Goal: Task Accomplishment & Management: Manage account settings

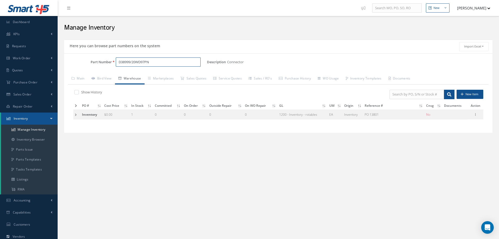
click at [157, 61] on input "D38999/20WD97PN" at bounding box center [158, 61] width 85 height 9
type input "D"
type input "321-450-501-6JA"
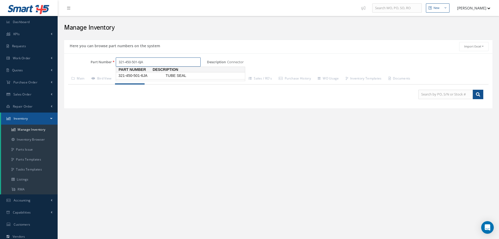
click at [135, 76] on span "321-450-501-6JA" at bounding box center [140, 76] width 47 height 6
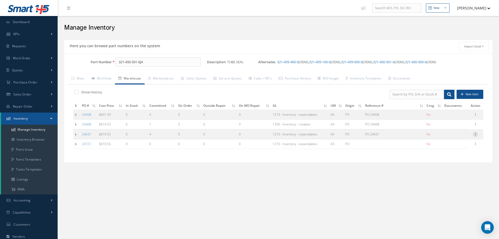
click at [476, 134] on icon at bounding box center [475, 134] width 5 height 4
click at [459, 138] on link "Edit" at bounding box center [451, 137] width 41 height 7
type input "619.55"
type input "07/28/2025"
type input "PO 24631"
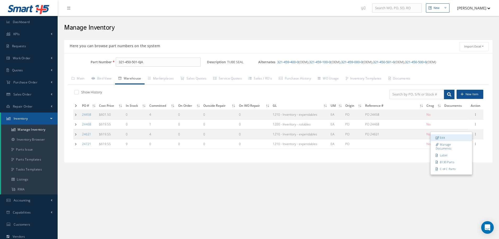
type input "07/28/2025"
type input "0"
type input "RN8-1-61"
type input "OEM: JET AVION CORPORATION"
type input "JET AVION CORPORATION (PQ1015CE)"
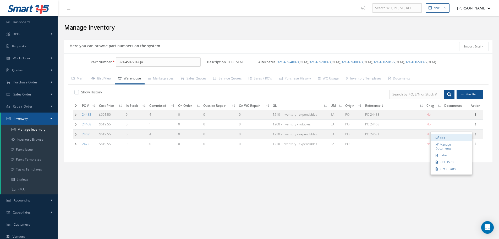
type input "[PHONE_NUMBER]/3490622"
type input "[DATE]"
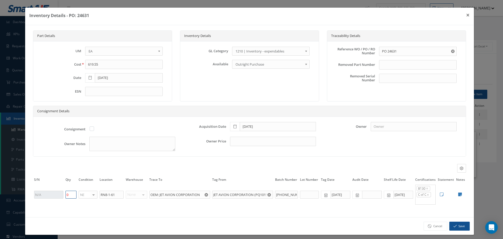
click at [68, 192] on input "0" at bounding box center [71, 194] width 11 height 8
type input "1"
click at [459, 225] on button "Save" at bounding box center [459, 225] width 20 height 9
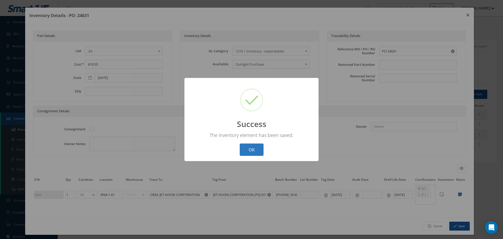
click at [255, 151] on button "OK" at bounding box center [252, 149] width 24 height 12
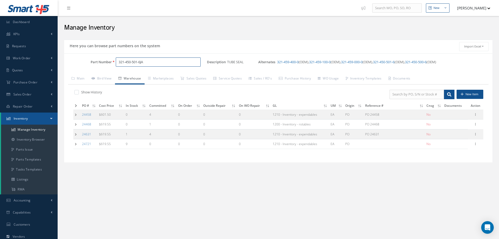
click at [167, 61] on input "321-450-501-6JA" at bounding box center [158, 61] width 85 height 9
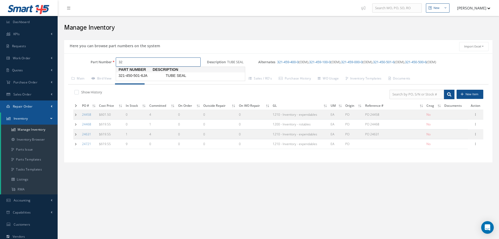
type input "3"
paste input "321-457-800-0"
click at [143, 82] on span "321-457-800-0JA" at bounding box center [140, 84] width 47 height 6
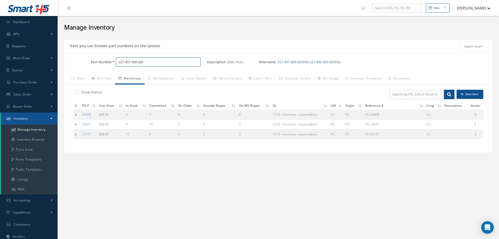
type input "321-457-800-0JA"
drag, startPoint x: 118, startPoint y: 58, endPoint x: 175, endPoint y: 67, distance: 58.0
click at [175, 67] on div "Part Number 321-457-800-0JA" at bounding box center [135, 64] width 143 height 14
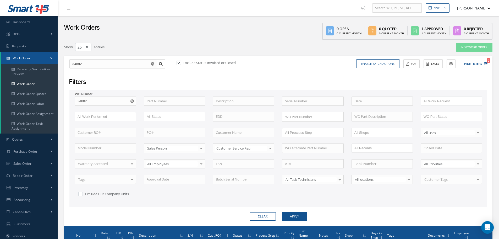
select select "25"
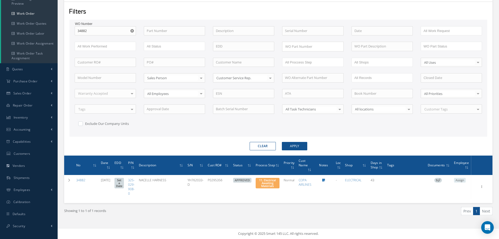
scroll to position [70, 0]
click at [132, 30] on icon "Reset" at bounding box center [131, 30] width 3 height 3
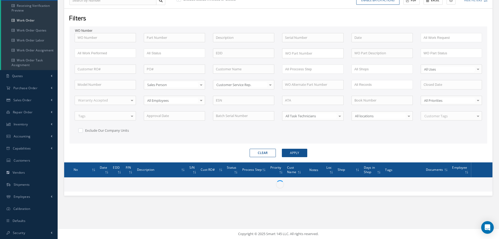
click at [116, 32] on label "WO Number" at bounding box center [105, 30] width 61 height 5
click at [115, 34] on input "text" at bounding box center [105, 37] width 61 height 9
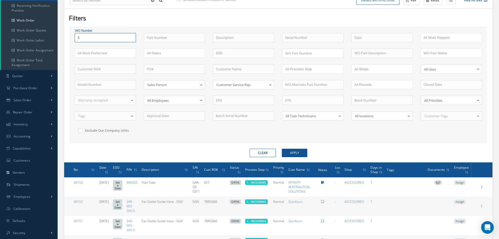
type input "35"
type input "352"
type input "3524"
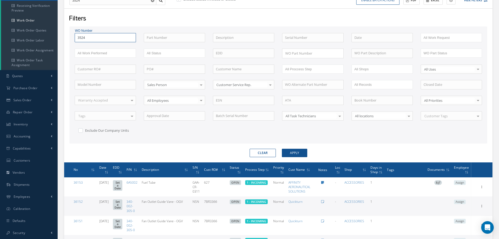
type input "35240"
click at [282, 149] on button "Apply" at bounding box center [294, 153] width 25 height 8
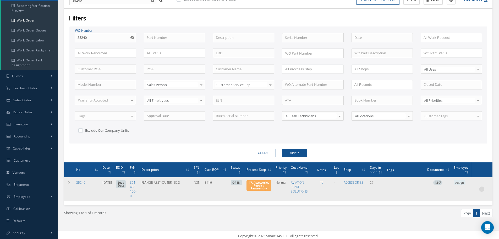
click at [482, 187] on icon at bounding box center [481, 188] width 5 height 4
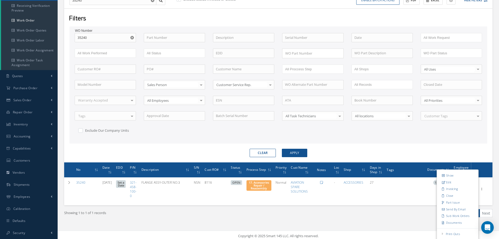
click at [233, 135] on div "WO Number 35240 35240 Part Number Description Serial Number BENCH CHECK BER CAD…" at bounding box center [278, 87] width 415 height 108
click at [131, 37] on use "Reset" at bounding box center [131, 37] width 3 height 3
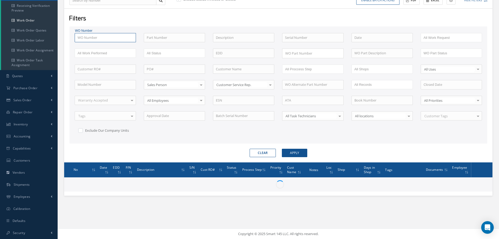
click at [119, 40] on input "text" at bounding box center [105, 37] width 61 height 9
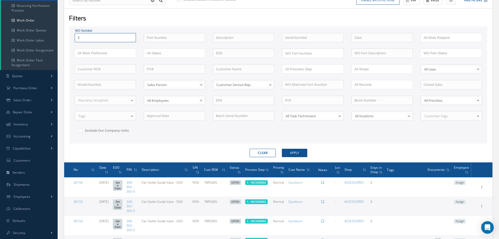
type input "35"
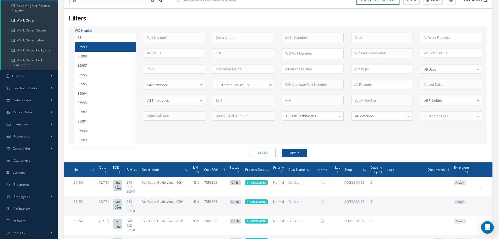
type input "352"
type input "3525"
type input "35253"
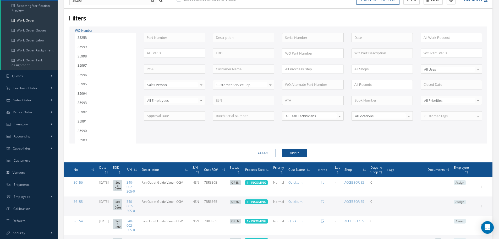
type input "35253"
click at [282, 149] on button "Apply" at bounding box center [294, 153] width 25 height 8
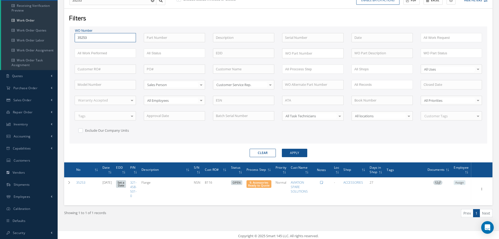
click at [94, 40] on input "35253" at bounding box center [105, 37] width 61 height 9
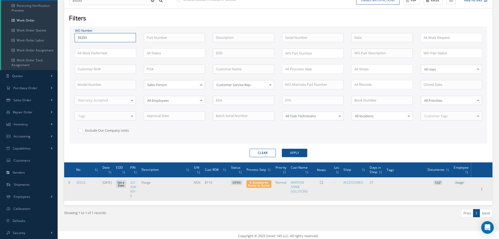
type input "3525"
type input "352"
type input "35"
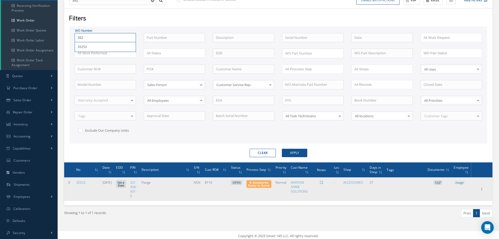
type input "35"
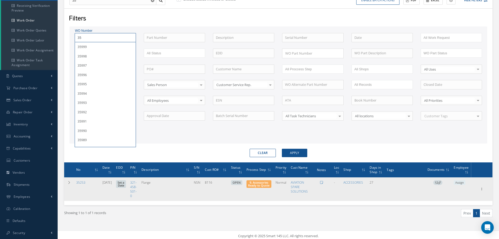
type input "353"
type input "3538"
type input "35385"
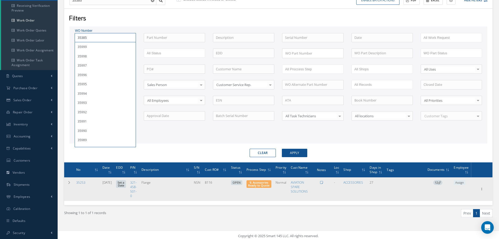
type input "35385"
click at [282, 149] on button "Apply" at bounding box center [294, 153] width 25 height 8
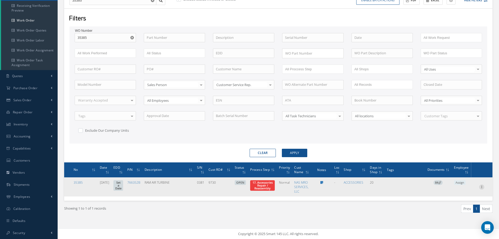
click at [483, 187] on icon at bounding box center [481, 186] width 5 height 4
click at [451, 192] on link "Edit" at bounding box center [457, 192] width 41 height 7
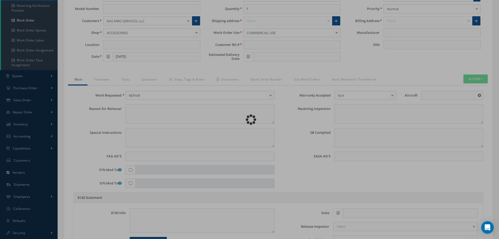
type input "766352B"
type input "08/07/2025"
type input "RAM AIR TURBINE"
type input "9730"
type input "0381"
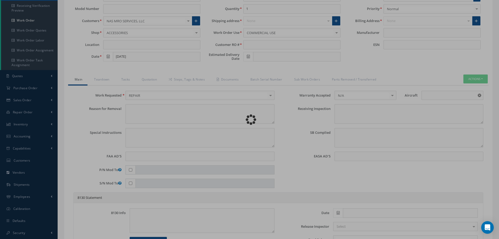
type textarea "NONE"
type textarea "PLEASE SEE R.O. FOR DETAILS"
type input "Airbus"
type textarea "NO VISUAL DAMAGE"
type textarea "None performed"
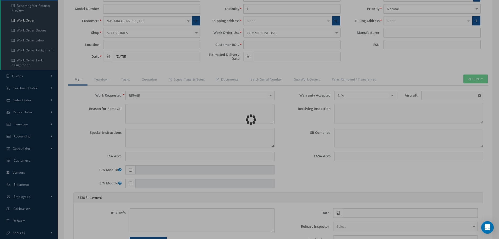
type textarea "Article was xxxxx in reference with the following Technical Standard : COLLINS …"
type textarea "Article has been approved to return to service."
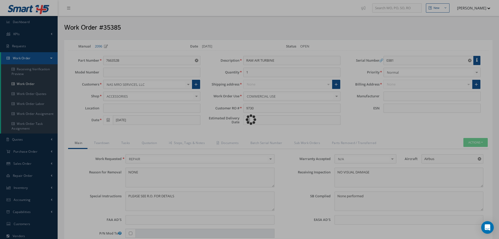
type input "COLLINS"
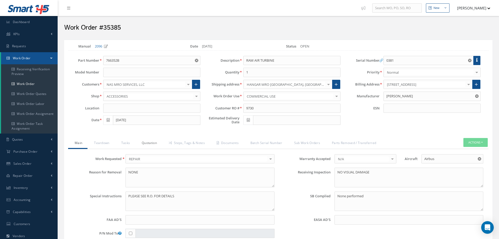
click at [149, 142] on link "Quotation" at bounding box center [148, 143] width 27 height 11
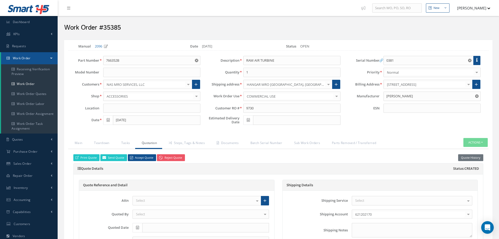
select select "25"
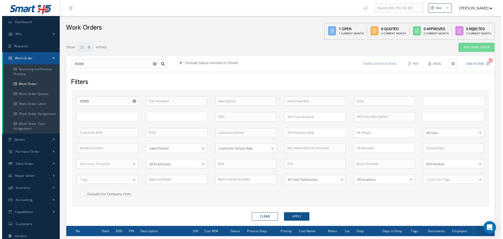
scroll to position [63, 0]
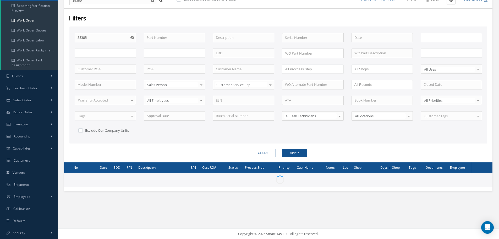
type input "All Work Request"
type input "All Work Performed"
type input "All Status"
type input "WO Part Status"
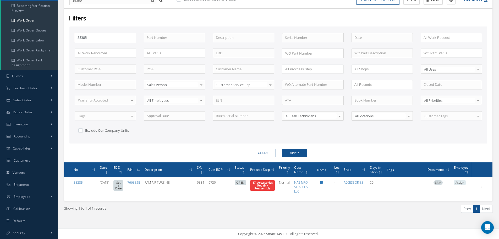
click at [102, 38] on input "35385" at bounding box center [105, 37] width 61 height 9
type input "3538"
type input "353"
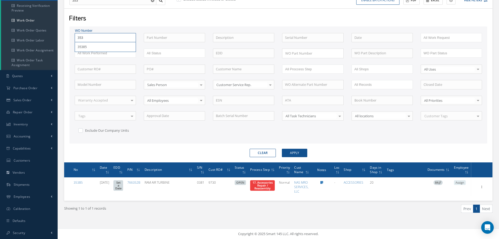
type input "35"
type input "352"
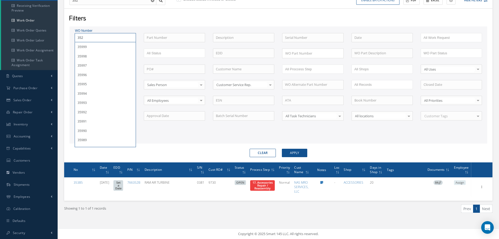
type input "3525"
type input "35253"
click at [282, 149] on button "Apply" at bounding box center [294, 153] width 25 height 8
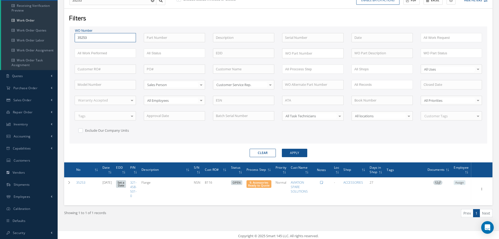
click at [87, 35] on input "35253" at bounding box center [105, 37] width 61 height 9
type input "3525"
type input "352"
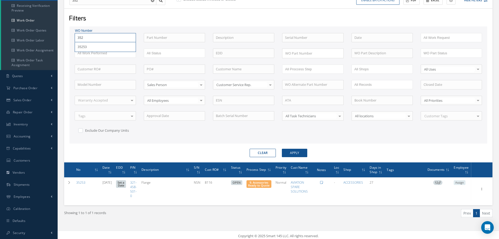
type input "35"
type input "3"
type input "35"
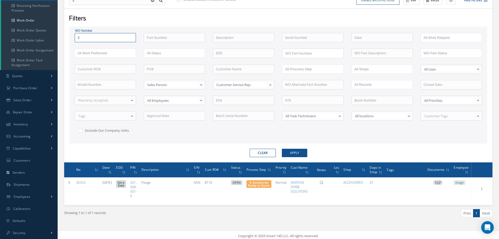
type input "35"
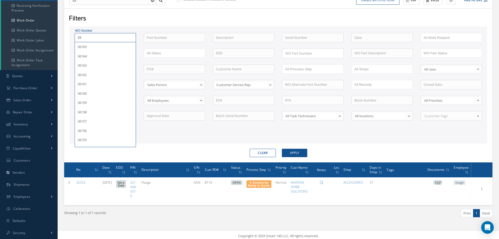
type input "352"
type input "3524"
type input "35242"
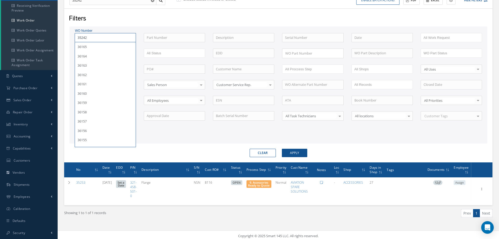
type input "35242"
click at [282, 149] on button "Apply" at bounding box center [294, 153] width 25 height 8
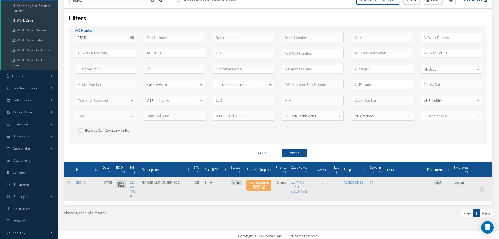
click at [483, 188] on icon at bounding box center [481, 188] width 5 height 4
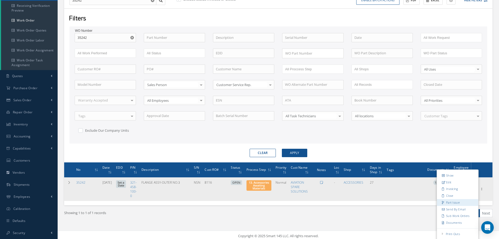
click at [456, 203] on link "Part Issue" at bounding box center [457, 202] width 41 height 7
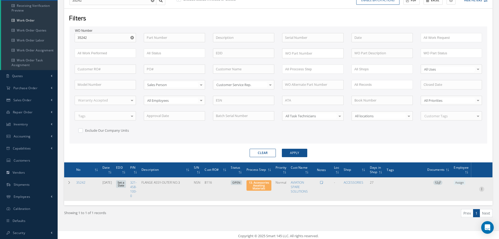
click at [483, 190] on icon at bounding box center [481, 188] width 5 height 4
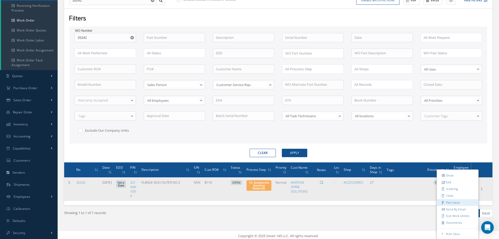
click at [457, 203] on link "Part Issue" at bounding box center [457, 202] width 41 height 7
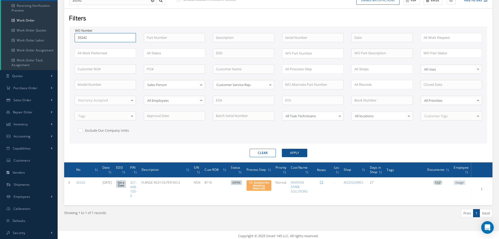
click at [99, 39] on input "35242" at bounding box center [105, 37] width 61 height 9
type input "3524"
type input "35243"
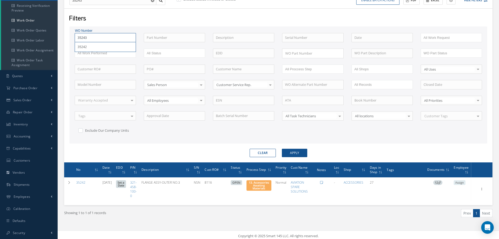
click at [282, 149] on button "Apply" at bounding box center [294, 153] width 25 height 8
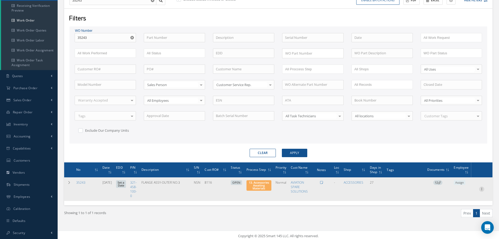
click at [483, 188] on icon at bounding box center [481, 188] width 5 height 4
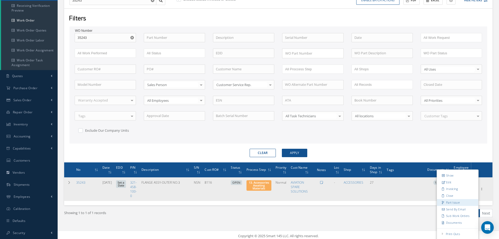
click at [458, 203] on link "Part Issue" at bounding box center [457, 202] width 41 height 7
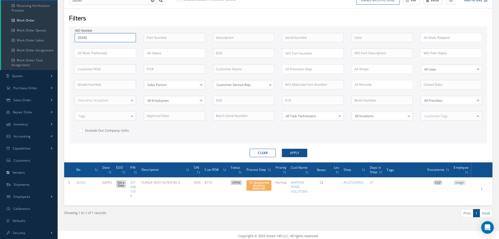
click at [96, 40] on input "35243" at bounding box center [105, 37] width 61 height 9
type input "3524"
type input "35245"
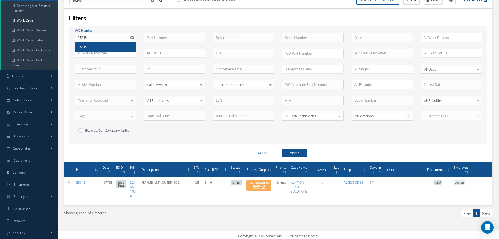
click at [84, 45] on span "35245" at bounding box center [82, 46] width 9 height 5
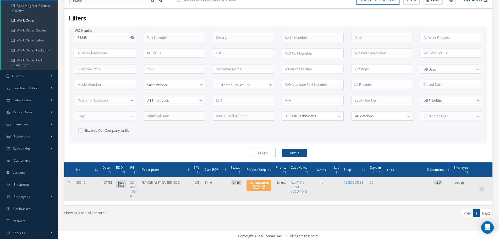
click at [483, 188] on icon at bounding box center [481, 188] width 5 height 4
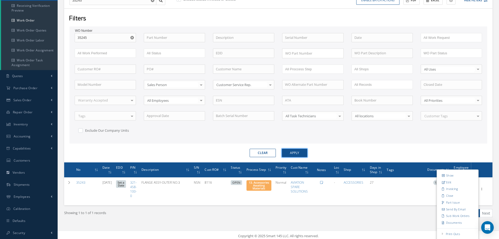
click at [295, 150] on button "Apply" at bounding box center [294, 153] width 25 height 8
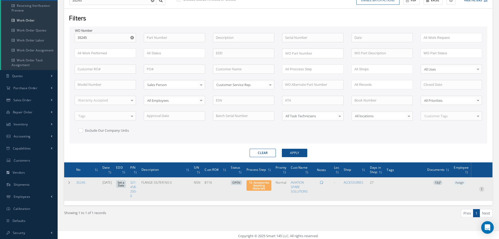
click at [481, 188] on icon at bounding box center [481, 188] width 5 height 4
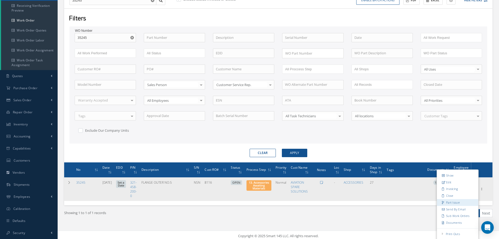
click at [455, 202] on link "Part Issue" at bounding box center [457, 202] width 41 height 7
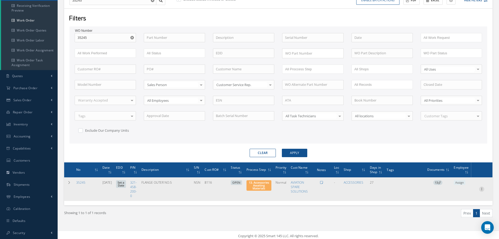
click at [482, 189] on icon at bounding box center [481, 188] width 5 height 4
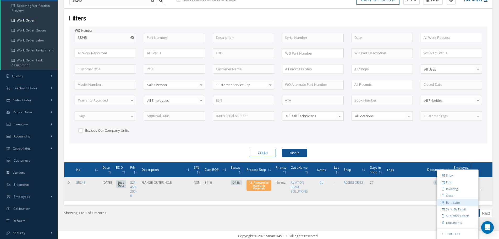
click at [458, 202] on link "Part Issue" at bounding box center [457, 202] width 41 height 7
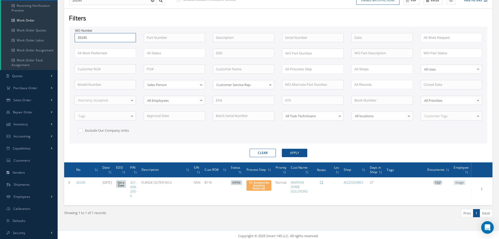
click at [102, 40] on input "35245" at bounding box center [105, 37] width 61 height 9
type input "3524"
type input "35248"
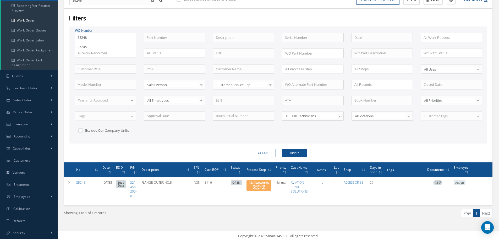
click at [282, 149] on button "Apply" at bounding box center [294, 153] width 25 height 8
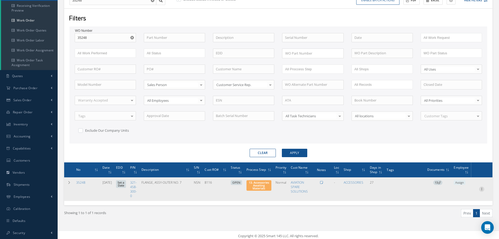
click at [482, 189] on icon at bounding box center [481, 188] width 5 height 4
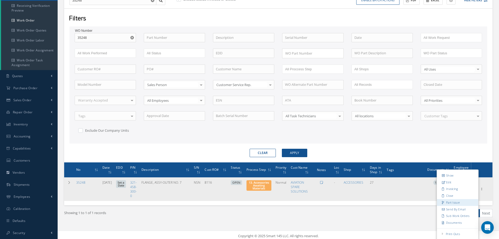
click at [460, 204] on link "Part Issue" at bounding box center [457, 202] width 41 height 7
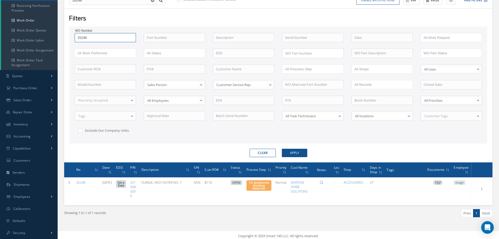
click at [101, 34] on input "35248" at bounding box center [105, 37] width 61 height 9
type input "3524"
type input "352"
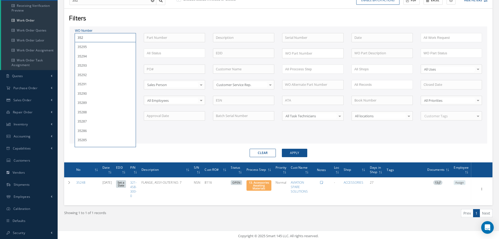
type input "35"
type input "353"
type input "3531"
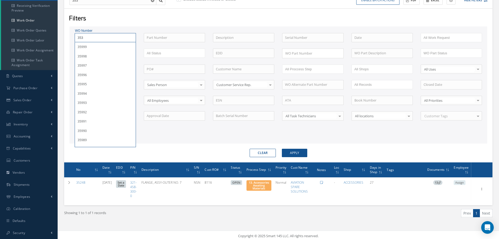
type input "3531"
type input "35311"
click at [282, 149] on button "Apply" at bounding box center [294, 153] width 25 height 8
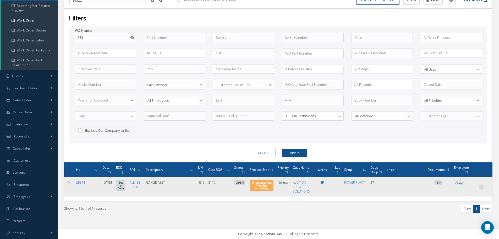
click at [483, 187] on icon at bounding box center [481, 186] width 5 height 4
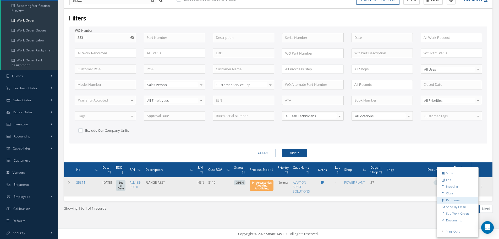
click at [457, 201] on link "Part Issue" at bounding box center [457, 199] width 41 height 7
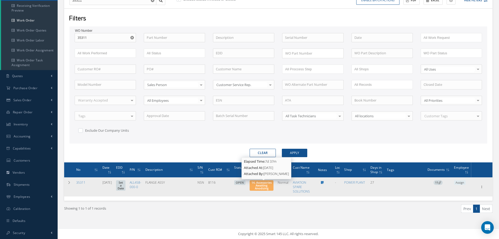
click at [264, 188] on span "14. Accessories Awaiting Anodizing" at bounding box center [262, 185] width 20 height 10
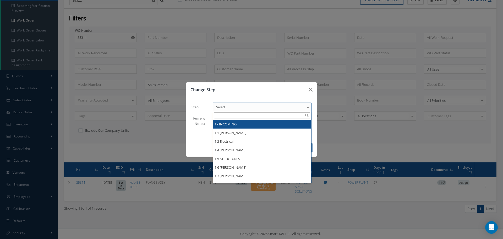
click at [309, 107] on b at bounding box center [309, 108] width 5 height 8
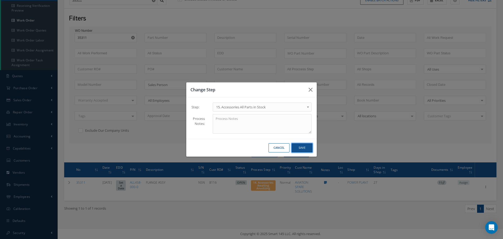
click at [302, 146] on button "Save" at bounding box center [302, 147] width 21 height 9
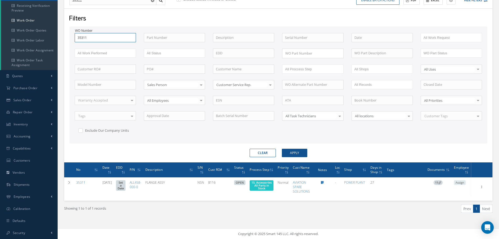
click at [93, 37] on input "35311" at bounding box center [105, 37] width 61 height 9
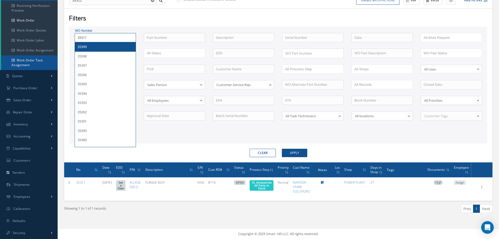
type input "3531"
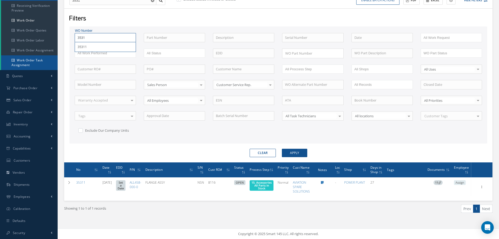
type input "35312"
click at [282, 149] on button "Apply" at bounding box center [294, 153] width 25 height 8
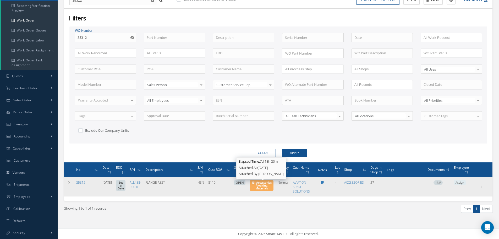
click at [264, 186] on span "13. Accessories Awaiting Materials" at bounding box center [262, 185] width 20 height 10
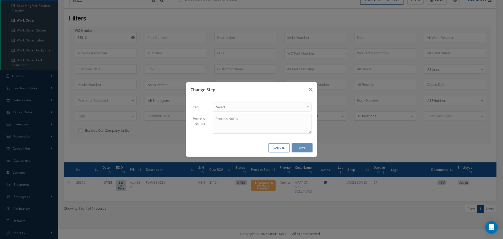
click at [308, 107] on b at bounding box center [309, 108] width 5 height 8
click at [304, 146] on button "Save" at bounding box center [302, 147] width 21 height 9
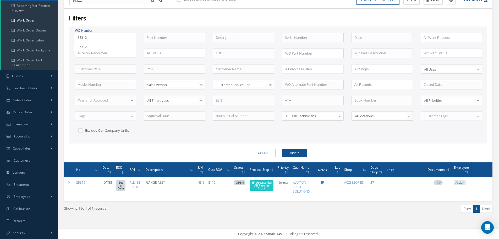
click at [99, 39] on input "35312" at bounding box center [105, 37] width 61 height 9
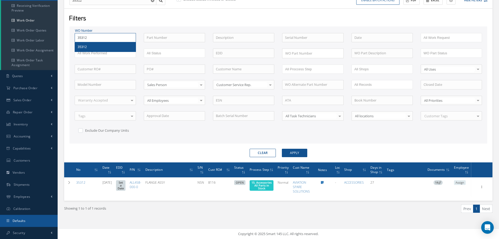
type input "3531"
type input "353"
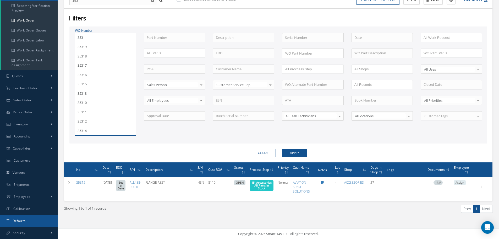
type input "3532"
type input "35325"
click at [282, 149] on button "Apply" at bounding box center [294, 153] width 25 height 8
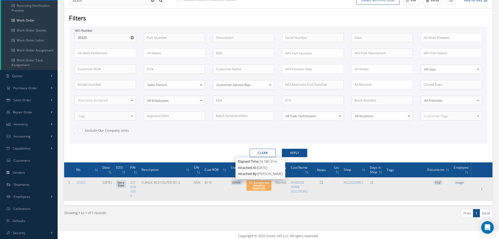
click at [262, 186] on span "13. Accessories Awaiting Materials" at bounding box center [259, 185] width 20 height 10
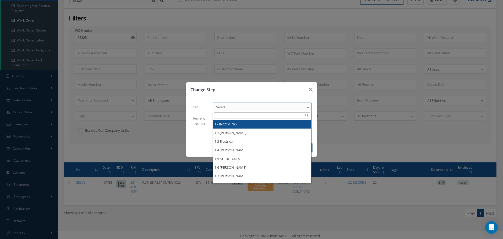
click at [309, 107] on b at bounding box center [309, 108] width 5 height 8
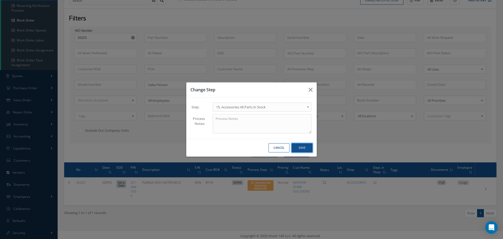
click at [308, 146] on button "Save" at bounding box center [302, 147] width 21 height 9
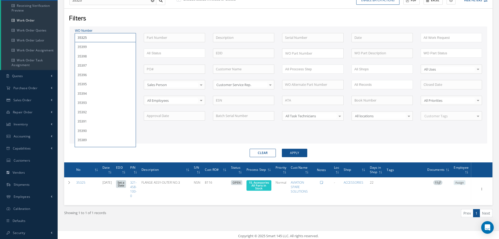
click at [102, 40] on input "35325" at bounding box center [105, 37] width 61 height 9
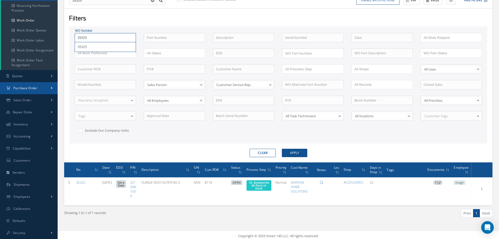
type input "3532"
type input "353"
type input "35"
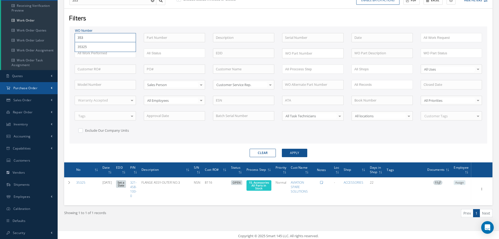
type input "35"
type input "352"
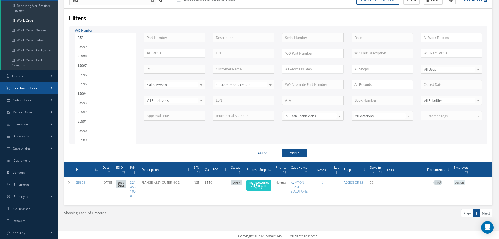
type input "3524"
type input "35248"
click at [282, 149] on button "Apply" at bounding box center [294, 153] width 25 height 8
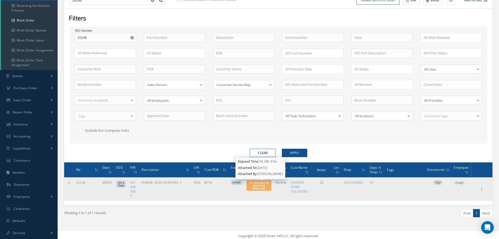
click at [268, 186] on span "13. Accessories Awaiting Materials" at bounding box center [259, 185] width 20 height 10
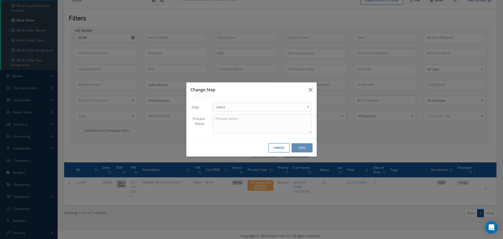
click at [308, 107] on b at bounding box center [309, 108] width 5 height 8
click at [301, 147] on button "Save" at bounding box center [302, 147] width 21 height 9
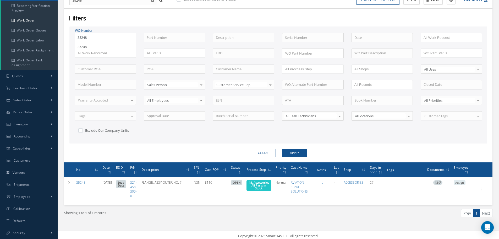
click at [117, 40] on input "35248" at bounding box center [105, 37] width 61 height 9
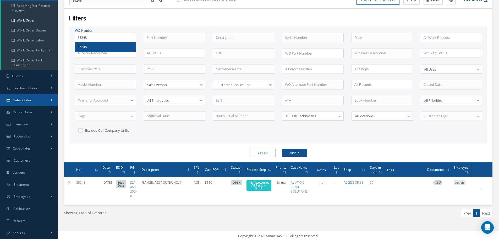
type input "3524"
type input "35245"
click at [282, 149] on button "Apply" at bounding box center [294, 153] width 25 height 8
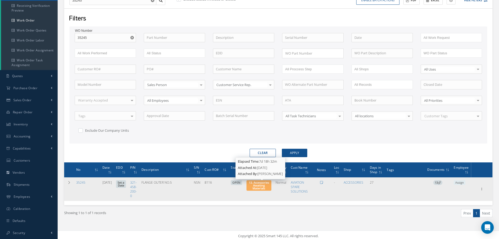
click at [262, 188] on span "13. Accessories Awaiting Materials" at bounding box center [259, 185] width 20 height 10
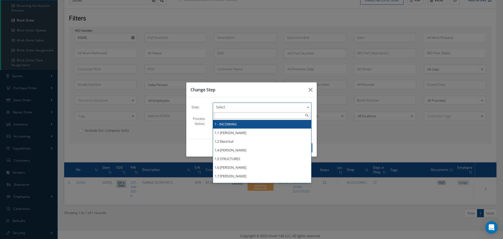
click at [309, 107] on b at bounding box center [309, 108] width 5 height 8
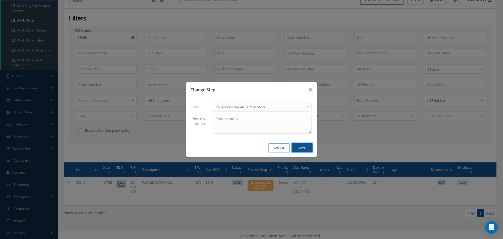
click at [299, 148] on button "Save" at bounding box center [302, 147] width 21 height 9
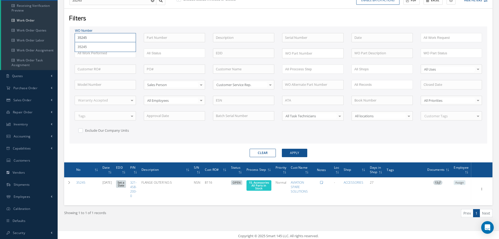
click at [94, 39] on input "35245" at bounding box center [105, 37] width 61 height 9
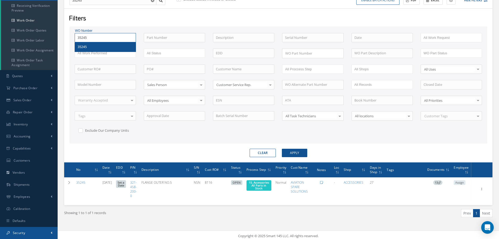
type input "3524"
type input "35244"
click at [282, 149] on button "Apply" at bounding box center [294, 153] width 25 height 8
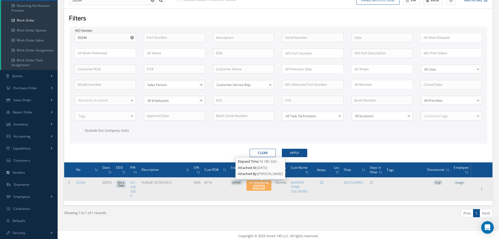
click at [265, 189] on span "13. Accessories Awaiting Materials" at bounding box center [259, 185] width 20 height 10
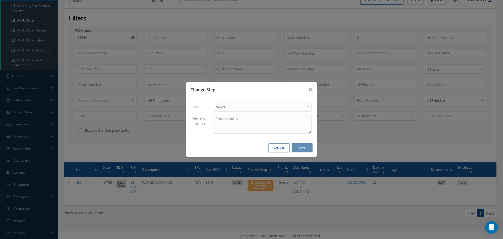
click at [308, 106] on b at bounding box center [309, 108] width 5 height 8
click at [307, 147] on button "Save" at bounding box center [302, 147] width 21 height 9
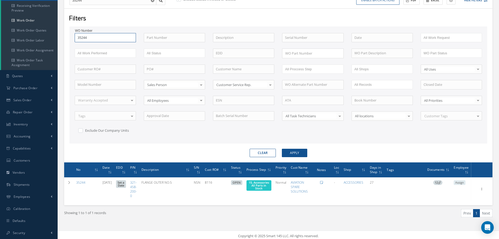
click at [94, 42] on div "35244 35244" at bounding box center [105, 37] width 61 height 9
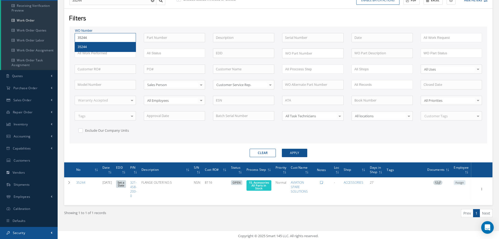
type input "3524"
type input "35243"
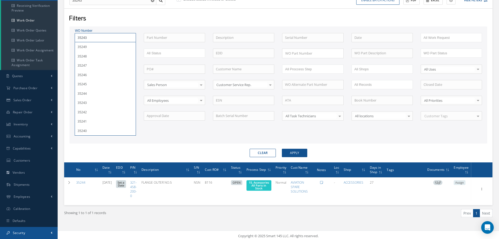
type input "35243"
click at [282, 149] on button "Apply" at bounding box center [294, 153] width 25 height 8
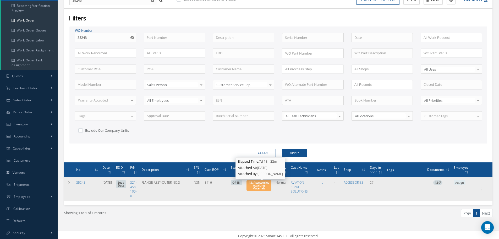
click at [263, 187] on span "13. Accessories Awaiting Materials" at bounding box center [259, 185] width 20 height 10
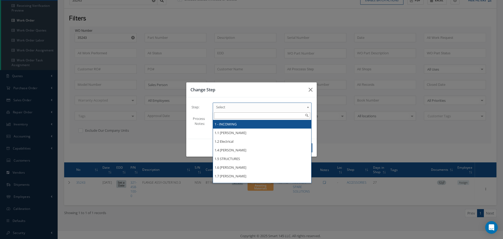
click at [308, 107] on b at bounding box center [309, 108] width 5 height 8
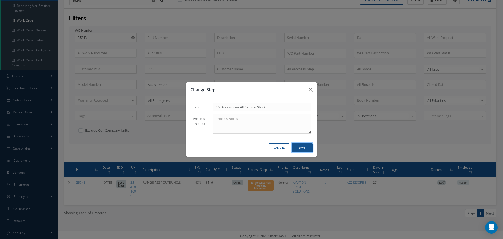
click at [306, 146] on button "Save" at bounding box center [302, 147] width 21 height 9
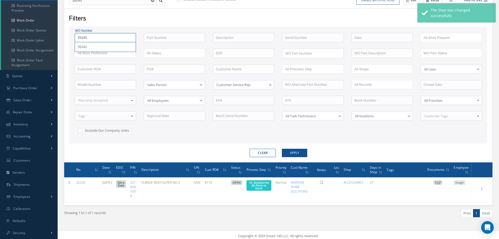
click at [91, 34] on input "35243" at bounding box center [105, 37] width 61 height 9
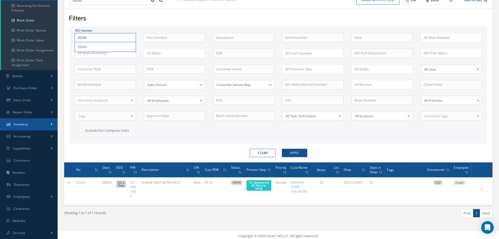
type input "3524"
type input "35242"
click at [282, 149] on button "Apply" at bounding box center [294, 153] width 25 height 8
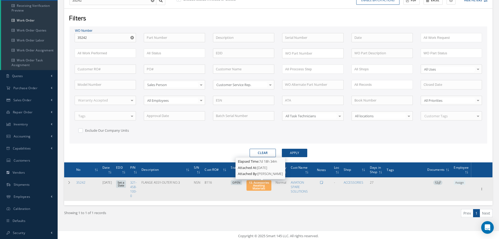
click at [263, 189] on span "13. Accessories Awaiting Materials" at bounding box center [259, 185] width 20 height 10
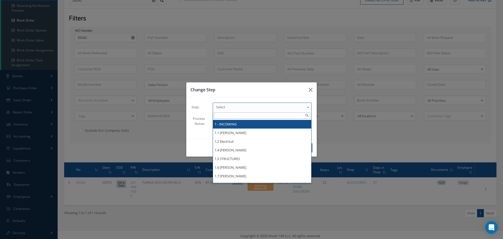
click at [308, 107] on b at bounding box center [309, 108] width 5 height 8
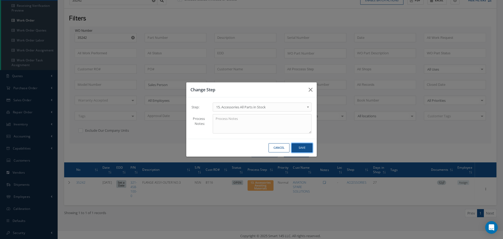
click at [303, 149] on button "Save" at bounding box center [302, 147] width 21 height 9
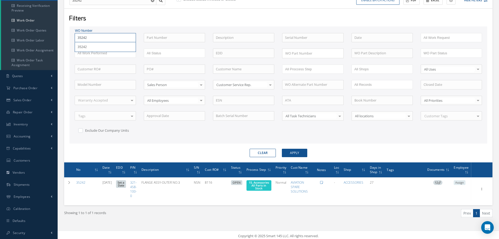
click at [88, 38] on input "35242" at bounding box center [105, 37] width 61 height 9
type input "3524"
type input "35240"
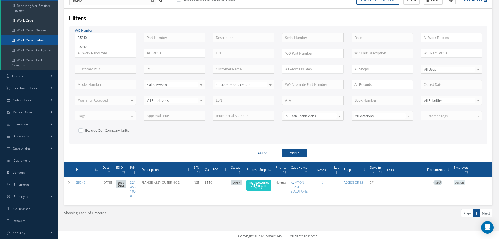
click at [282, 149] on button "Apply" at bounding box center [294, 153] width 25 height 8
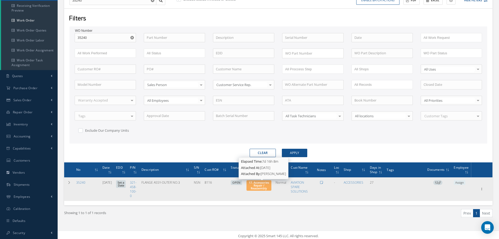
click at [265, 186] on span "17. Accessories Repair / Reassembly" at bounding box center [259, 185] width 20 height 10
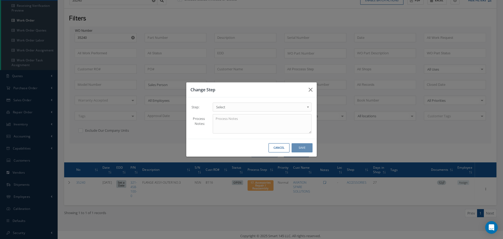
click at [273, 213] on div "Change Step Step: 1 - INCOMING 1.1 Yusniel Montano 1.2 Electrical 1.4 Evelin Sa…" at bounding box center [251, 119] width 503 height 239
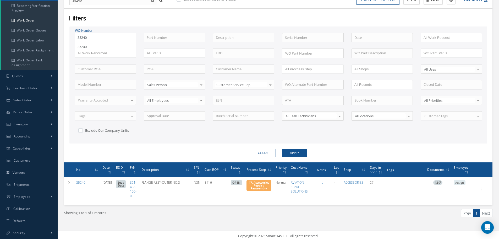
click at [89, 34] on input "35240" at bounding box center [105, 37] width 61 height 9
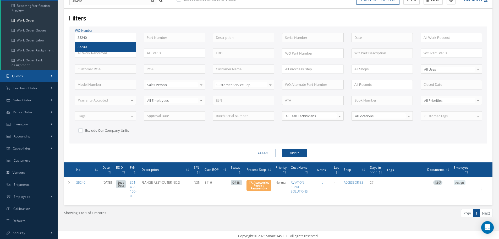
type input "3524"
type input "352"
type input "3525"
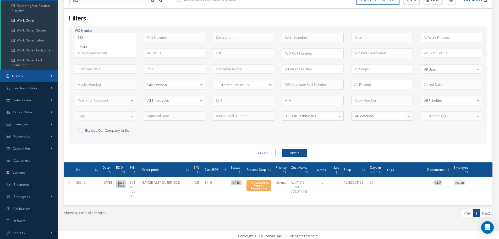
type input "3525"
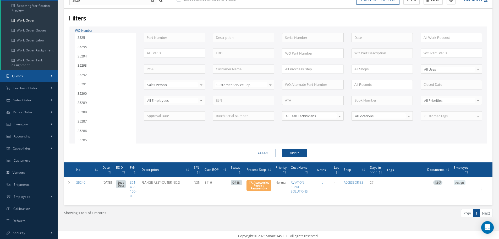
type input "35253"
click at [282, 149] on button "Apply" at bounding box center [294, 153] width 25 height 8
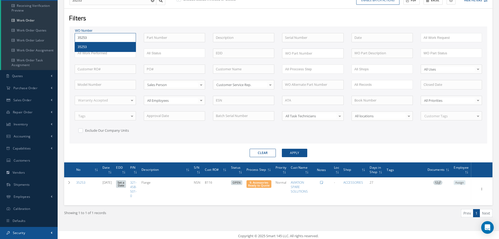
type input "3525"
type input "352"
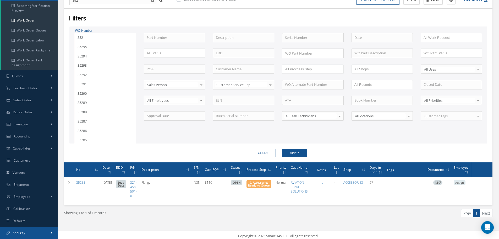
type input "35"
type input "353"
type input "3532"
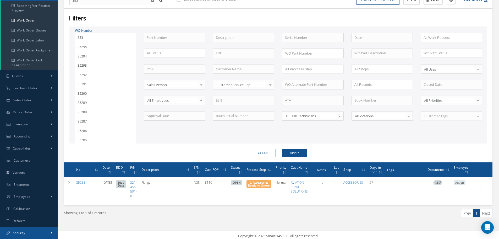
type input "3532"
type input "35325"
click at [282, 149] on button "Apply" at bounding box center [294, 153] width 25 height 8
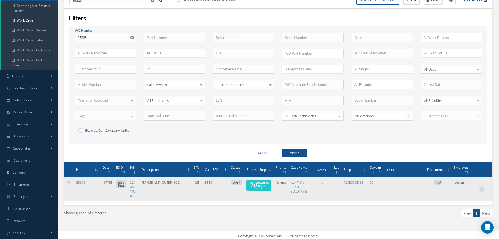
click at [482, 188] on icon at bounding box center [481, 188] width 5 height 4
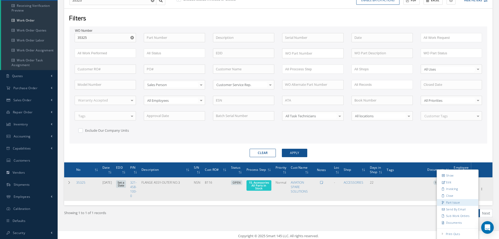
click at [449, 204] on link "Part Issue" at bounding box center [457, 202] width 41 height 7
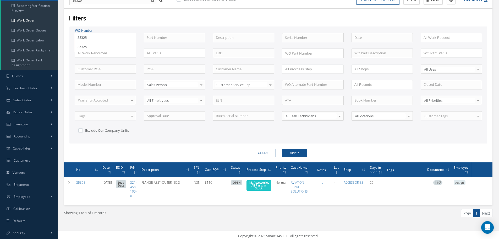
click at [98, 37] on input "35325" at bounding box center [105, 37] width 61 height 9
type input "3532"
type input "353"
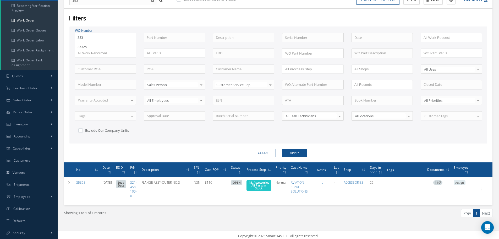
type input "35"
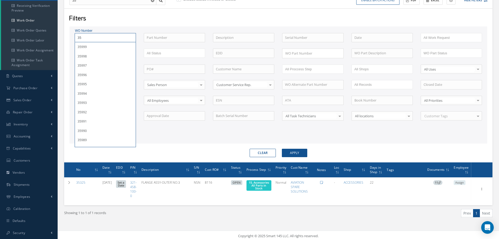
type input "352"
type input "3525"
type input "35253"
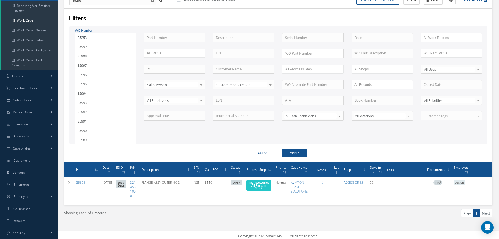
type input "35253"
click at [282, 149] on button "Apply" at bounding box center [294, 153] width 25 height 8
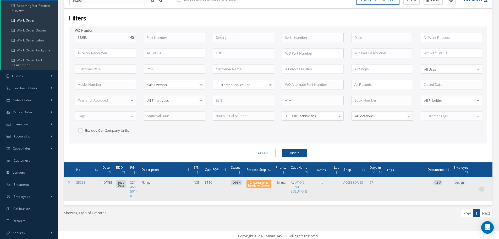
click at [483, 188] on icon at bounding box center [481, 188] width 5 height 4
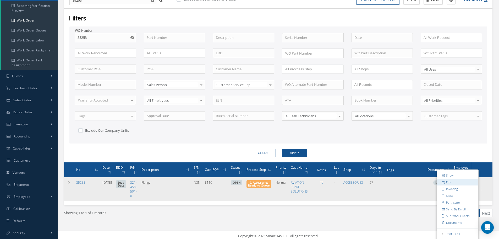
click at [461, 182] on link "Edit" at bounding box center [457, 182] width 41 height 7
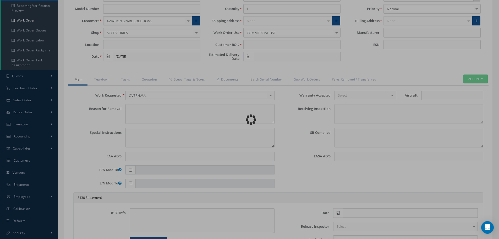
type input "321-458-501-0"
type input "07/31/2025"
type input "Flange"
type input "8116"
type input "NSN"
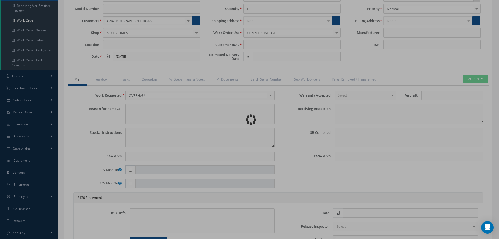
type input "779417"
type textarea "NONE"
type textarea "PLEASE SEE R.O. FOR DETAILS"
type textarea "NO VISUAL DAMAGE"
type textarea "None performed"
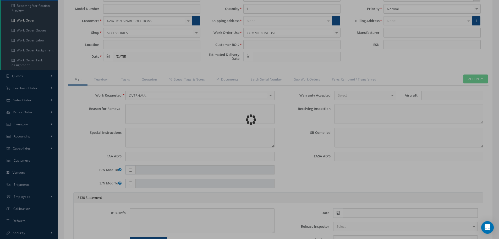
type textarea "Article was xxxxx in reference with the following Technical Standard : CFM56-5B…"
type textarea "Article has been approved to return to service."
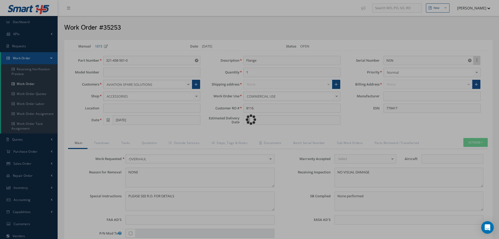
type input "CFM56-5B"
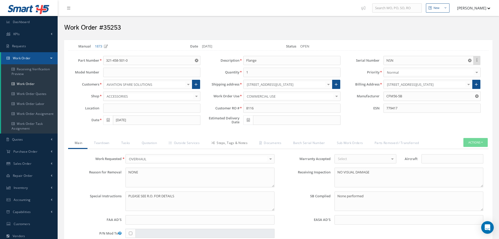
click at [234, 144] on link "Steps, Tags & Notes" at bounding box center [229, 143] width 48 height 11
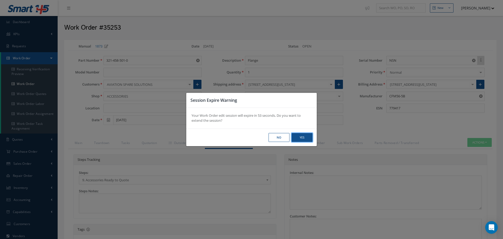
click at [0, 0] on button "Yes" at bounding box center [0, 0] width 0 height 0
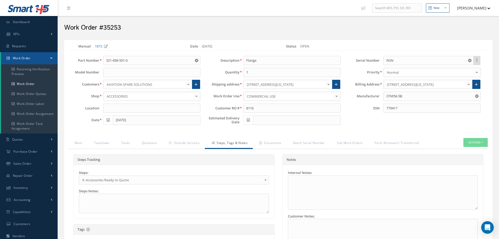
select select "25"
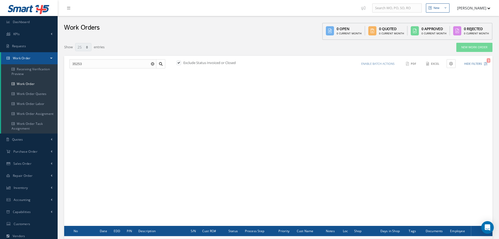
scroll to position [63, 0]
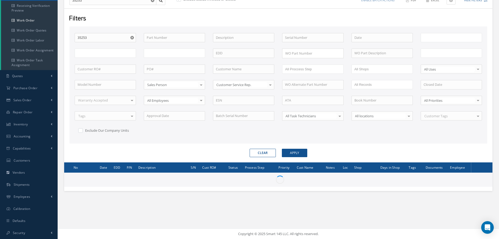
type input "All Work Request"
type input "All Work Performed"
type input "All Status"
type input "WO Part Status"
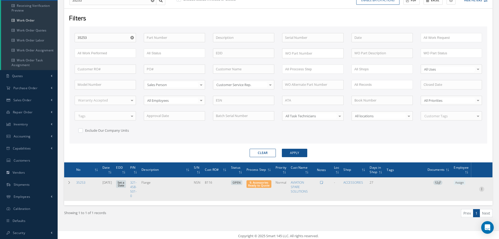
click at [482, 189] on icon at bounding box center [481, 188] width 5 height 4
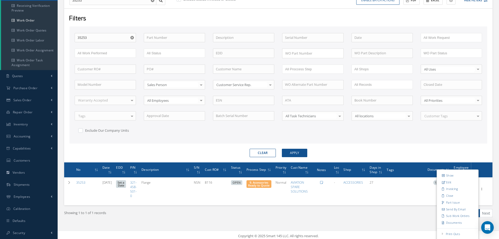
click at [450, 150] on div "Clear Apply" at bounding box center [279, 153] width 426 height 8
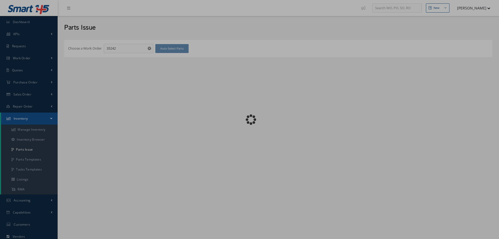
checkbox input "false"
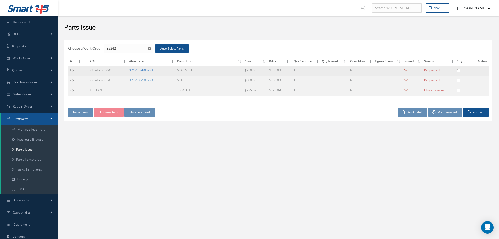
click at [136, 69] on link "321-457-800-0JA" at bounding box center [141, 70] width 24 height 4
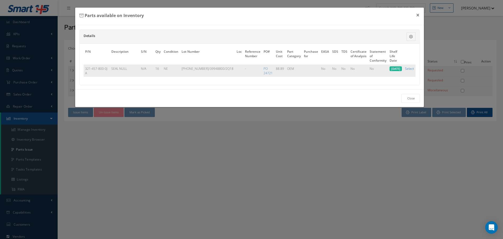
click at [411, 68] on link "Select" at bounding box center [409, 68] width 9 height 4
checkbox input "true"
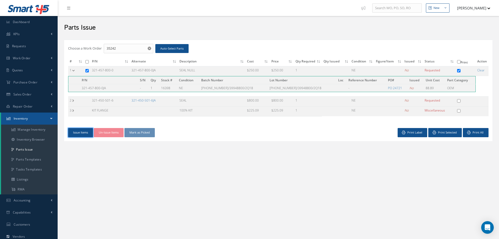
click at [79, 132] on button "Issue Items" at bounding box center [80, 132] width 25 height 9
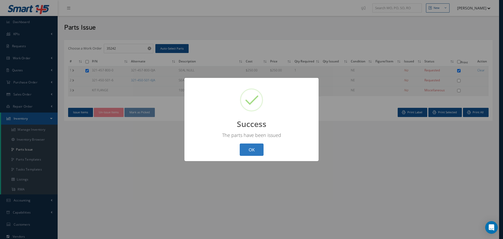
click at [255, 150] on button "OK" at bounding box center [252, 149] width 24 height 12
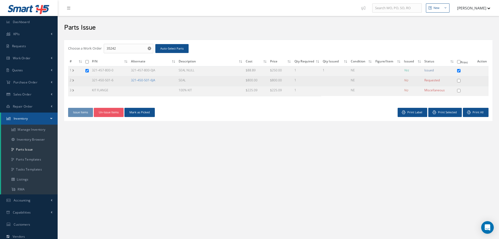
click at [149, 81] on link "321-450-501-6JA" at bounding box center [143, 80] width 24 height 4
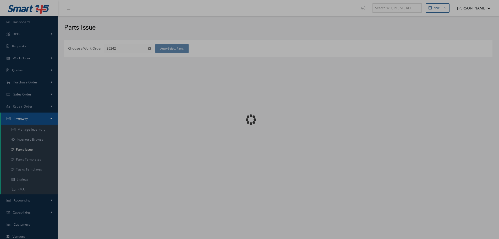
checkbox input "false"
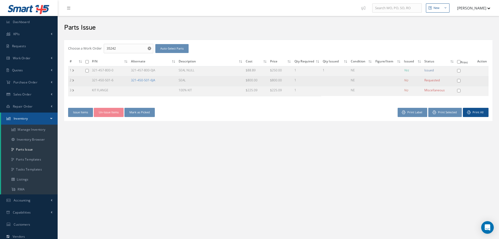
click at [138, 80] on link "321-450-501-6JA" at bounding box center [143, 80] width 24 height 4
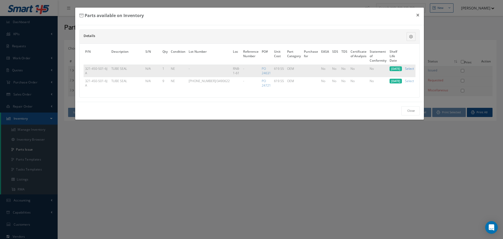
click at [410, 68] on link "Select" at bounding box center [409, 68] width 9 height 4
checkbox input "true"
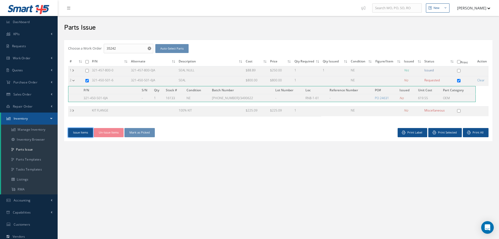
click at [79, 132] on button "Issue Items" at bounding box center [80, 132] width 25 height 9
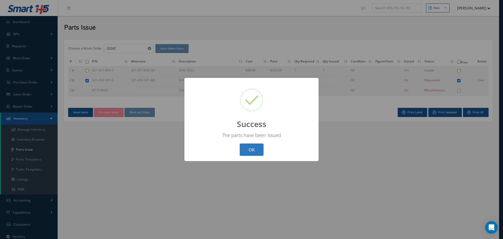
click at [251, 144] on button "OK" at bounding box center [252, 149] width 24 height 12
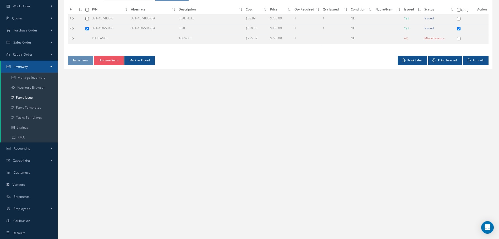
scroll to position [64, 0]
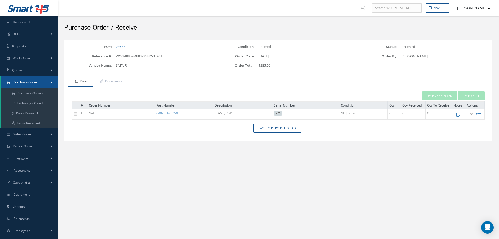
click at [270, 122] on div "Receive Selected Receive All # Order Number Part Number Description Serial Numb…" at bounding box center [278, 105] width 421 height 36
click at [269, 127] on link "Back to Purchase Order" at bounding box center [277, 127] width 48 height 9
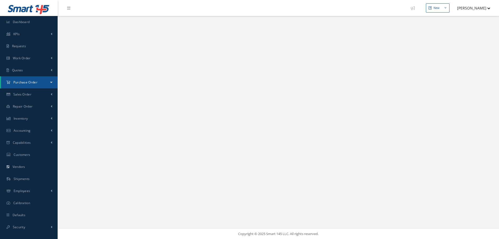
select select "25"
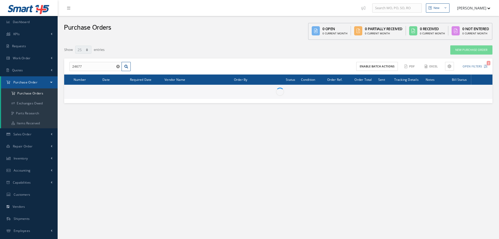
click at [90, 66] on input "24677" at bounding box center [95, 66] width 52 height 9
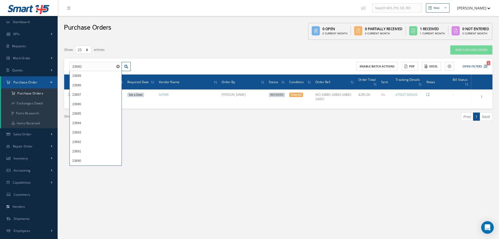
type input "23692"
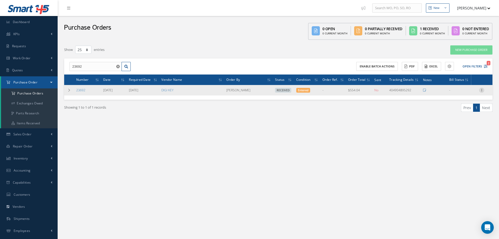
click at [480, 90] on icon at bounding box center [481, 90] width 5 height 4
click at [458, 93] on link "Receiving Details" at bounding box center [457, 93] width 41 height 7
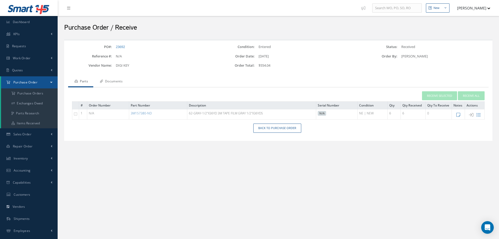
click at [114, 81] on link "Documents" at bounding box center [110, 81] width 35 height 11
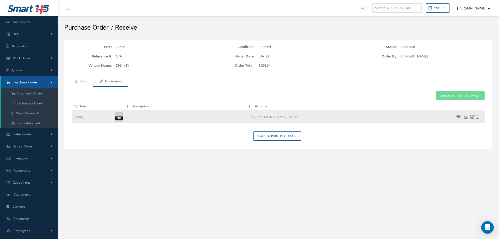
click at [459, 116] on icon at bounding box center [458, 117] width 4 height 4
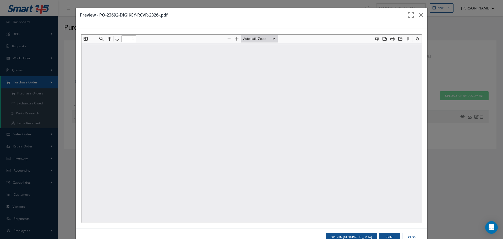
type input "0"
type input "1"
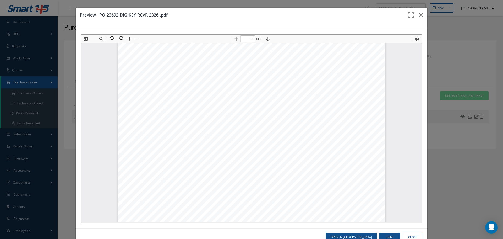
scroll to position [81, 0]
click at [389, 235] on button "Print" at bounding box center [389, 236] width 21 height 9
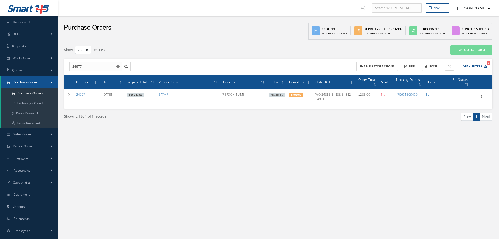
select select "25"
click at [86, 68] on input "24677" at bounding box center [95, 66] width 52 height 9
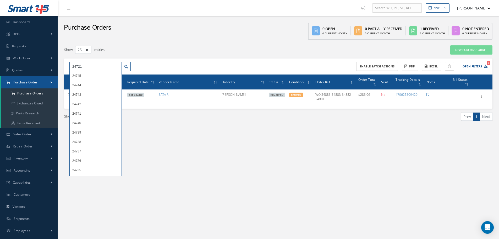
type input "24721"
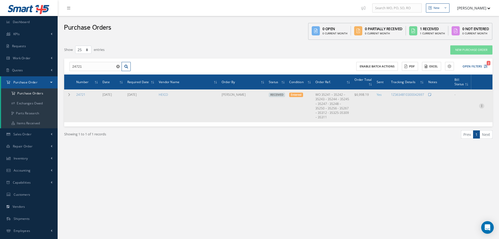
click at [482, 103] on icon at bounding box center [481, 105] width 5 height 4
drag, startPoint x: 465, startPoint y: 105, endPoint x: 464, endPoint y: 109, distance: 4.3
click at [464, 108] on link "Receiving Details" at bounding box center [457, 109] width 41 height 7
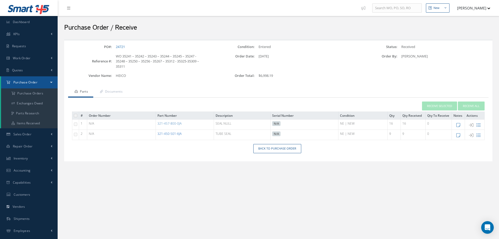
click at [172, 132] on link "321-450-501-6JA" at bounding box center [169, 133] width 24 height 4
click at [170, 124] on link "321-457-800-0JA" at bounding box center [169, 123] width 24 height 4
click at [173, 134] on link "321-450-501-6JA" at bounding box center [169, 133] width 24 height 4
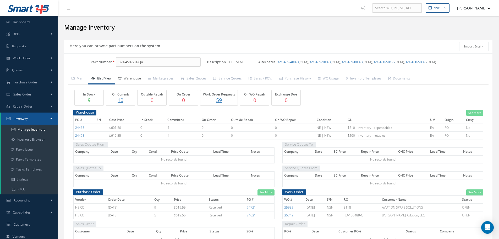
click at [131, 79] on link "Warehouse" at bounding box center [130, 78] width 30 height 11
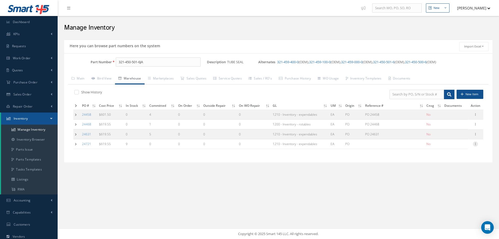
click at [475, 142] on icon at bounding box center [475, 143] width 5 height 4
click at [443, 146] on link "Edit" at bounding box center [451, 147] width 41 height 7
type input "619.55"
type input "[DATE]"
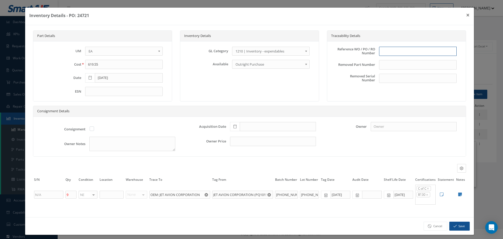
click at [394, 55] on input "text" at bounding box center [418, 51] width 78 height 9
type input "PO 24721"
click at [233, 126] on icon at bounding box center [234, 126] width 3 height 4
click at [248, 102] on td "26" at bounding box center [248, 103] width 8 height 8
type input "[DATE]"
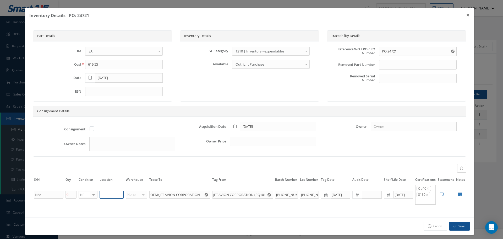
click at [107, 196] on input "text" at bounding box center [112, 194] width 24 height 8
type input "RN8-1-61"
click at [458, 194] on icon at bounding box center [460, 194] width 4 height 4
type textarea "8130 Form Tracking No. STN00149389 JET Avion C of C"
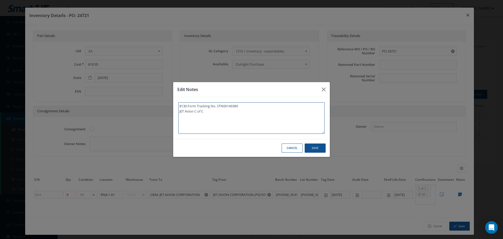
click at [227, 121] on textarea "8130 Form Tracking No. STN00149389 JET Avion C of C" at bounding box center [251, 117] width 146 height 31
type textarea "8130 Form Tracking No. STN00149389 JET Avion C of C"
type textarea "8130 Form Tracking No. STN00149389 JET Avion C of C *"
type textarea "8130 Form Tracking No. STN00149389 JET Avion C of C **"
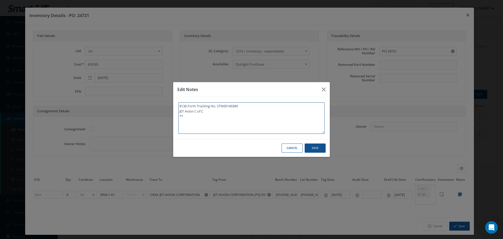
type textarea "8130 Form Tracking No. STN00149389 JET Avion C of C **"
type textarea "8130 Form Tracking No. STN00149389 JET Avion C of C ** R"
type textarea "8130 Form Tracking No. STN00149389 JET Avion C of C ** RE"
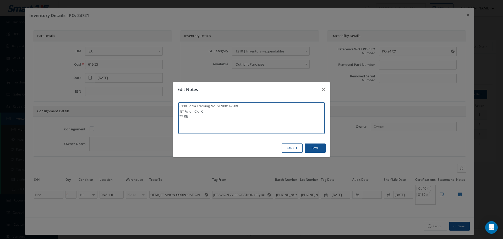
type textarea "8130 Form Tracking No. STN00149389 JET Avion C of C ** REC"
type textarea "8130 Form Tracking No. STN00149389 JET Avion C of C ** RECE"
type textarea "8130 Form Tracking No. STN00149389 JET Avion C of C ** RECEI"
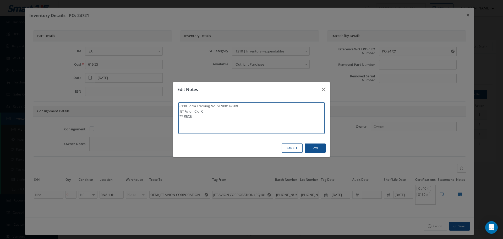
type textarea "8130 Form Tracking No. STN00149389 JET Avion C of C ** RECEI"
type textarea "8130 Form Tracking No. STN00149389 JET Avion C of C ** RECEIV"
type textarea "8130 Form Tracking No. STN00149389 JET Avion C of C ** RECEIVE"
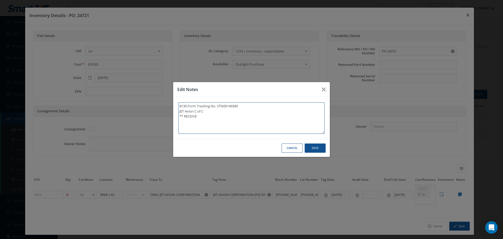
type textarea "8130 Form Tracking No. STN00149389 JET Avion C of C ** RECEIVED"
type textarea "8130 Form Tracking No. STN00149389 JET Avion C of C ** RECEIVED S"
type textarea "8130 Form Tracking No. STN00149389 JET Avion C of C ** RECEIVED ST"
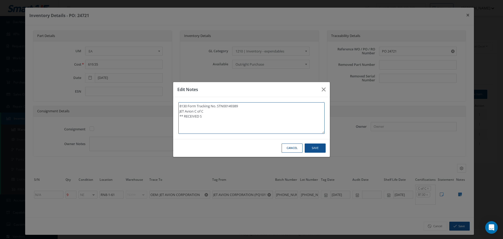
type textarea "8130 Form Tracking No. STN00149389 JET Avion C of C ** RECEIVED ST"
type textarea "8130 Form Tracking No. STN00149389 JET Avion C of C ** RECEIVED STO"
type textarea "8130 Form Tracking No. STN00149389 JET Avion C of C ** RECEIVED STOX"
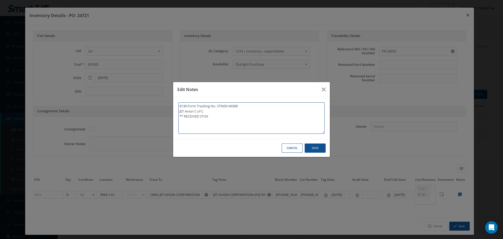
type textarea "8130 Form Tracking No. STN00149389 JET Avion C of C ** RECEIVED STOXK"
type textarea "8130 Form Tracking No. STN00149389 JET Avion C of C ** RECEIVED STOXK 0"
type textarea "8130 Form Tracking No. STN00149389 JET Avion C of C ** RECEIVED STOXK 08"
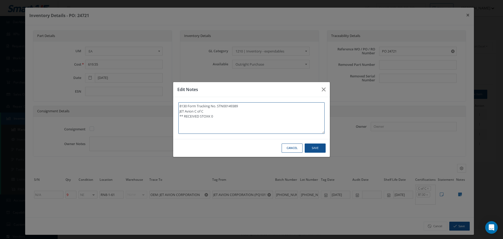
type textarea "8130 Form Tracking No. STN00149389 JET Avion C of C ** RECEIVED STOXK 08"
type textarea "8130 Form Tracking No. STN00149389 JET Avion C of C ** RECEIVED STOXK 08/"
type textarea "8130 Form Tracking No. STN00149389 JET Avion C of C ** RECEIVED STOXK 08/2"
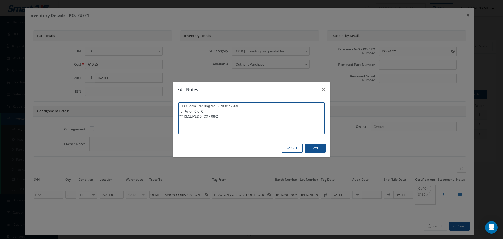
type textarea "8130 Form Tracking No. STN00149389 JET Avion C of C ** RECEIVED STOXK 08/26"
type textarea "8130 Form Tracking No. STN00149389 JET Avion C of C ** RECEIVED STOXK 08/26/"
type textarea "8130 Form Tracking No. STN00149389 JET Avion C of C ** RECEIVED STOXK 08/26/2"
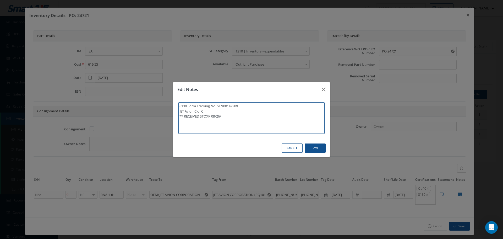
type textarea "8130 Form Tracking No. STN00149389 JET Avion C of C ** RECEIVED STOXK 08/26/2"
type textarea "8130 Form Tracking No. STN00149389 JET Avion C of C ** RECEIVED STOXK 08/26/20"
type textarea "8130 Form Tracking No. STN00149389 JET Avion C of C ** RECEIVED STOXK 08/26/202"
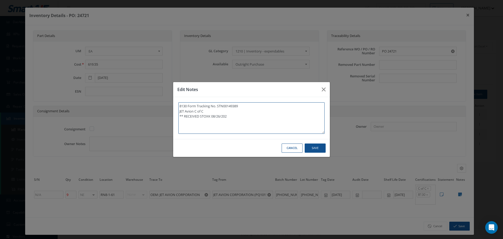
type textarea "8130 Form Tracking No. STN00149389 JET Avion C of C ** RECEIVED STOXK 08/26/2025"
click at [210, 115] on textarea "8130 Form Tracking No. STN00149389 JET Avion C of C ** RECEIVED STOXK 08/26/2025" at bounding box center [251, 117] width 146 height 31
click at [208, 115] on textarea "8130 Form Tracking No. STN00149389 JET Avion C of C ** RECEIVED STOXK 08/26/2025" at bounding box center [251, 117] width 146 height 31
type textarea "8130 Form Tracking No. STN00149389 JET Avion C of C ** RECEIVED STOK 08/26/2025"
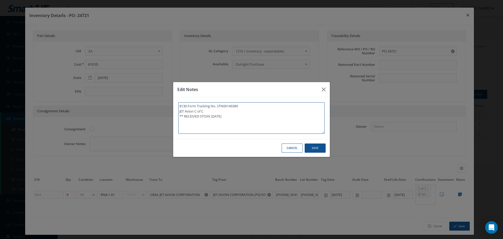
type textarea "8130 Form Tracking No. STN00149389 JET Avion C of C ** RECEIVED STOK 08/26/2025"
type textarea "8130 Form Tracking No. STN00149389 JET Avion C of C ** RECEIVED STOCK 08/26/2025"
click at [229, 116] on textarea "8130 Form Tracking No. STN00149389 JET Avion C of C ** RECEIVED STOCK 08/26/2025" at bounding box center [251, 117] width 146 height 31
type textarea "8130 Form Tracking No. STN00149389 JET Avion C of C ** RECEIVED STOCK 08/26/202…"
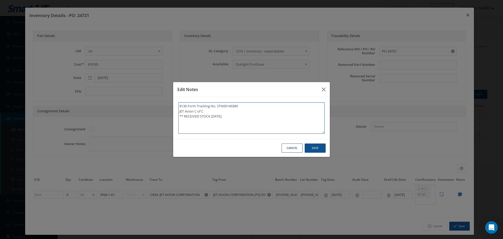
type textarea "8130 Form Tracking No. STN00149389 JET Avion C of C ** RECEIVED STOCK 08/26/202…"
click at [0, 0] on button "Save" at bounding box center [0, 0] width 0 height 0
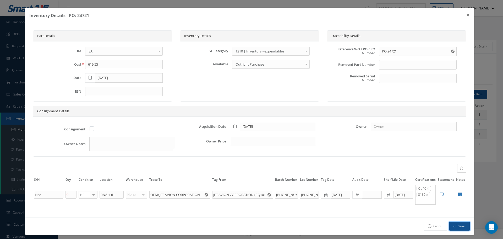
click at [454, 225] on icon "button" at bounding box center [455, 226] width 3 height 4
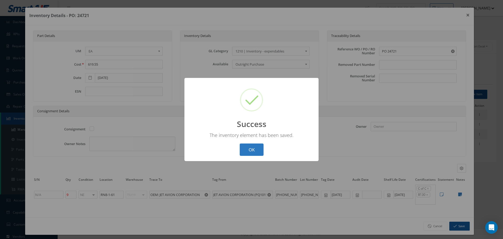
click at [252, 150] on button "OK" at bounding box center [252, 149] width 24 height 12
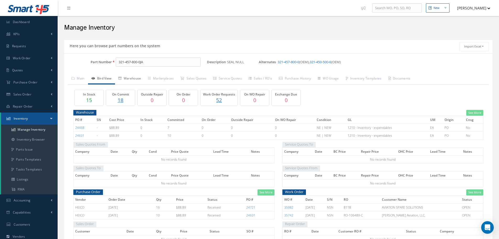
click at [138, 78] on link "Warehouse" at bounding box center [130, 78] width 30 height 11
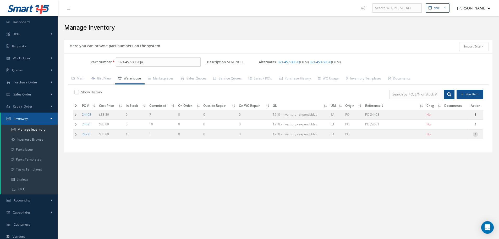
click at [476, 134] on icon at bounding box center [475, 134] width 5 height 4
click at [460, 136] on link "Edit" at bounding box center [451, 137] width 41 height 7
type input "88.89"
type input "[DATE]"
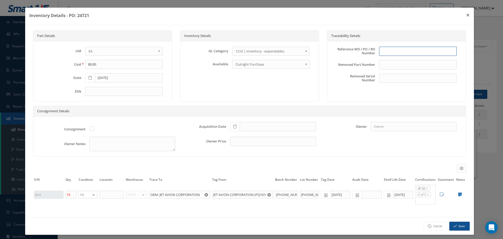
click at [388, 52] on input "text" at bounding box center [418, 51] width 78 height 9
type input "PO 24721"
click at [235, 126] on icon at bounding box center [234, 126] width 3 height 4
click at [248, 103] on td "26" at bounding box center [248, 103] width 8 height 8
type input "[DATE]"
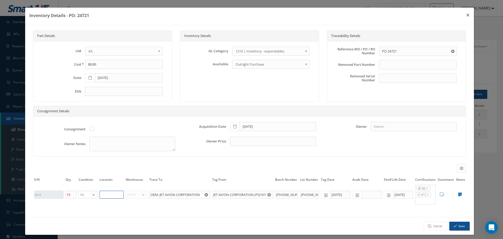
click at [116, 195] on input "text" at bounding box center [112, 194] width 24 height 8
type input "RN8-1-61"
click at [458, 194] on icon at bounding box center [460, 194] width 4 height 4
type textarea "8130 FORM TRACKING No. STN00149388 JET Avion C of C"
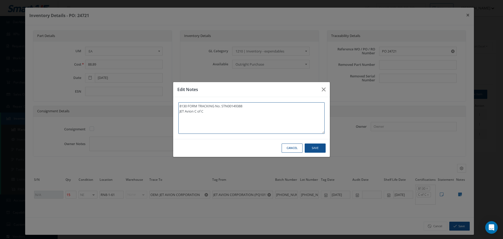
click at [230, 117] on textarea "8130 FORM TRACKING No. STN00149388 JET Avion C of C" at bounding box center [251, 117] width 146 height 31
type textarea "8130 FORM TRACKING No. STN00149388 JET Avion C of C"
type textarea "8130 FORM TRACKING No. STN00149388 JET Avion C of C *"
type textarea "8130 FORM TRACKING No. STN00149388 JET Avion C of C **"
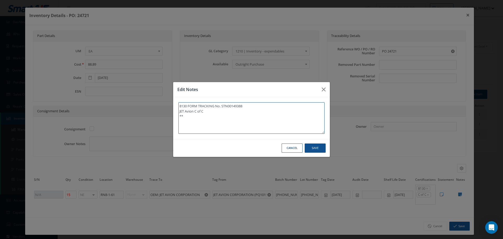
type textarea "8130 FORM TRACKING No. STN00149388 JET Avion C of C **"
type textarea "8130 FORM TRACKING No. STN00149388 JET Avion C of C ** R"
type textarea "8130 FORM TRACKING No. STN00149388 JET Avion C of C ** RE"
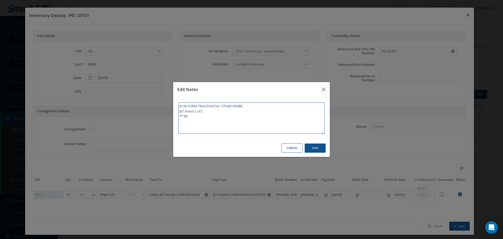
type textarea "8130 FORM TRACKING No. STN00149388 JET Avion C of C ** REC"
type textarea "8130 FORM TRACKING No. STN00149388 JET Avion C of C ** RECE"
type textarea "8130 FORM TRACKING No. STN00149388 JET Avion C of C ** RECEI"
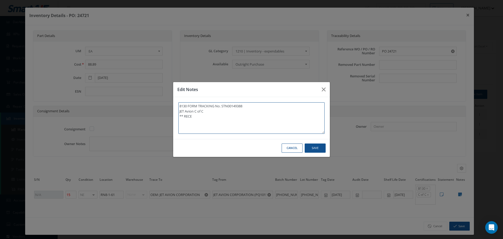
type textarea "8130 FORM TRACKING No. STN00149388 JET Avion C of C ** RECEI"
type textarea "8130 FORM TRACKING No. STN00149388 JET Avion C of C ** RECEIV"
type textarea "8130 FORM TRACKING No. STN00149388 JET Avion C of C ** RECEIVE"
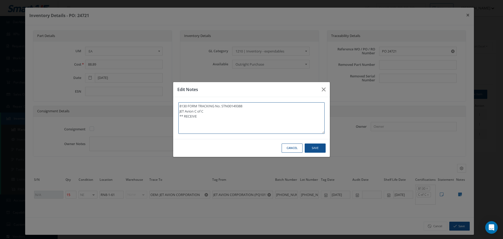
type textarea "8130 FORM TRACKING No. STN00149388 JET Avion C of C ** RECEIVED"
type textarea "8130 FORM TRACKING No. STN00149388 JET Avion C of C ** RECEIVED S"
type textarea "8130 FORM TRACKING No. STN00149388 JET Avion C of C ** RECEIVED ST"
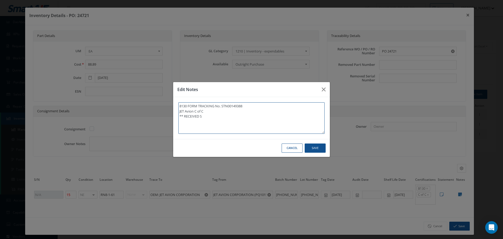
type textarea "8130 FORM TRACKING No. STN00149388 JET Avion C of C ** RECEIVED ST"
type textarea "8130 FORM TRACKING No. STN00149388 JET Avion C of C ** RECEIVED STO"
type textarea "8130 FORM TRACKING No. STN00149388 JET Avion C of C ** RECEIVED STOC"
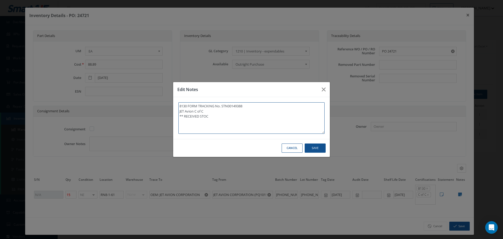
type textarea "8130 FORM TRACKING No. STN00149388 JET Avion C of C ** RECEIVED STOCK"
type textarea "8130 FORM TRACKING No. STN00149388 JET Avion C of C ** RECEIVED STOCK 0"
type textarea "8130 FORM TRACKING No. STN00149388 JET Avion C of C ** RECEIVED STOCK 08"
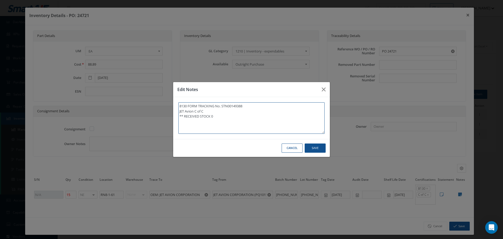
type textarea "8130 FORM TRACKING No. STN00149388 JET Avion C of C ** RECEIVED STOCK 08"
type textarea "8130 FORM TRACKING No. STN00149388 JET Avion C of C ** RECEIVED STOCK 08/"
type textarea "8130 FORM TRACKING No. STN00149388 JET Avion C of C ** RECEIVED STOCK 08/2"
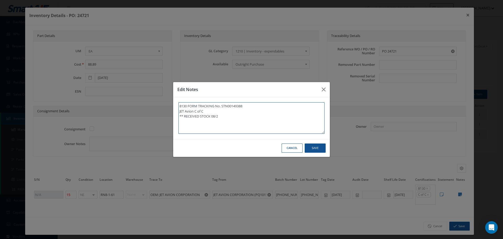
type textarea "8130 FORM TRACKING No. STN00149388 JET Avion C of C ** RECEIVED STOCK 08/27"
type textarea "8130 FORM TRACKING No. STN00149388 JET Avion C of C ** RECEIVED STOCK 08/27/"
type textarea "8130 FORM TRACKING No. STN00149388 JET Avion C of C ** RECEIVED STOCK 08/27/2"
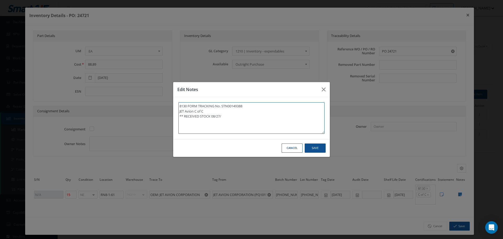
type textarea "8130 FORM TRACKING No. STN00149388 JET Avion C of C ** RECEIVED STOCK 08/27/2"
type textarea "8130 FORM TRACKING No. STN00149388 JET Avion C of C ** RECEIVED STOCK 08/27/20"
type textarea "8130 FORM TRACKING No. STN00149388 JET Avion C of C ** RECEIVED STOCK 08/27/202"
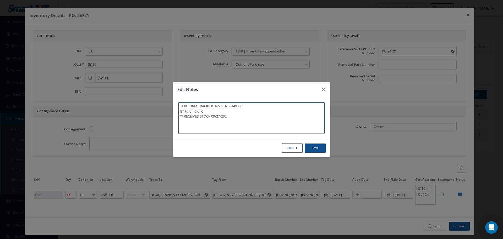
type textarea "8130 FORM TRACKING No. STN00149388 JET Avion C of C ** RECEIVED STOCK 08/27/2025"
type textarea "8130 FORM TRACKING No. STN00149388 JET Avion C of C ** RECEIVED STOCK 08/27/202…"
click at [0, 0] on button "Save" at bounding box center [0, 0] width 0 height 0
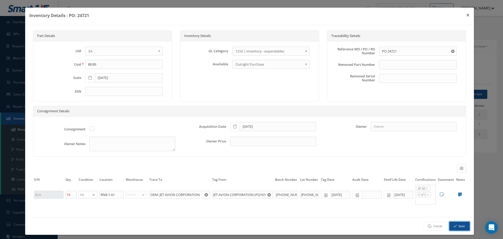
click at [462, 229] on button "Save" at bounding box center [459, 225] width 20 height 9
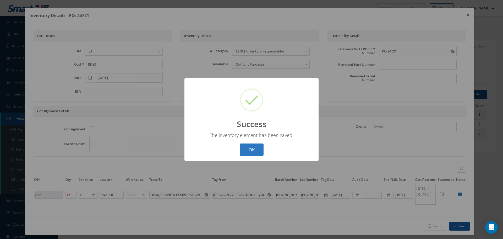
click at [254, 151] on button "OK" at bounding box center [252, 149] width 24 height 12
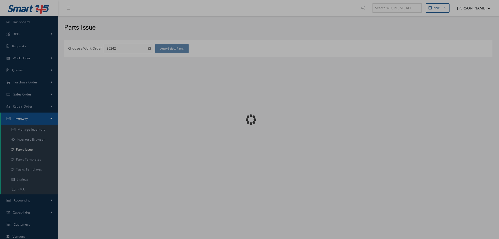
checkbox input "false"
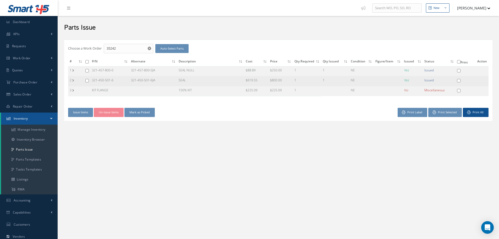
click at [87, 80] on input "checkbox" at bounding box center [86, 80] width 3 height 3
checkbox input "true"
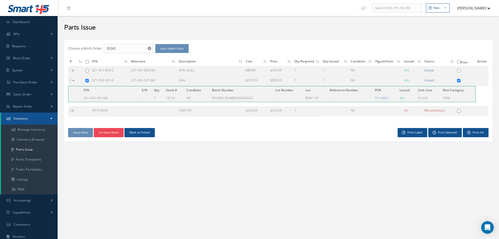
click at [106, 133] on button "Un-Issue Items" at bounding box center [109, 132] width 30 height 9
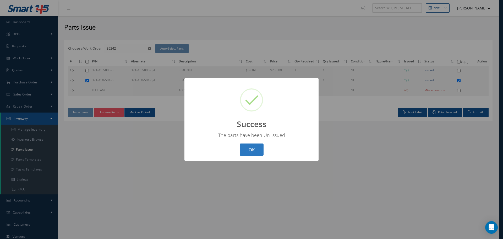
click at [251, 149] on button "OK" at bounding box center [252, 149] width 24 height 12
checkbox input "false"
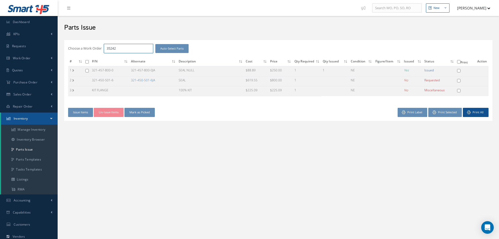
click at [122, 48] on input "35242" at bounding box center [129, 48] width 50 height 9
type input "35240"
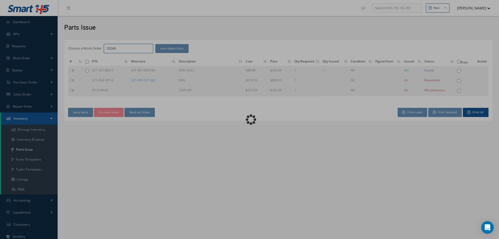
checkbox input "false"
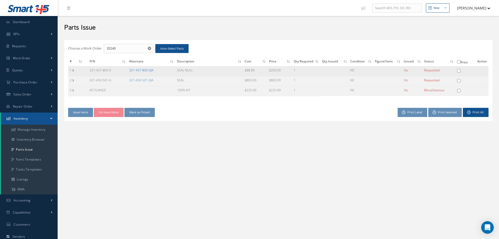
click at [137, 72] on link "321-457-800-0JA" at bounding box center [141, 70] width 24 height 4
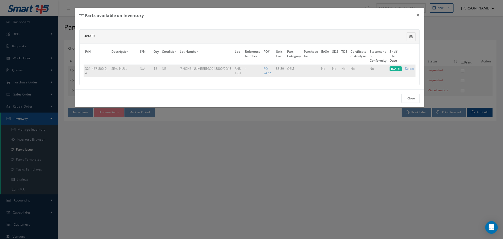
click at [409, 69] on link "Select" at bounding box center [409, 68] width 9 height 4
checkbox input "true"
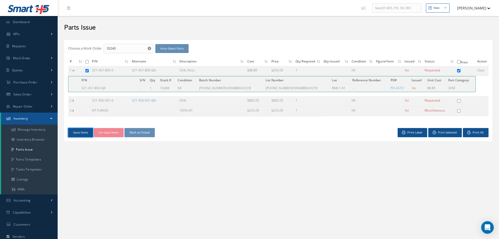
click at [81, 131] on button "Issue Items" at bounding box center [80, 132] width 25 height 9
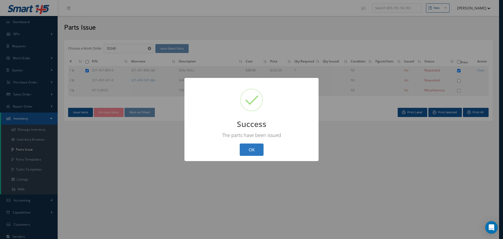
click at [252, 151] on button "OK" at bounding box center [252, 149] width 24 height 12
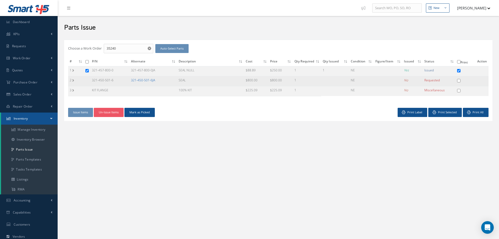
click at [142, 79] on link "321-450-501-6JA" at bounding box center [143, 80] width 24 height 4
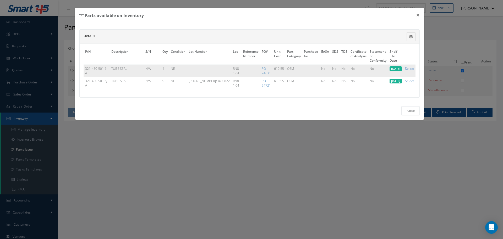
click at [412, 68] on link "Select" at bounding box center [409, 68] width 9 height 4
checkbox input "true"
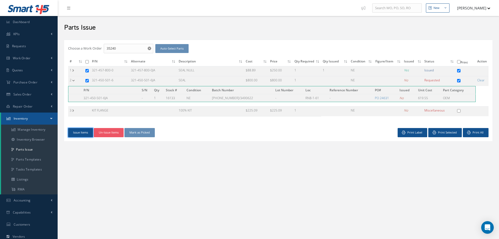
click at [77, 131] on button "Issue Items" at bounding box center [80, 132] width 25 height 9
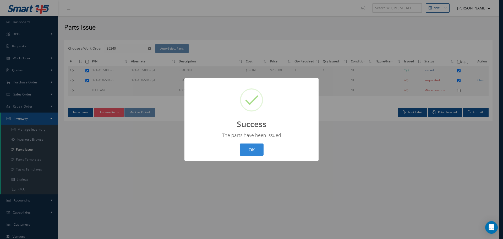
click at [247, 149] on button "OK" at bounding box center [252, 149] width 24 height 12
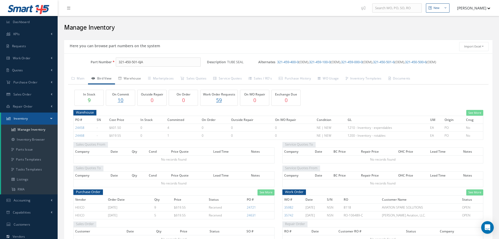
click at [137, 78] on link "Warehouse" at bounding box center [130, 78] width 30 height 11
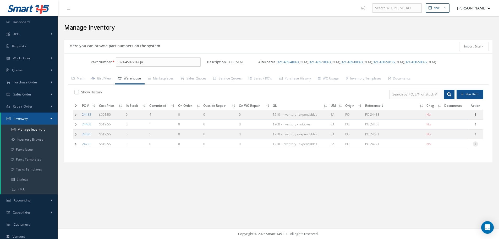
click at [475, 144] on icon at bounding box center [475, 143] width 5 height 4
click at [448, 163] on link "Label" at bounding box center [451, 164] width 41 height 7
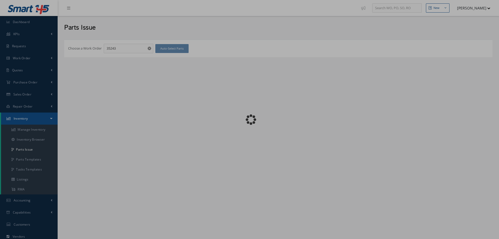
checkbox input "false"
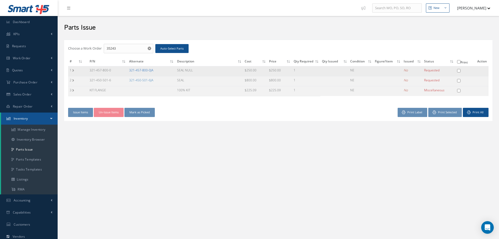
click at [146, 70] on link "321-457-800-0JA" at bounding box center [141, 70] width 24 height 4
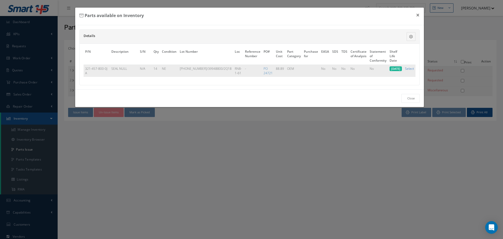
click at [408, 68] on link "Select" at bounding box center [409, 68] width 9 height 4
checkbox input "true"
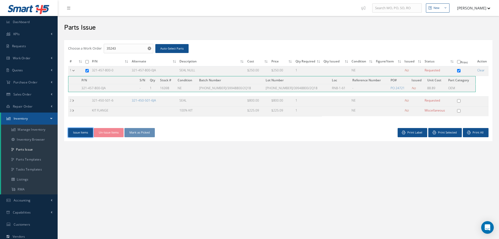
click at [80, 133] on button "Issue Items" at bounding box center [80, 132] width 25 height 9
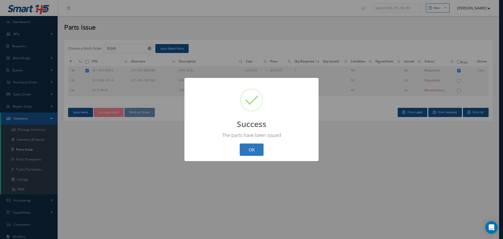
click at [255, 149] on button "OK" at bounding box center [252, 149] width 24 height 12
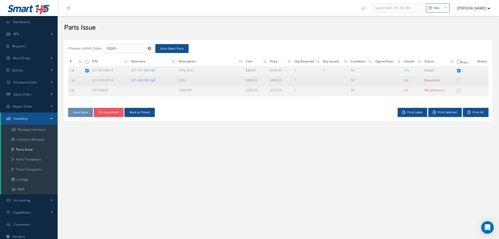
click at [146, 80] on link "321-450-501-6JA" at bounding box center [143, 80] width 24 height 4
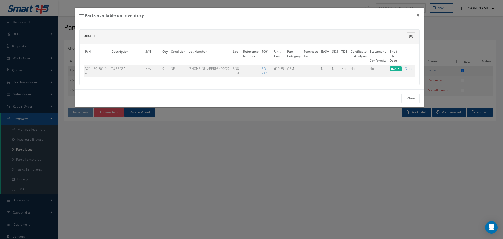
click at [410, 67] on link "Select" at bounding box center [409, 68] width 9 height 4
checkbox input "true"
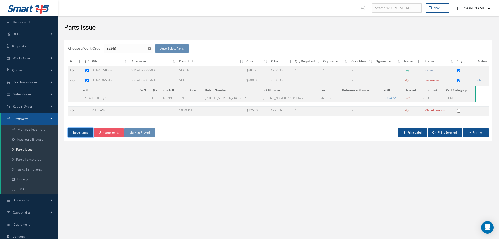
click at [83, 134] on button "Issue Items" at bounding box center [80, 132] width 25 height 9
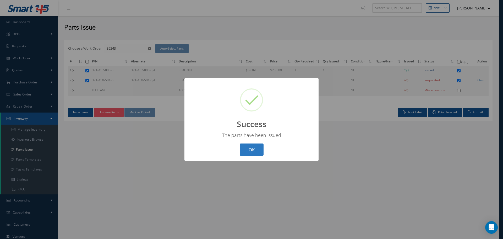
click at [255, 150] on button "OK" at bounding box center [252, 149] width 24 height 12
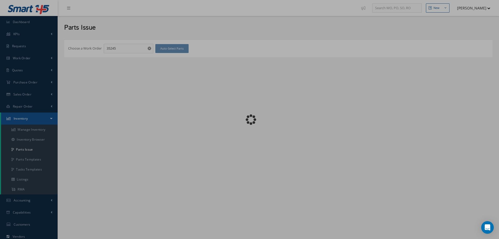
checkbox input "false"
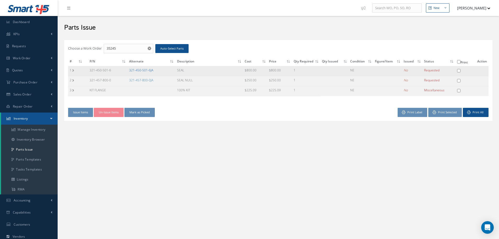
click at [146, 72] on link "321-450-501-6JA" at bounding box center [141, 70] width 24 height 4
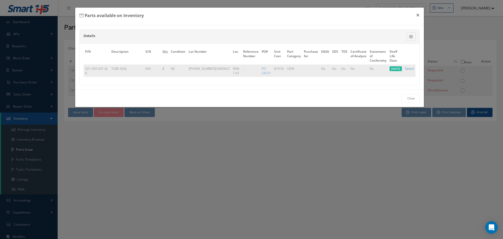
click at [411, 68] on link "Select" at bounding box center [409, 68] width 9 height 4
checkbox input "true"
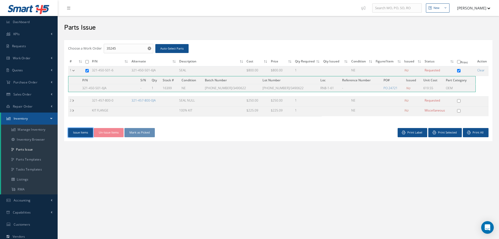
click at [75, 132] on button "Issue Items" at bounding box center [80, 132] width 25 height 9
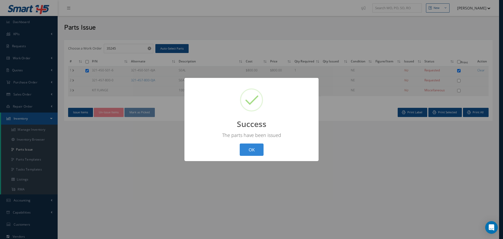
click at [254, 152] on button "OK" at bounding box center [252, 149] width 24 height 12
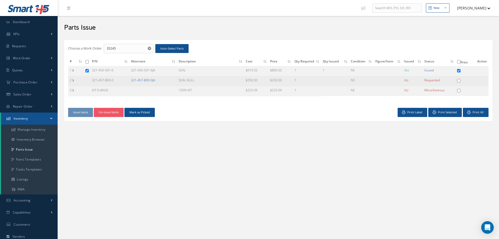
click at [140, 79] on link "321-457-800-0JA" at bounding box center [143, 80] width 24 height 4
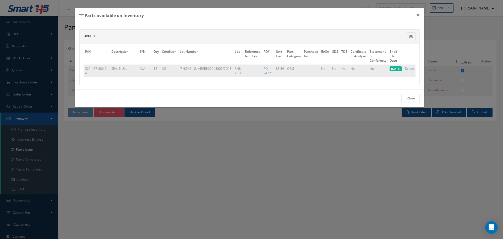
click at [412, 69] on link "Select" at bounding box center [409, 68] width 9 height 4
checkbox input "true"
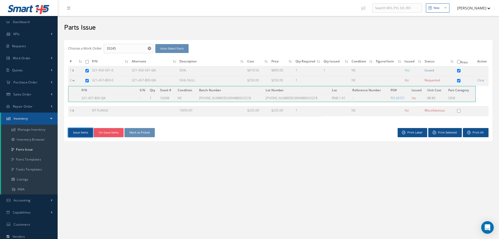
click at [87, 130] on button "Issue Items" at bounding box center [80, 132] width 25 height 9
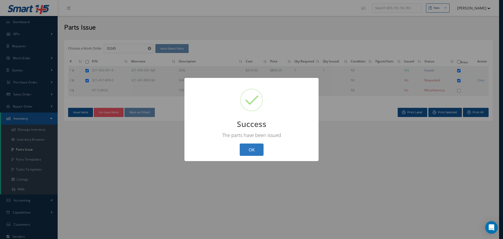
click at [255, 148] on button "OK" at bounding box center [252, 149] width 24 height 12
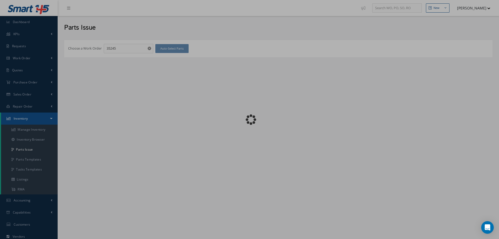
checkbox input "false"
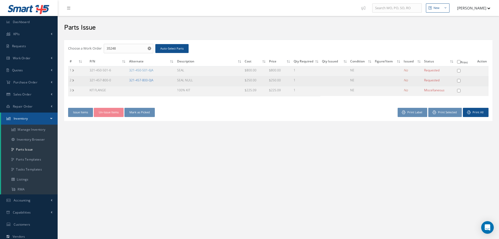
click at [144, 79] on link "321-457-800-0JA" at bounding box center [141, 80] width 24 height 4
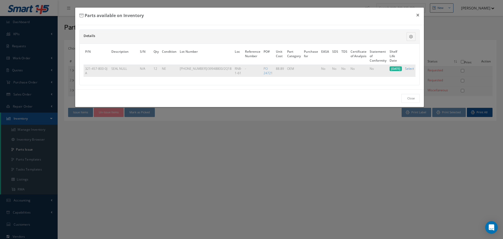
click at [412, 69] on link "Select" at bounding box center [409, 68] width 9 height 4
checkbox input "true"
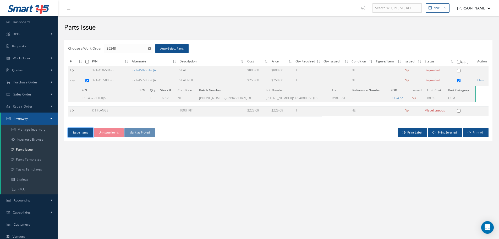
click at [83, 133] on button "Issue Items" at bounding box center [80, 132] width 25 height 9
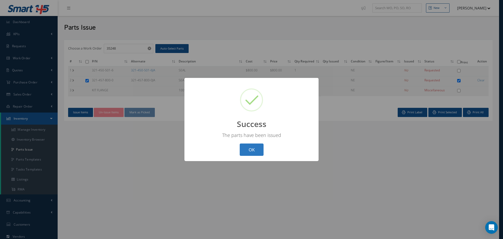
click at [254, 151] on button "OK" at bounding box center [252, 149] width 24 height 12
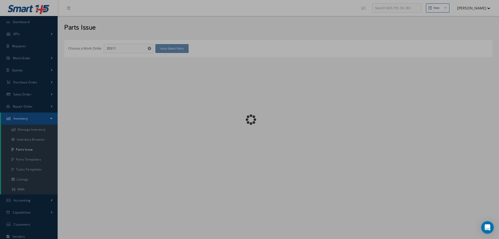
checkbox input "false"
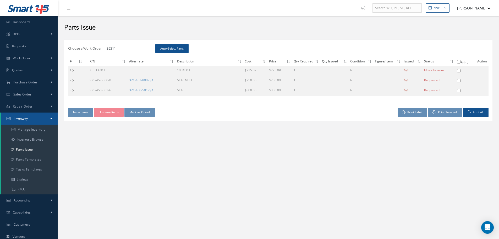
click at [119, 51] on input "35311" at bounding box center [129, 48] width 50 height 9
type input "35312"
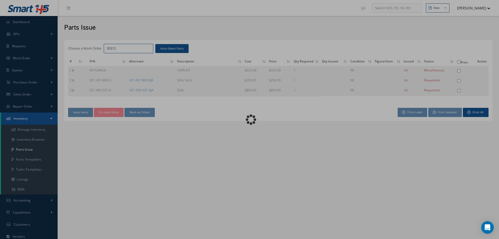
checkbox input "false"
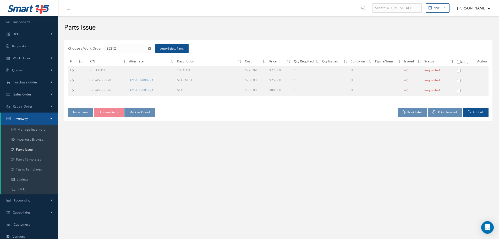
click at [148, 79] on link "321-457-800-0JA" at bounding box center [141, 80] width 24 height 4
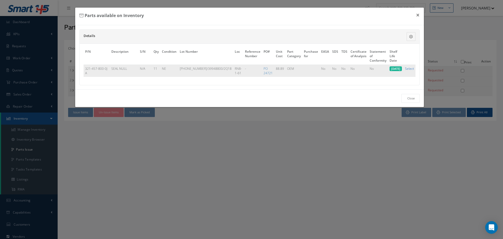
click at [411, 68] on link "Select" at bounding box center [409, 68] width 9 height 4
checkbox input "true"
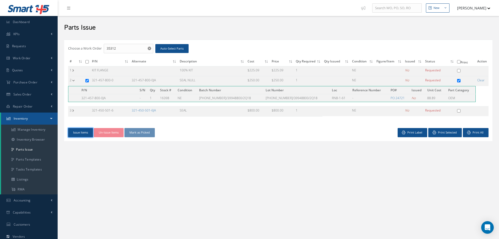
click at [80, 132] on button "Issue Items" at bounding box center [80, 132] width 25 height 9
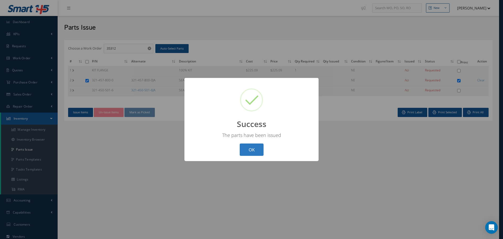
click at [260, 146] on button "OK" at bounding box center [252, 149] width 24 height 12
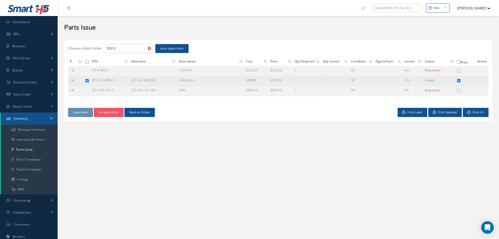
drag, startPoint x: 91, startPoint y: 80, endPoint x: 119, endPoint y: 80, distance: 28.3
click at [119, 80] on td "321-457-800-0" at bounding box center [109, 81] width 39 height 10
copy td "321-457-800-0"
click at [119, 49] on input "35312" at bounding box center [129, 48] width 50 height 9
type input "35311"
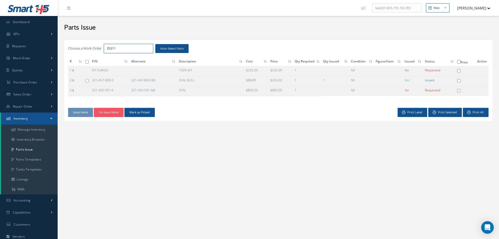
checkbox input "false"
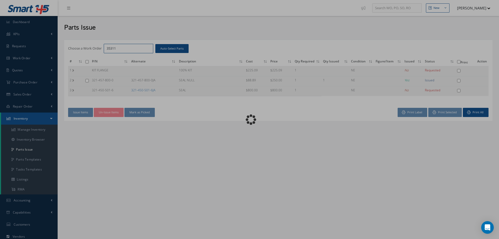
checkbox input "false"
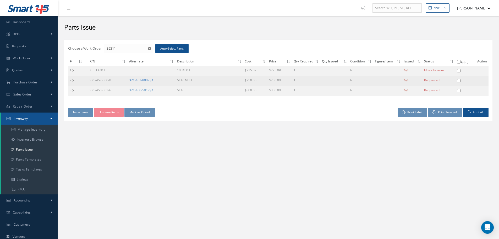
click at [144, 81] on link "321-457-800-0JA" at bounding box center [141, 80] width 24 height 4
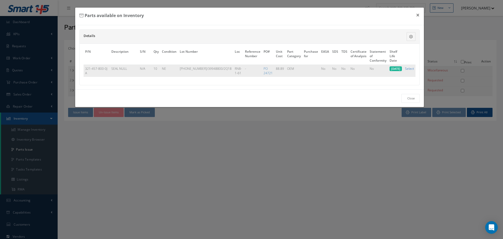
click at [411, 69] on link "Select" at bounding box center [409, 68] width 9 height 4
checkbox input "true"
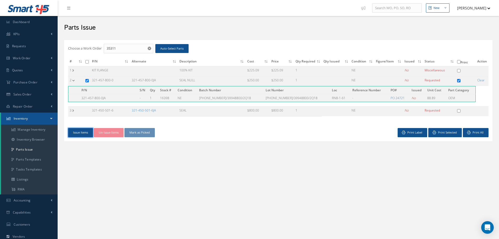
click at [85, 133] on button "Issue Items" at bounding box center [80, 132] width 25 height 9
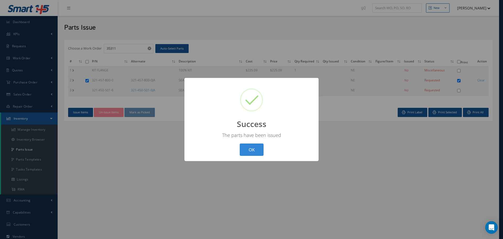
click at [257, 152] on button "OK" at bounding box center [252, 149] width 24 height 12
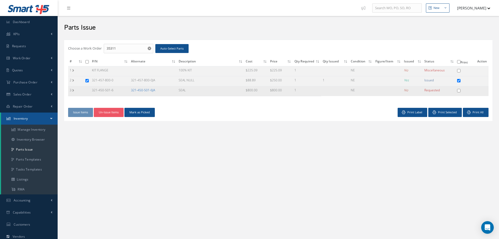
click at [145, 89] on link "321-450-501-6JA" at bounding box center [143, 90] width 24 height 4
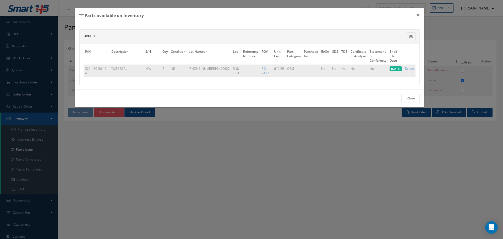
click at [413, 67] on link "Select" at bounding box center [409, 68] width 9 height 4
checkbox input "true"
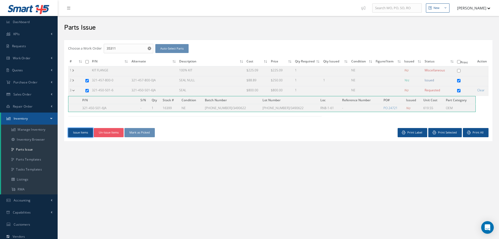
click at [85, 131] on button "Issue Items" at bounding box center [80, 132] width 25 height 9
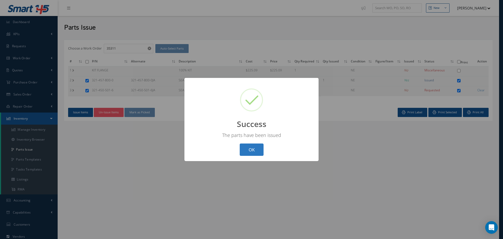
click at [252, 150] on button "OK" at bounding box center [252, 149] width 24 height 12
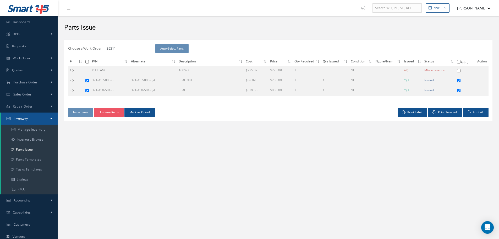
click at [123, 49] on input "35311" at bounding box center [129, 48] width 50 height 9
type input "35312"
checkbox input "false"
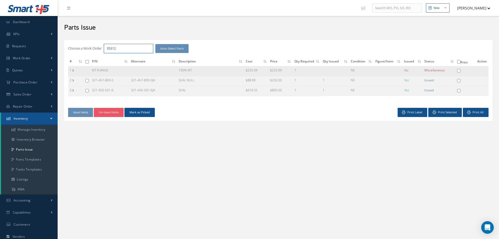
checkbox input "false"
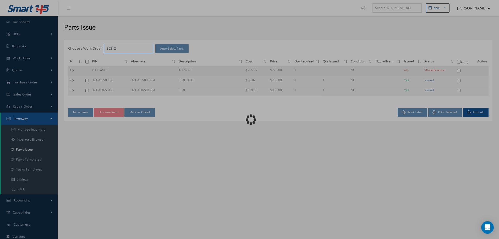
checkbox input "false"
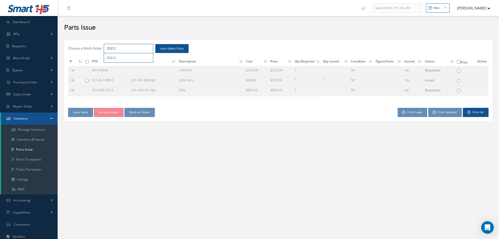
click at [123, 52] on input "35312" at bounding box center [129, 48] width 50 height 9
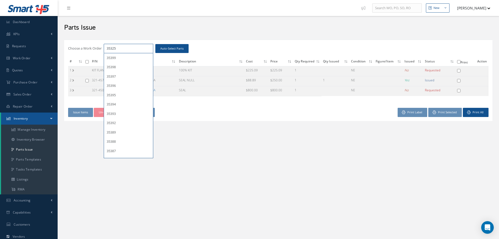
type input "35325"
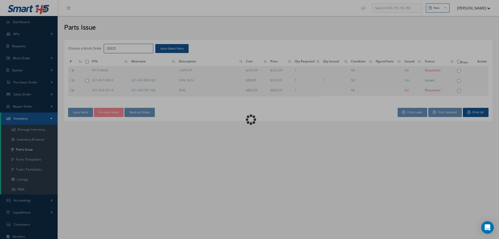
checkbox input "false"
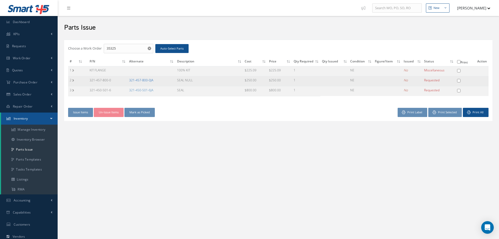
click at [140, 79] on link "321-457-800-0JA" at bounding box center [141, 80] width 24 height 4
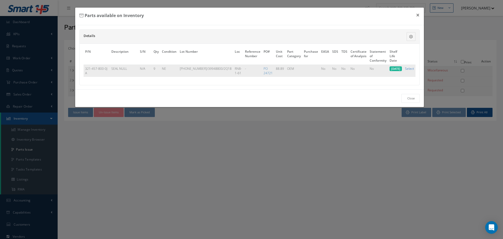
click at [408, 68] on link "Select" at bounding box center [409, 68] width 9 height 4
checkbox input "true"
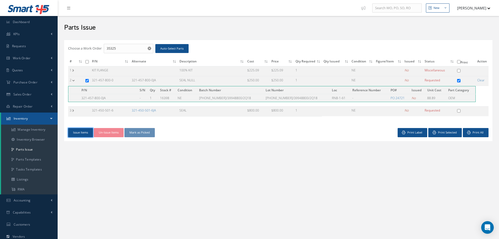
click at [80, 132] on button "Issue Items" at bounding box center [80, 132] width 25 height 9
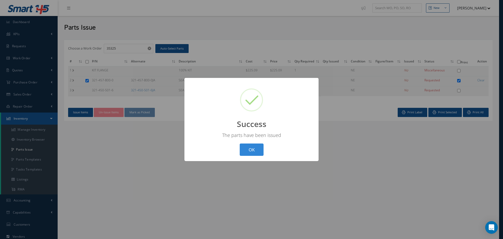
click at [250, 148] on button "OK" at bounding box center [252, 149] width 24 height 12
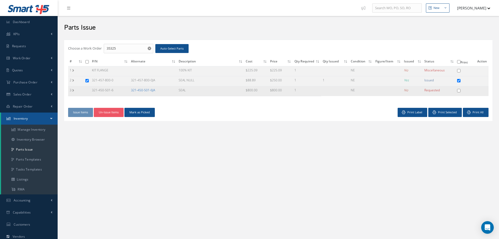
click at [147, 90] on link "321-450-501-6JA" at bounding box center [143, 90] width 24 height 4
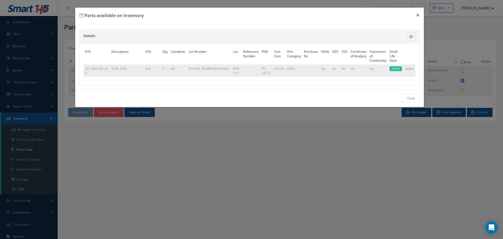
click at [409, 70] on link "Select" at bounding box center [409, 68] width 9 height 4
checkbox input "true"
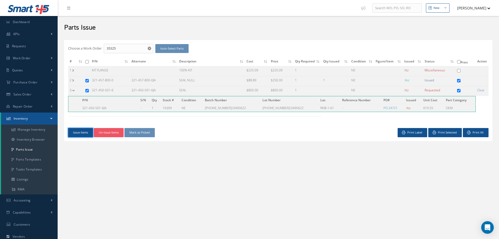
click at [85, 132] on button "Issue Items" at bounding box center [80, 132] width 25 height 9
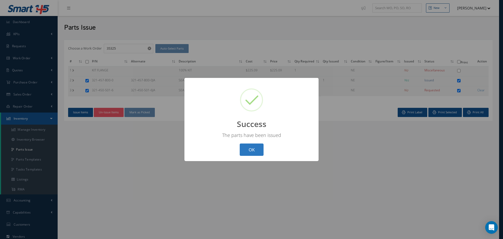
click at [257, 148] on button "OK" at bounding box center [252, 149] width 24 height 12
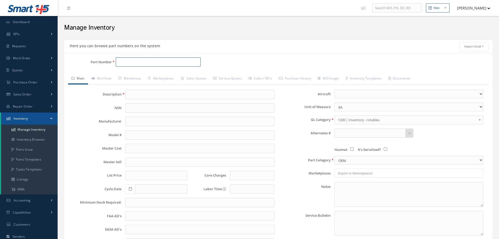
click at [132, 63] on input "Part Number" at bounding box center [158, 61] width 85 height 9
paste input "321-457-800-0JA"
type input "321-457-800-0JA"
click at [148, 76] on span "321-457-800-0JA" at bounding box center [140, 76] width 47 height 6
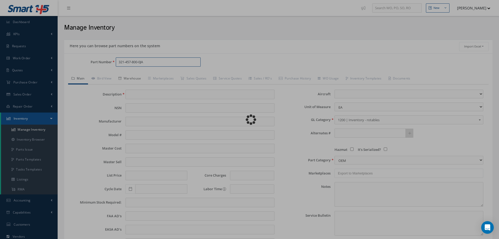
type input "SEAL NULL"
type input "88.89"
type input "0.00"
select select
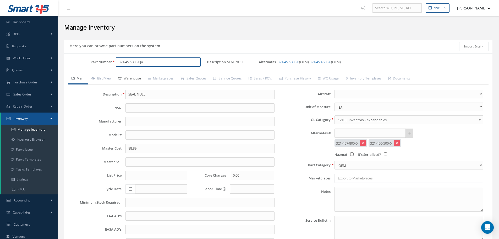
type input "321-457-800-0JA"
click at [137, 79] on link "Warehouse" at bounding box center [130, 78] width 30 height 11
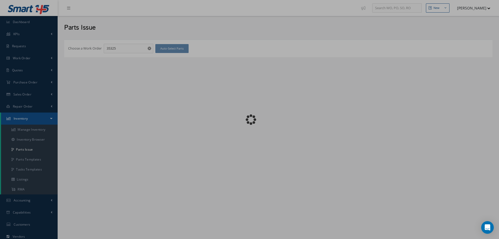
checkbox input "false"
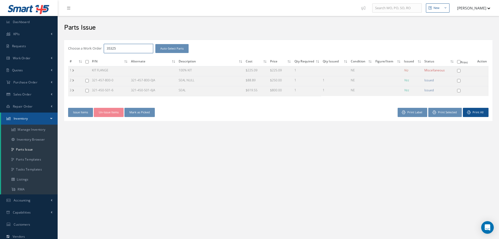
click at [135, 48] on input "35325" at bounding box center [129, 48] width 50 height 9
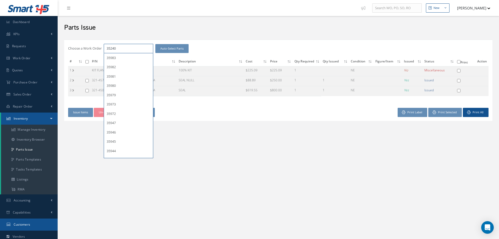
type input "35240"
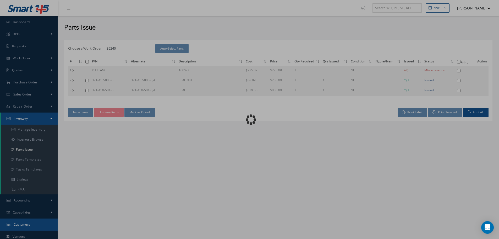
checkbox input "false"
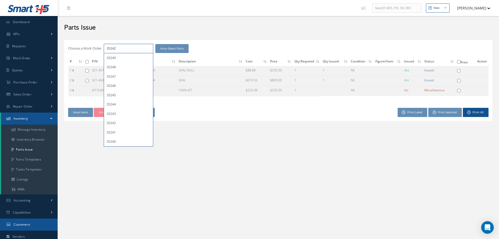
type input "35242"
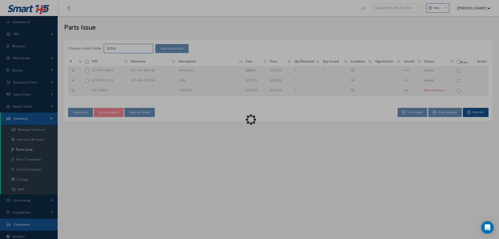
checkbox input "false"
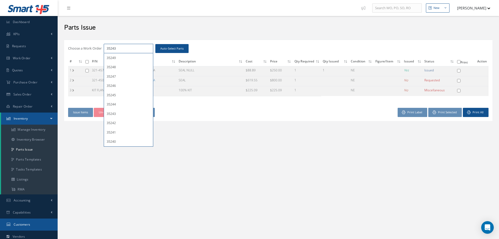
type input "35243"
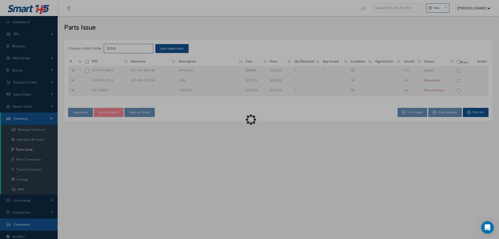
checkbox input "false"
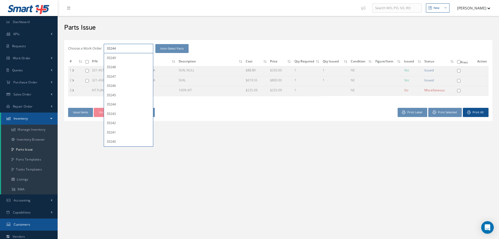
type input "35244"
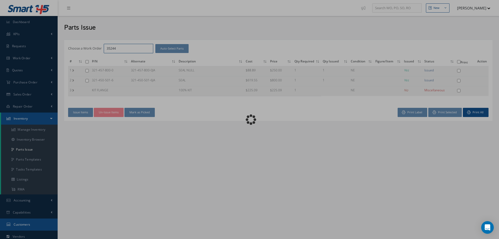
checkbox input "false"
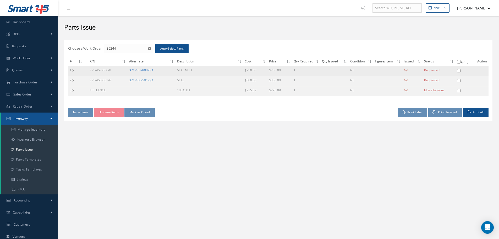
click at [144, 68] on link "321-457-800-0JA" at bounding box center [141, 70] width 24 height 4
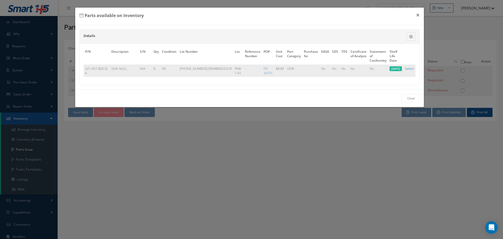
click at [408, 67] on link "Select" at bounding box center [409, 68] width 9 height 4
checkbox input "true"
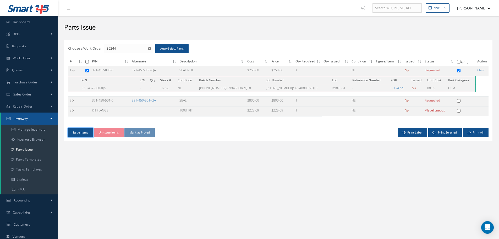
click at [84, 133] on button "Issue Items" at bounding box center [80, 132] width 25 height 9
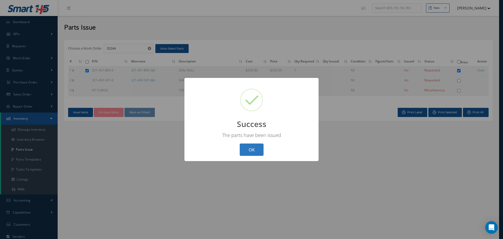
click at [250, 148] on button "OK" at bounding box center [252, 149] width 24 height 12
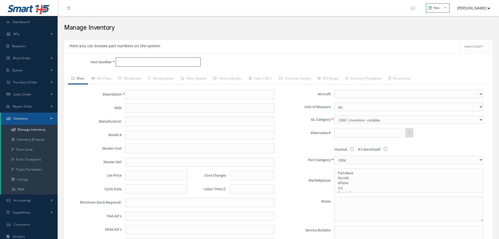
click at [123, 62] on input "Part Number" at bounding box center [158, 61] width 85 height 9
paste input "321-457-800-0JA"
type input "321-457-800-0JA"
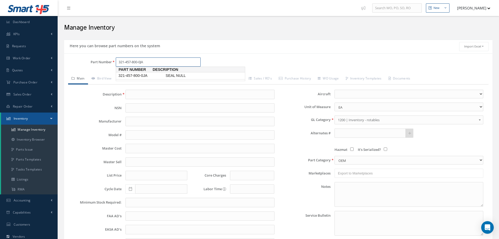
click at [134, 77] on span "321-457-800-0JA" at bounding box center [140, 76] width 47 height 6
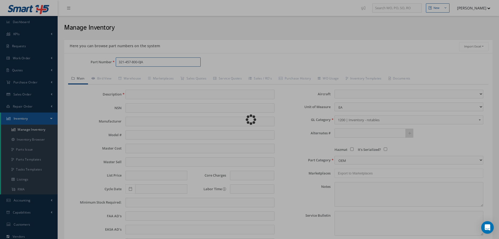
type input "SEAL NULL"
type input "88.89"
type input "0.00"
select select
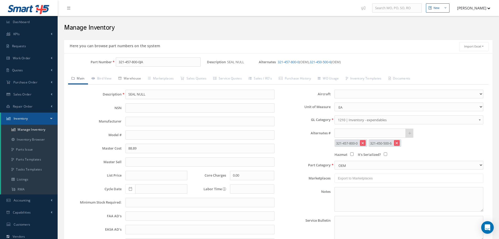
click at [135, 80] on link "Warehouse" at bounding box center [130, 78] width 30 height 11
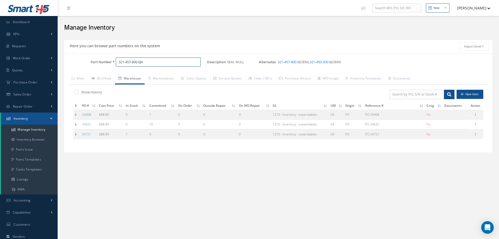
click at [156, 63] on input "321-457-800-0JA" at bounding box center [158, 61] width 85 height 9
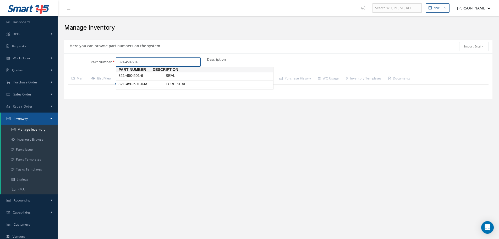
click at [148, 85] on span "321-450-501-6JA" at bounding box center [140, 84] width 47 height 6
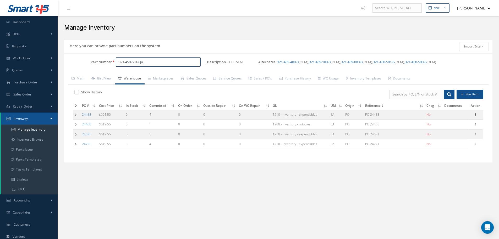
click at [148, 63] on input "321-450-501-6JA" at bounding box center [158, 61] width 85 height 9
type input "3"
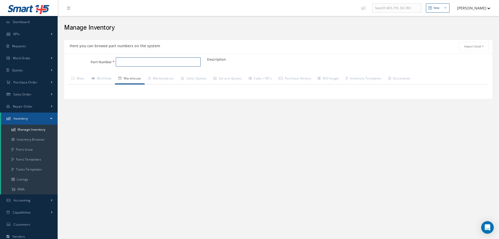
click at [138, 58] on input "Part Number" at bounding box center [158, 61] width 85 height 9
click at [145, 84] on span "264W012-25-0" at bounding box center [140, 84] width 47 height 6
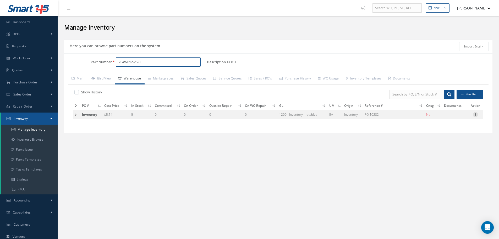
type input "264W012-25-0"
click at [476, 114] on icon at bounding box center [475, 114] width 5 height 4
click at [449, 117] on link "Edit" at bounding box center [451, 118] width 41 height 7
type input "5.14"
type input "PO 10282"
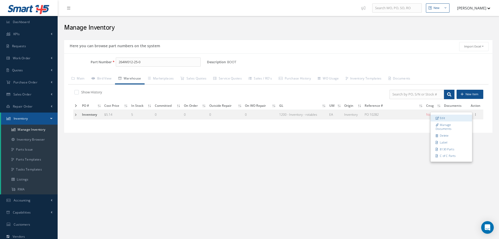
checkbox input "false"
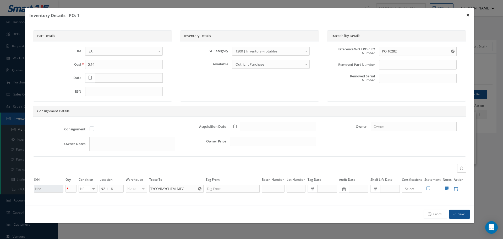
click at [469, 17] on button "×" at bounding box center [468, 15] width 12 height 15
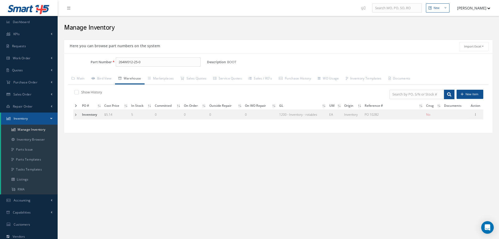
click at [75, 116] on td at bounding box center [76, 115] width 7 height 10
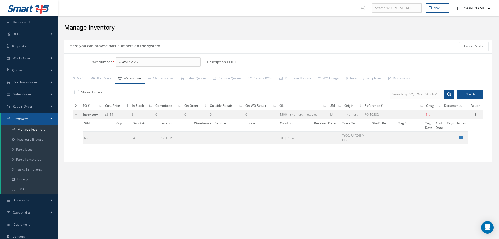
click at [160, 57] on div "Part Number 264W012-25-0 Description BOOT Alternates Based on the selected Gene…" at bounding box center [278, 107] width 428 height 108
click at [160, 63] on input "264W012-25-0" at bounding box center [158, 61] width 85 height 9
type input "2"
type input "K973"
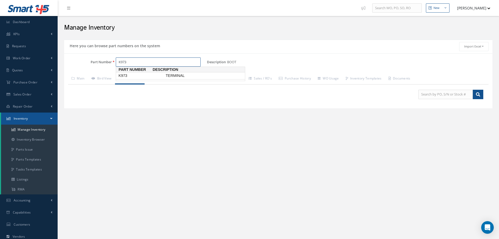
click at [120, 74] on span "K973" at bounding box center [140, 76] width 47 height 6
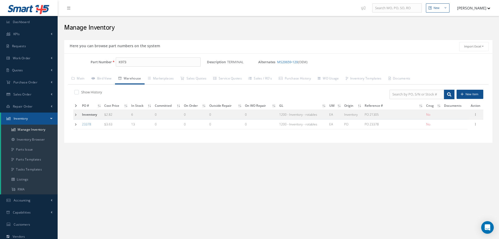
click at [75, 124] on td at bounding box center [76, 124] width 7 height 10
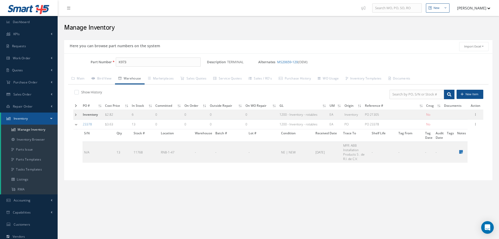
click at [76, 115] on td at bounding box center [77, 115] width 8 height 10
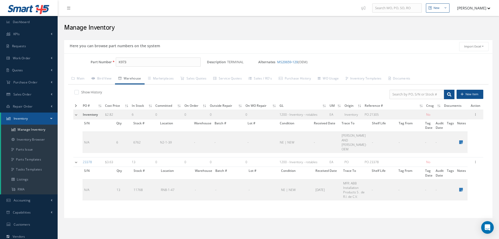
click at [79, 94] on label at bounding box center [79, 92] width 1 height 5
click at [76, 94] on input "checkbox" at bounding box center [75, 92] width 3 height 3
checkbox input "true"
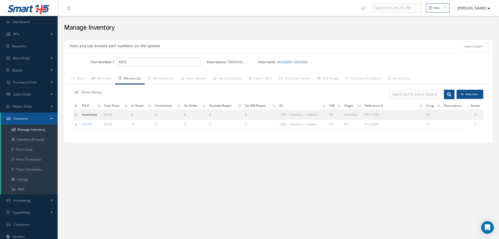
click at [77, 123] on td at bounding box center [76, 124] width 7 height 10
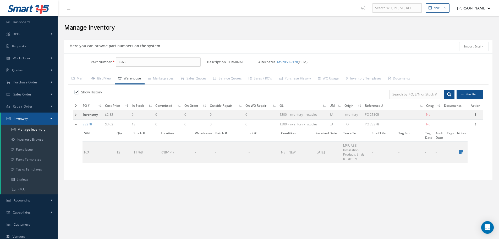
click at [76, 113] on td at bounding box center [77, 115] width 8 height 10
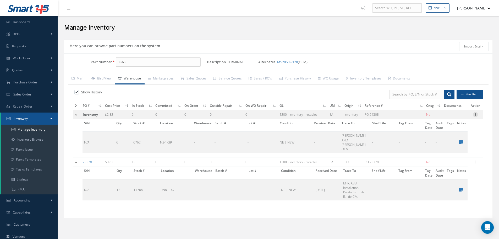
click at [476, 116] on icon at bounding box center [475, 114] width 5 height 4
click at [445, 142] on link "Label" at bounding box center [451, 142] width 41 height 7
click at [476, 115] on icon at bounding box center [475, 114] width 5 height 4
click at [453, 117] on link "Edit" at bounding box center [451, 118] width 41 height 7
type input "2.82"
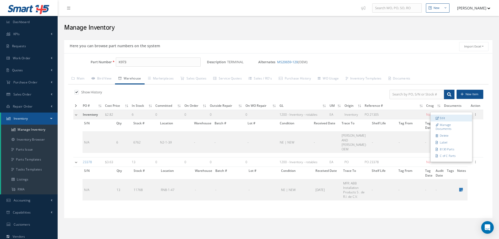
type input "PO 21305"
type input "6"
type input "N2-1-39"
type input "THOMAS AND BETTS-OEM"
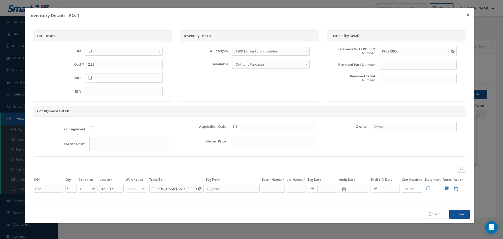
click at [237, 127] on icon at bounding box center [234, 126] width 3 height 4
click at [263, 55] on th "August 2025" at bounding box center [257, 56] width 39 height 8
click at [234, 55] on th "«" at bounding box center [234, 56] width 8 height 8
click at [260, 56] on th "2024" at bounding box center [257, 56] width 38 height 8
click at [264, 68] on span "2021" at bounding box center [264, 68] width 12 height 14
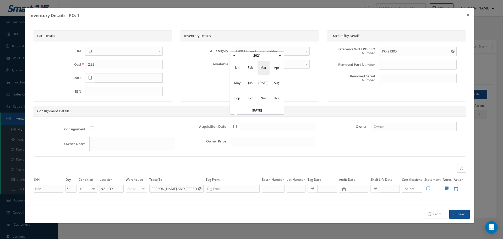
click at [263, 68] on span "Mar" at bounding box center [264, 68] width 12 height 14
click at [259, 94] on td "24" at bounding box center [258, 95] width 8 height 8
type input "03/24/2021"
click at [448, 189] on icon at bounding box center [447, 188] width 4 height 4
type textarea "21305 ** INVENTARIO 05/29/2024"
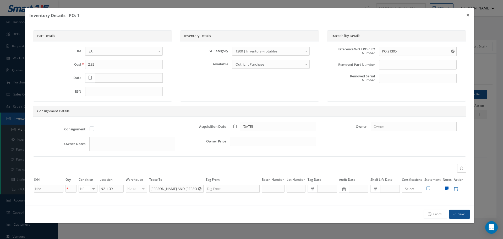
type textarea "21305 ** INVENTARIO 05/29/2024"
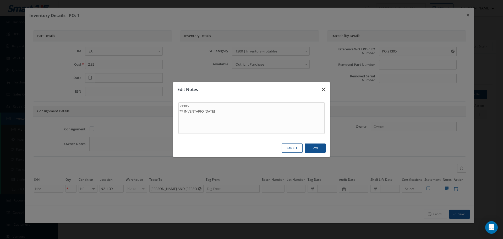
click at [0, 0] on icon "button" at bounding box center [0, 0] width 0 height 0
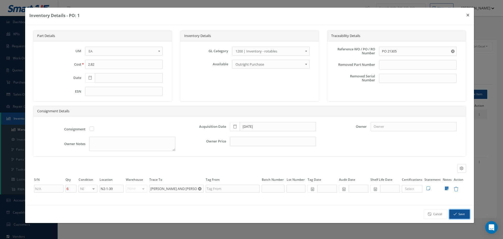
click at [469, 215] on button "Save" at bounding box center [459, 213] width 20 height 9
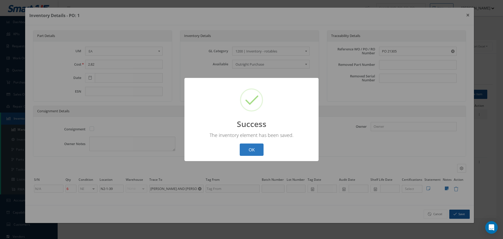
click at [251, 149] on button "OK" at bounding box center [252, 149] width 24 height 12
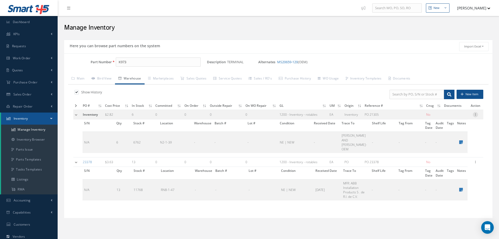
click at [477, 115] on icon at bounding box center [475, 114] width 5 height 4
click at [448, 141] on link "Label" at bounding box center [451, 142] width 41 height 7
click at [476, 114] on icon at bounding box center [475, 114] width 5 height 4
click at [445, 118] on link "Edit" at bounding box center [451, 118] width 41 height 7
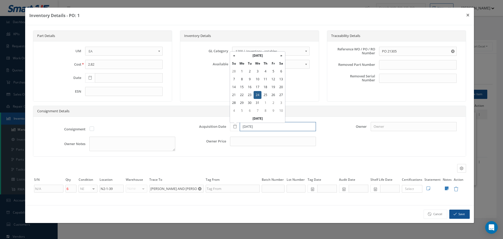
click at [263, 124] on input "03/24/2021" at bounding box center [278, 126] width 76 height 9
type input "0"
click at [90, 75] on span at bounding box center [90, 77] width 10 height 9
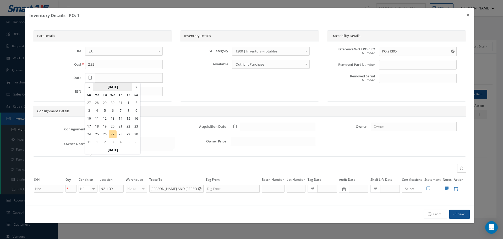
click at [121, 88] on th "August 2025" at bounding box center [112, 87] width 39 height 8
click at [111, 85] on th "2025" at bounding box center [112, 87] width 38 height 8
click at [120, 98] on span "2021" at bounding box center [119, 99] width 12 height 14
click at [118, 97] on span "Mar" at bounding box center [119, 99] width 12 height 14
click at [111, 125] on td "24" at bounding box center [113, 126] width 8 height 8
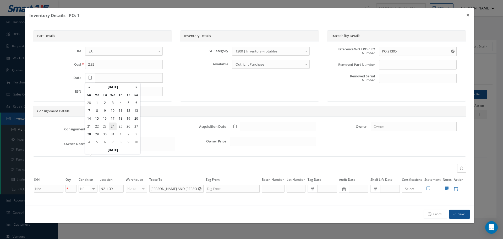
type input "03/24/2021"
click at [459, 215] on button "Save" at bounding box center [459, 213] width 20 height 9
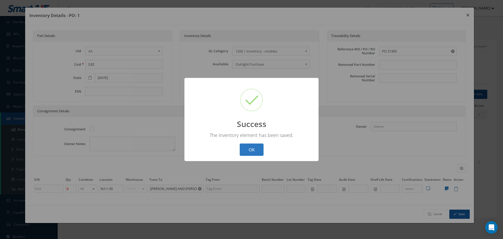
click at [254, 151] on button "OK" at bounding box center [252, 149] width 24 height 12
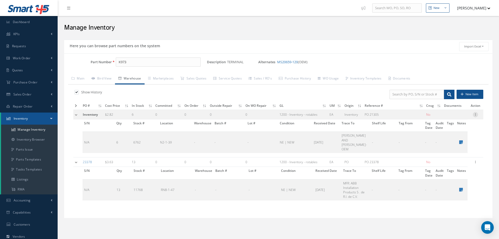
click at [476, 114] on icon at bounding box center [475, 114] width 5 height 4
click at [443, 143] on link "Label" at bounding box center [451, 142] width 41 height 7
click at [134, 62] on input "K973" at bounding box center [158, 61] width 85 height 9
click at [145, 57] on div "Part Number K973 Description TERMINAL Alternates MS20659-120 (OEM) Based on the…" at bounding box center [278, 135] width 428 height 165
click at [136, 59] on input "K973" at bounding box center [158, 61] width 85 height 9
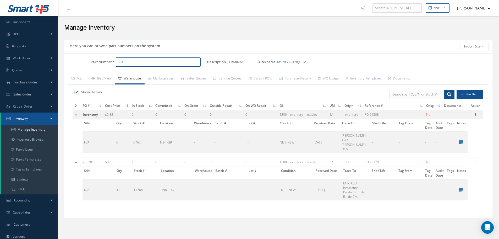
type input "K"
click at [132, 62] on input "Part Number" at bounding box center [158, 61] width 85 height 9
type input "MS24264R14B7SN"
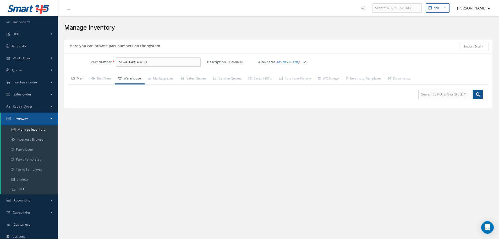
click at [80, 78] on link "Main" at bounding box center [78, 78] width 20 height 11
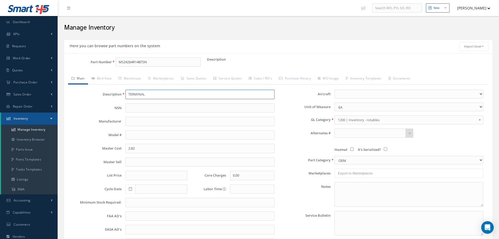
click at [146, 95] on input "TERMINAL" at bounding box center [200, 94] width 149 height 9
click at [481, 120] on b at bounding box center [480, 121] width 5 height 8
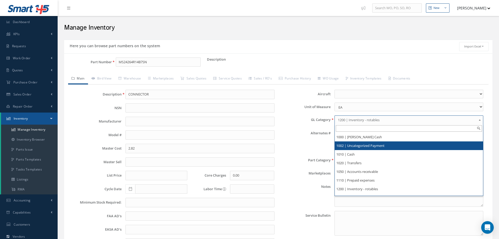
scroll to position [52, 0]
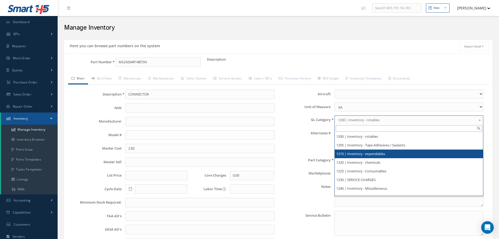
click at [379, 155] on li "1210 | Inventory - expendables" at bounding box center [409, 153] width 148 height 9
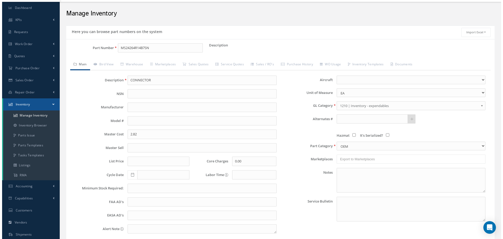
scroll to position [64, 0]
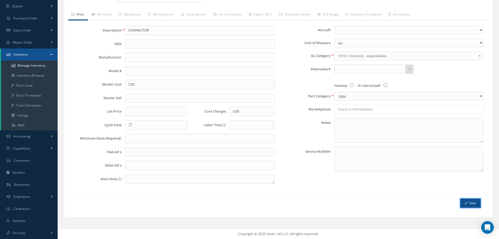
click at [467, 201] on icon "submit" at bounding box center [466, 203] width 3 height 4
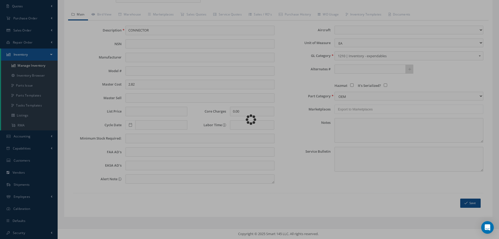
type input "CONNECTOR"
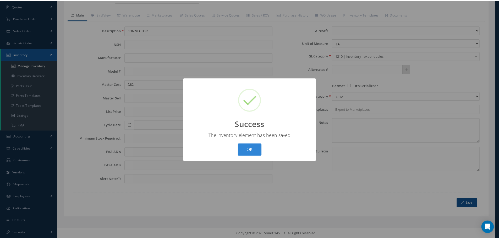
scroll to position [0, 0]
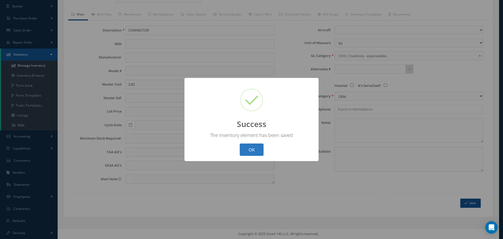
click at [254, 149] on button "OK" at bounding box center [252, 149] width 24 height 12
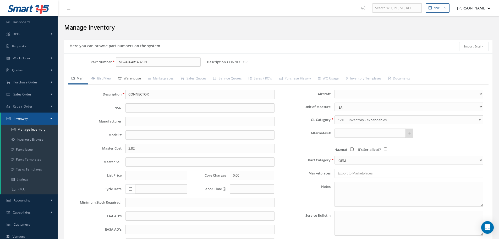
click at [132, 78] on link "Warehouse" at bounding box center [130, 78] width 30 height 11
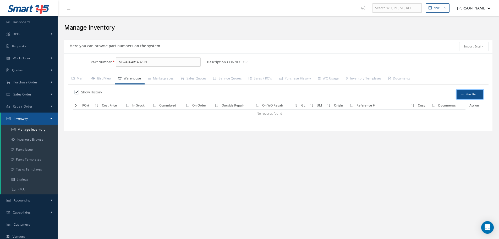
click at [474, 94] on button "New Item" at bounding box center [470, 94] width 27 height 9
type input "[DATE]"
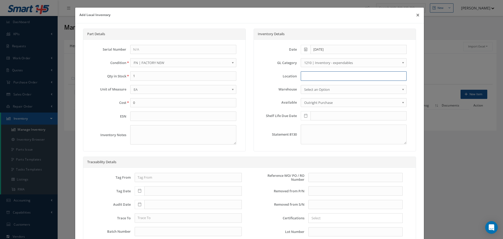
click at [308, 77] on input at bounding box center [354, 75] width 106 height 9
click at [301, 75] on input "2-1-37" at bounding box center [354, 75] width 106 height 9
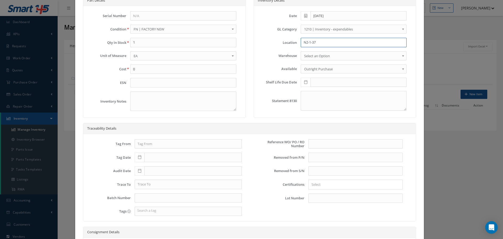
scroll to position [79, 0]
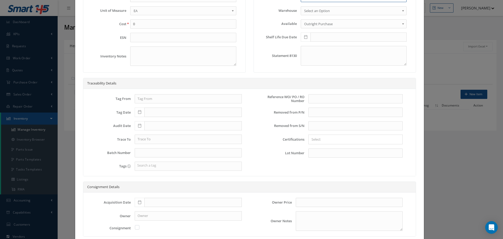
type input "N2-1-37"
click at [318, 100] on input "text" at bounding box center [355, 98] width 94 height 9
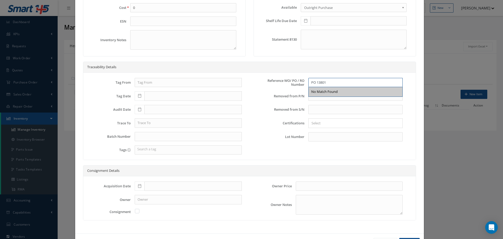
scroll to position [115, 0]
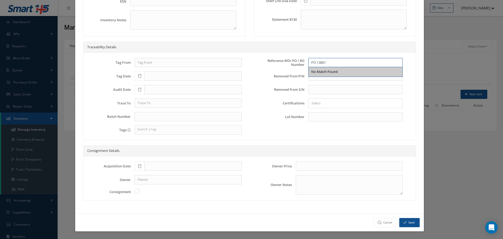
type input "PO 13801"
click at [138, 167] on icon at bounding box center [139, 166] width 3 height 4
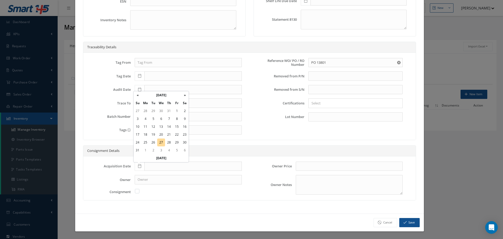
click at [166, 94] on th "August 2025" at bounding box center [160, 95] width 39 height 8
click at [164, 94] on th "2025" at bounding box center [160, 95] width 38 height 8
click at [137, 96] on th "«" at bounding box center [138, 95] width 8 height 8
click at [167, 119] on span "2015" at bounding box center [167, 122] width 12 height 14
click at [139, 138] on span "Sep" at bounding box center [141, 137] width 12 height 14
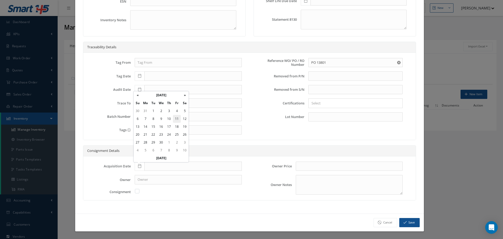
click at [175, 118] on td "11" at bounding box center [177, 119] width 8 height 8
type input "09/11/2015"
click at [410, 222] on button "Save" at bounding box center [409, 222] width 20 height 9
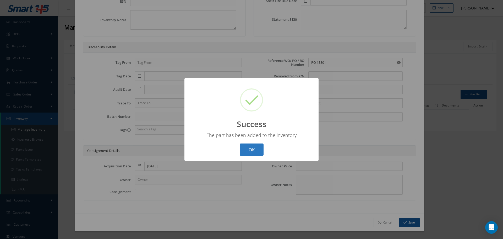
click at [249, 147] on button "OK" at bounding box center [252, 149] width 24 height 12
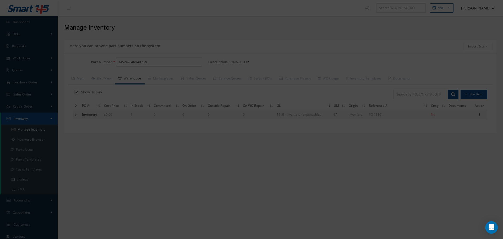
scroll to position [0, 0]
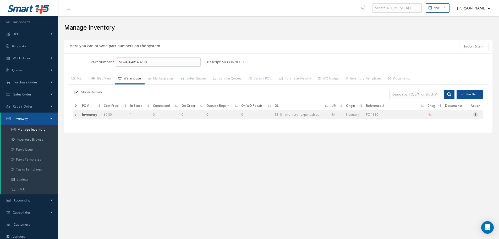
click at [476, 113] on icon at bounding box center [475, 114] width 5 height 4
click at [453, 116] on link "Edit" at bounding box center [451, 118] width 41 height 7
type input "0.00"
type input "PO 13801"
type input "08/27/2025"
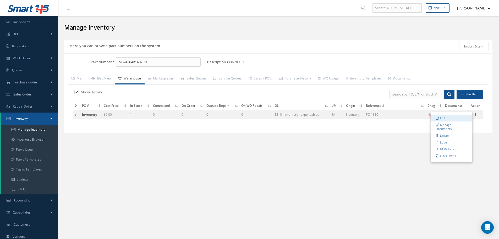
type input "09/11/2015"
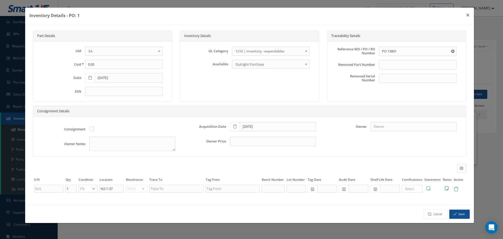
click at [445, 188] on icon at bounding box center [447, 188] width 4 height 4
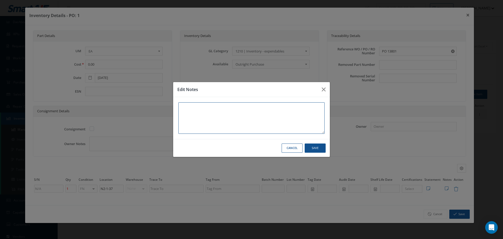
click at [213, 116] on textarea at bounding box center [251, 117] width 146 height 31
type textarea "*"
type textarea "**"
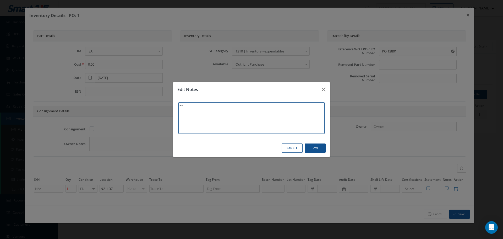
type textarea "** I"
type textarea "** IN"
type textarea "** INV"
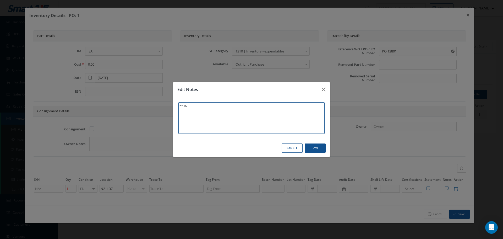
type textarea "** INV"
type textarea "** INVE"
type textarea "** INVEN"
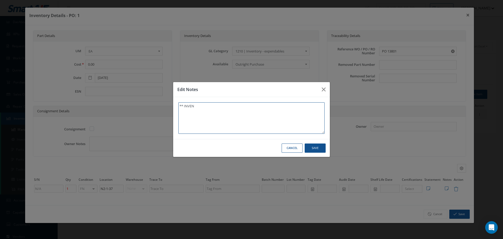
type textarea "** INVENT"
type textarea "** INVENTR"
type textarea "** INVENTRA"
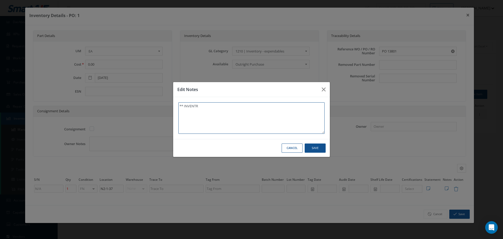
type textarea "** INVENTRA"
type textarea "** INVENTRAI"
type textarea "** INVENTRAIO"
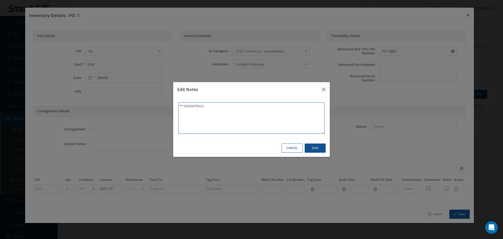
type textarea "** INVENTRAI"
type textarea "** INVENTRA"
type textarea "** INVENTR"
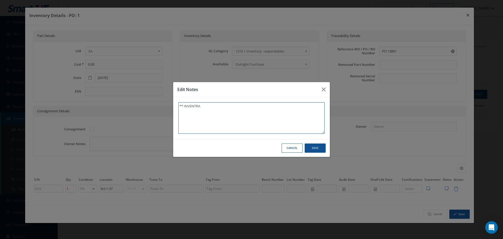
type textarea "** INVENTR"
type textarea "** INVENT"
type textarea "** INVENTA"
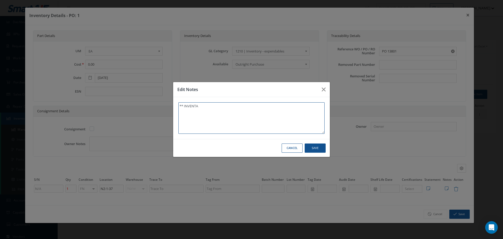
type textarea "** INVENTAR"
type textarea "** INVENTARI"
type textarea "** INVENTARIO"
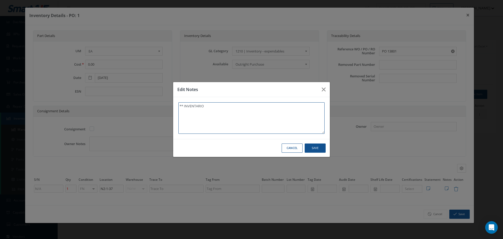
type textarea "** INVENTARIO"
click at [0, 0] on button "Save" at bounding box center [0, 0] width 0 height 0
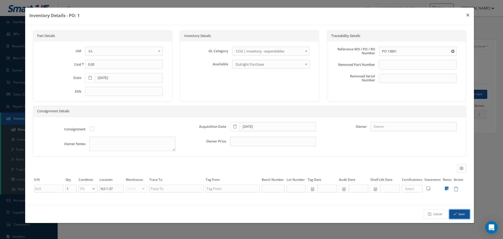
click at [459, 215] on button "Save" at bounding box center [459, 213] width 20 height 9
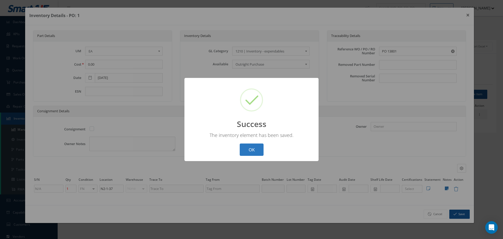
click at [255, 151] on button "OK" at bounding box center [252, 149] width 24 height 12
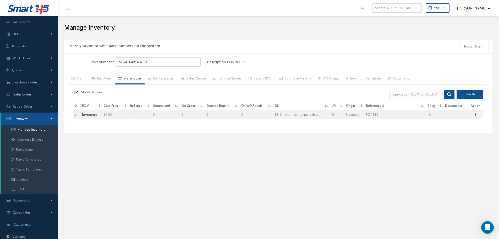
click at [75, 115] on td at bounding box center [76, 115] width 7 height 10
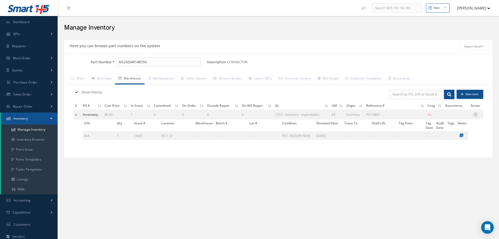
click at [477, 115] on icon at bounding box center [475, 114] width 5 height 4
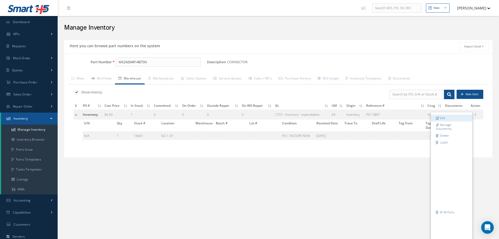
click at [450, 116] on link "Edit" at bounding box center [451, 118] width 41 height 7
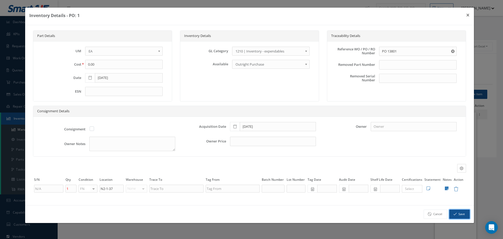
click at [455, 215] on icon "button" at bounding box center [455, 214] width 3 height 4
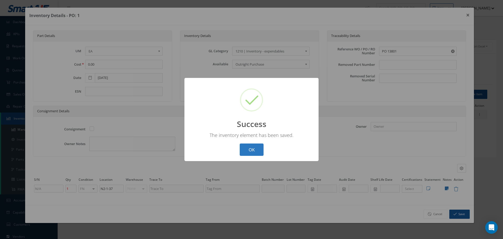
click at [254, 152] on button "OK" at bounding box center [252, 149] width 24 height 12
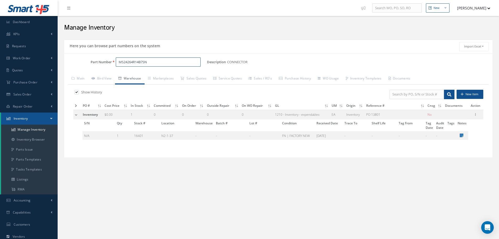
click at [161, 66] on input "MS24264R14B7SN" at bounding box center [158, 61] width 85 height 9
click at [140, 75] on span "MS24266R14B7PN" at bounding box center [140, 76] width 47 height 6
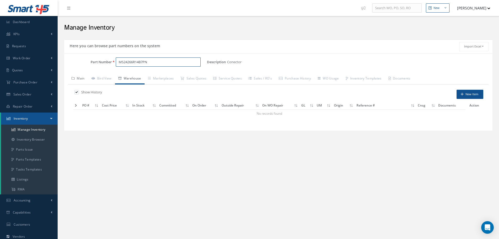
type input "MS24266R14B7PN"
click at [81, 76] on link "Main" at bounding box center [78, 78] width 20 height 11
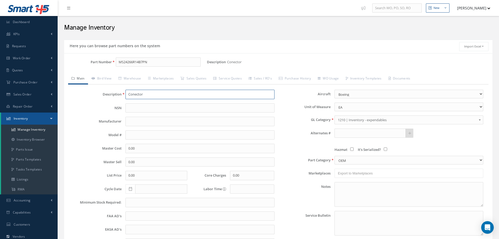
click at [135, 93] on input "Conector" at bounding box center [200, 94] width 149 height 9
type input "Connector"
click at [134, 81] on link "Warehouse" at bounding box center [130, 78] width 30 height 11
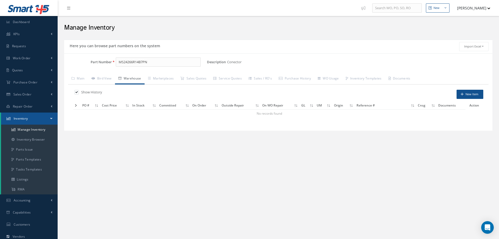
click at [79, 92] on label at bounding box center [79, 92] width 1 height 5
click at [78, 92] on input "checkbox" at bounding box center [75, 92] width 3 height 3
click at [79, 92] on label at bounding box center [79, 92] width 1 height 5
click at [77, 92] on input "checkbox" at bounding box center [75, 92] width 3 height 3
checkbox input "true"
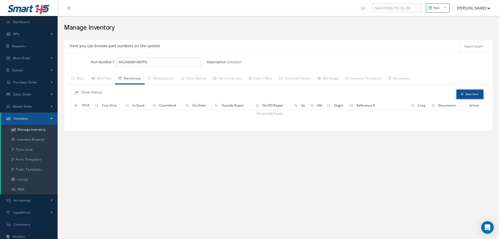
click at [473, 93] on button "New Item" at bounding box center [470, 94] width 27 height 9
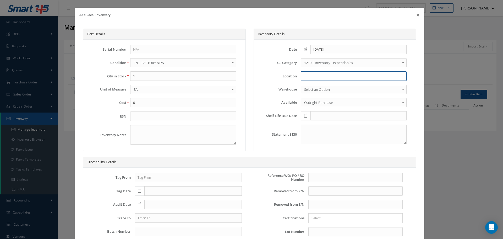
click at [322, 77] on input at bounding box center [354, 75] width 106 height 9
click at [303, 74] on input "n2-1-37" at bounding box center [354, 75] width 106 height 9
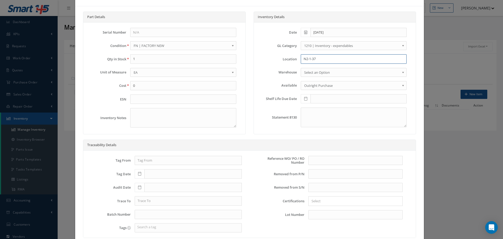
scroll to position [26, 0]
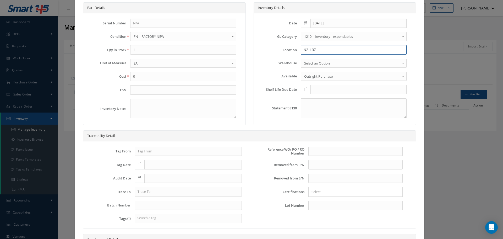
type input "N2-1-37"
click at [313, 151] on input "text" at bounding box center [355, 150] width 94 height 9
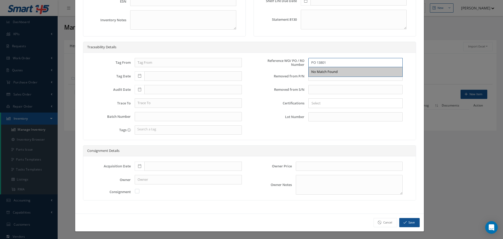
type input "PO 13801"
click at [138, 167] on icon at bounding box center [139, 166] width 3 height 4
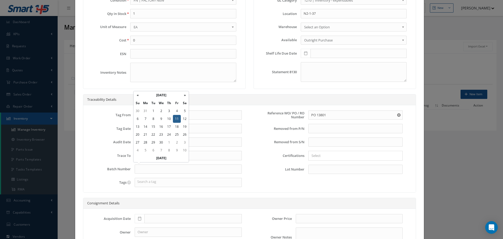
scroll to position [89, 0]
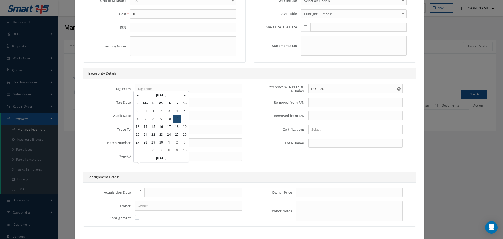
click at [178, 119] on td "11" at bounding box center [177, 119] width 8 height 8
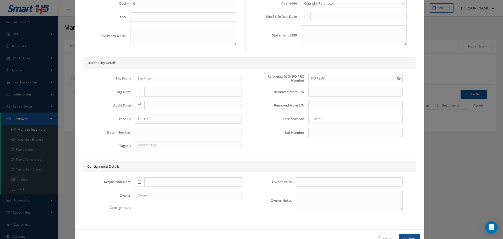
scroll to position [115, 0]
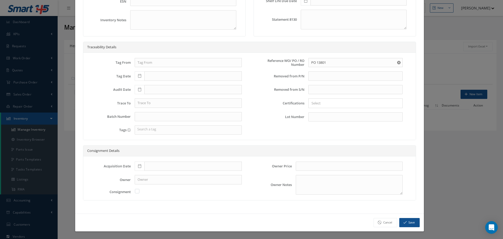
click at [140, 165] on icon at bounding box center [139, 166] width 3 height 4
click at [176, 118] on td "11" at bounding box center [177, 119] width 8 height 8
type input "09/11/2015"
click at [407, 221] on button "Save" at bounding box center [409, 222] width 20 height 9
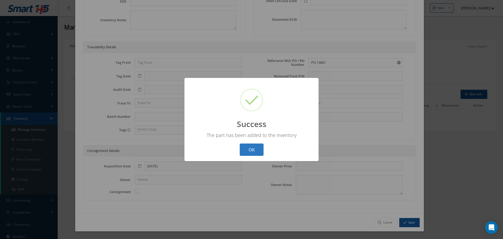
click at [254, 150] on button "OK" at bounding box center [252, 149] width 24 height 12
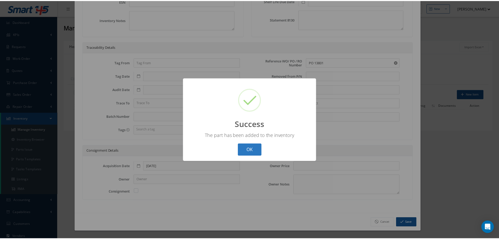
scroll to position [0, 0]
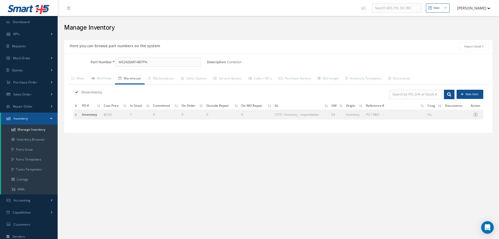
click at [477, 114] on icon at bounding box center [475, 114] width 5 height 4
click at [453, 118] on link "Edit" at bounding box center [451, 118] width 41 height 7
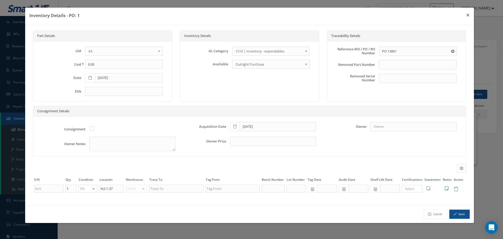
click at [446, 187] on icon at bounding box center [447, 188] width 4 height 4
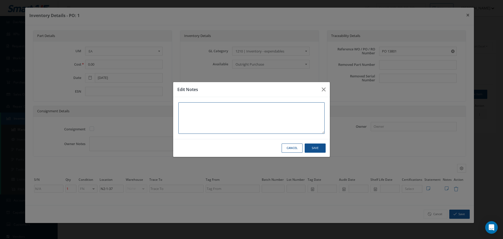
click at [189, 106] on textarea at bounding box center [251, 117] width 146 height 31
type textarea "*"
type textarea "**"
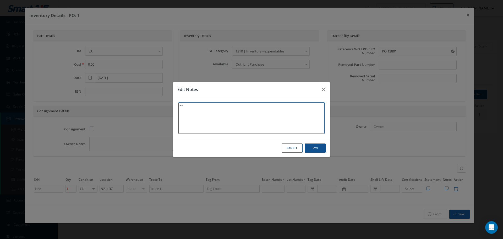
type textarea "** I"
type textarea "** IN"
type textarea "** INV"
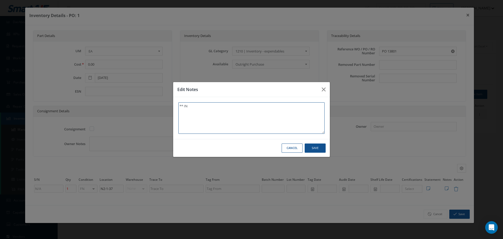
type textarea "** INV"
type textarea "** INVE"
type textarea "** INVEN"
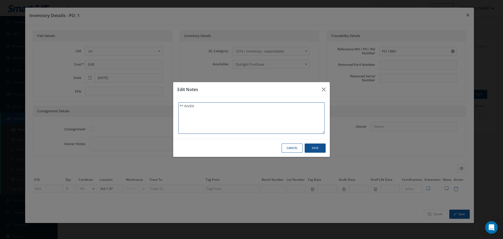
type textarea "** INVENT"
type textarea "** INVENTA"
type textarea "** INVENTAR"
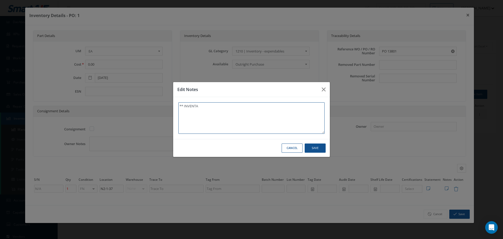
type textarea "** INVENTAR"
type textarea "** INVENTARI"
type textarea "** INVENTARIO"
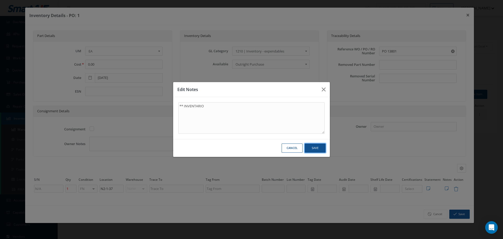
click at [0, 0] on button "Save" at bounding box center [0, 0] width 0 height 0
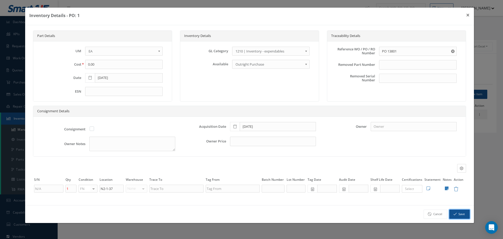
click at [451, 213] on button "Save" at bounding box center [459, 213] width 20 height 9
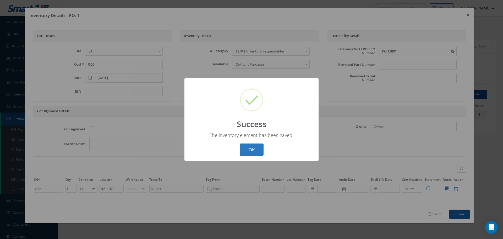
click at [257, 147] on button "OK" at bounding box center [252, 149] width 24 height 12
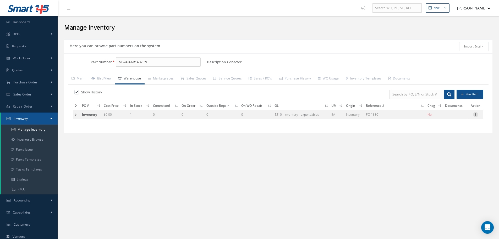
click at [476, 114] on icon at bounding box center [475, 114] width 5 height 4
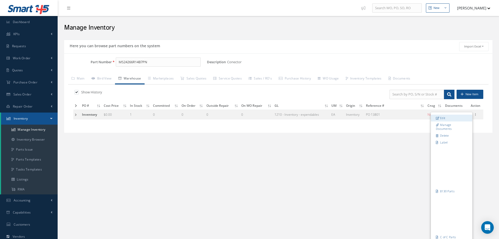
click at [446, 118] on link "Edit" at bounding box center [451, 118] width 41 height 7
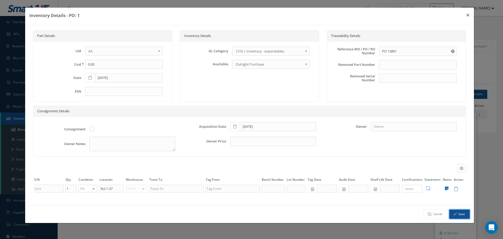
click at [460, 212] on button "Save" at bounding box center [459, 213] width 20 height 9
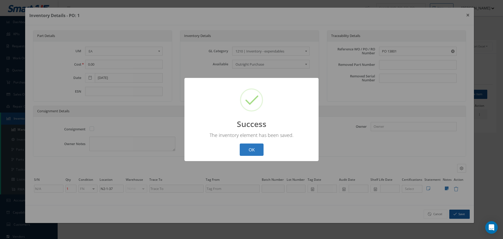
click at [250, 149] on button "OK" at bounding box center [252, 149] width 24 height 12
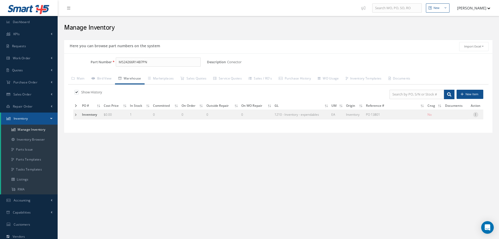
click at [477, 115] on icon at bounding box center [475, 114] width 5 height 4
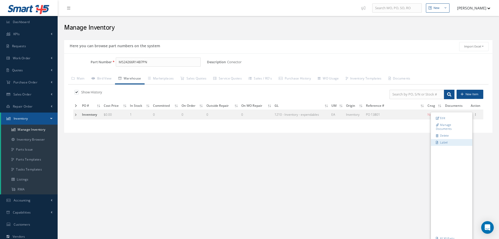
click at [448, 142] on link "Label" at bounding box center [451, 142] width 41 height 7
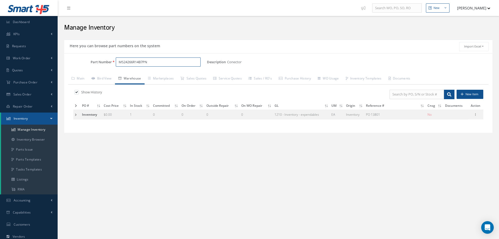
click at [157, 63] on input "MS24266R14B7PN" at bounding box center [158, 61] width 85 height 9
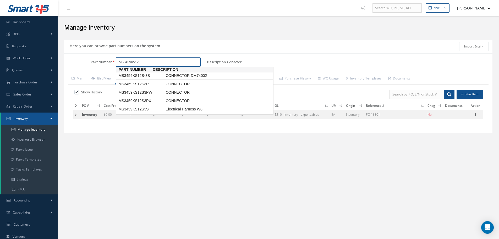
click at [141, 77] on span "MS3459KS12S-3S" at bounding box center [140, 76] width 47 height 6
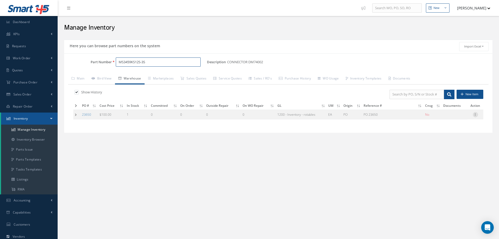
type input "MS3459KS12S-3S"
click at [476, 114] on icon at bounding box center [475, 114] width 5 height 4
click at [443, 117] on link "Edit" at bounding box center [451, 118] width 41 height 7
type input "100.00"
type input "PO 23650"
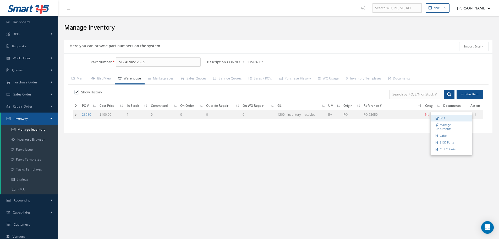
type input "06/18/2024"
type input "MFR: AERO-ELECTRIC CONNECTOR, INC."
type input "725656-727967"
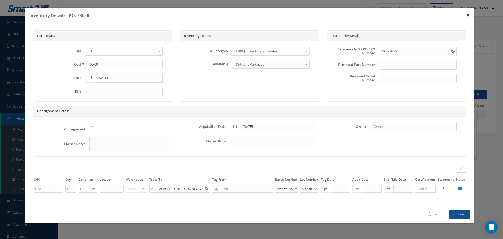
click at [467, 14] on button "×" at bounding box center [468, 15] width 12 height 15
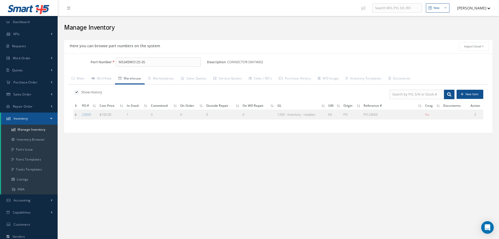
click at [79, 91] on label at bounding box center [79, 92] width 1 height 5
click at [77, 91] on input "checkbox" at bounding box center [75, 92] width 3 height 3
click at [79, 91] on label at bounding box center [79, 92] width 1 height 5
click at [77, 91] on input "checkbox" at bounding box center [75, 92] width 3 height 3
click at [79, 91] on label at bounding box center [79, 92] width 1 height 5
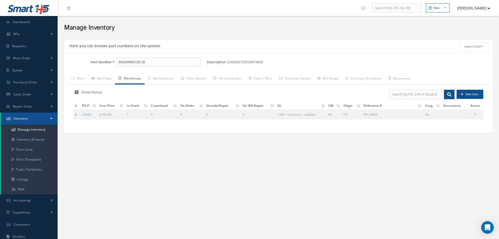
click at [77, 91] on input "checkbox" at bounding box center [75, 92] width 3 height 3
checkbox input "false"
click at [470, 93] on button "New Item" at bounding box center [470, 94] width 27 height 9
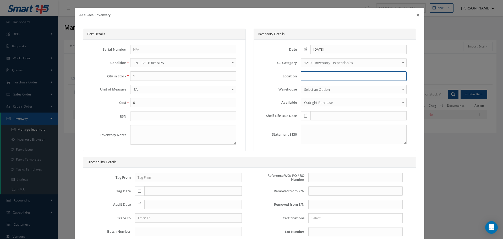
click at [303, 75] on input at bounding box center [354, 75] width 106 height 9
click at [307, 76] on input at bounding box center [354, 75] width 106 height 9
type input "N2-1-43"
click at [313, 175] on input "text" at bounding box center [355, 177] width 94 height 9
type input "PO"
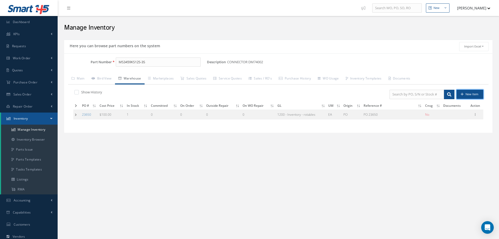
click at [470, 94] on button "New Item" at bounding box center [470, 94] width 27 height 9
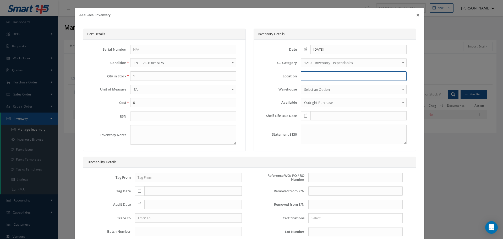
click at [312, 78] on input at bounding box center [354, 75] width 106 height 9
type input "N2-1-43"
click at [320, 175] on input "text" at bounding box center [355, 177] width 94 height 9
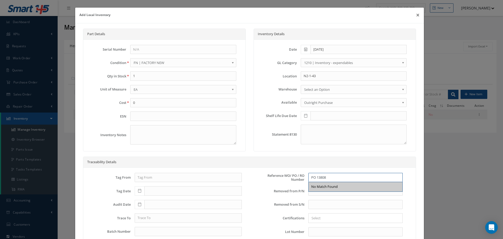
scroll to position [105, 0]
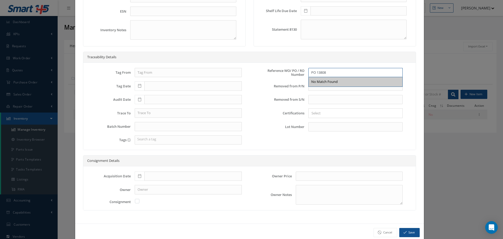
type input "PO 13808"
click at [139, 176] on icon at bounding box center [139, 176] width 3 height 4
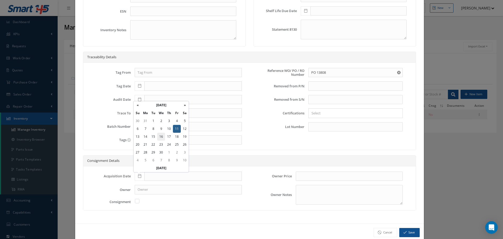
click at [161, 137] on td "16" at bounding box center [161, 137] width 8 height 8
type input "09/16/2015"
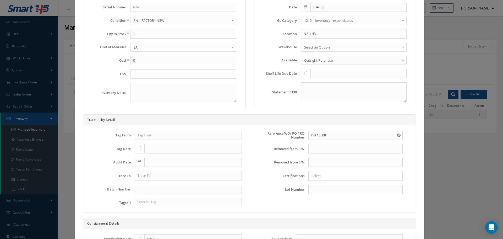
scroll to position [115, 0]
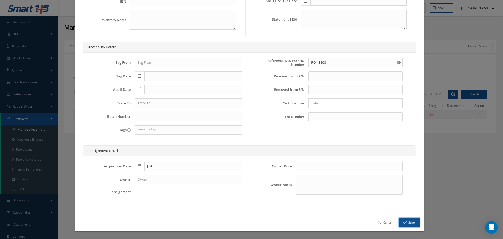
click at [407, 224] on button "Save" at bounding box center [409, 222] width 20 height 9
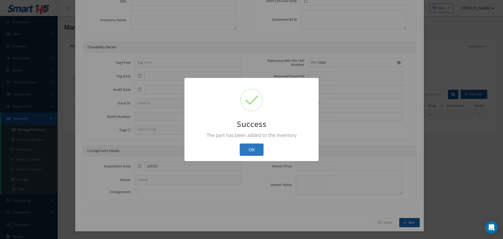
click at [255, 149] on button "OK" at bounding box center [252, 149] width 24 height 12
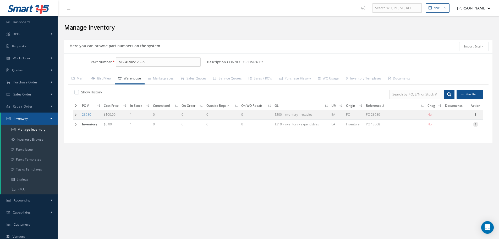
click at [477, 123] on icon at bounding box center [475, 124] width 5 height 4
click at [99, 104] on icon at bounding box center [100, 105] width 2 height 3
click at [476, 115] on icon at bounding box center [475, 114] width 5 height 4
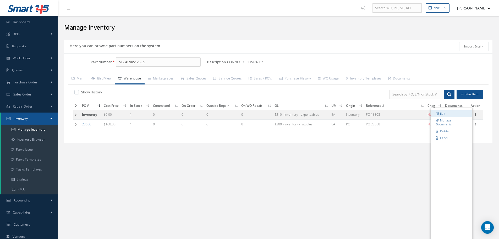
click at [452, 114] on link "Edit" at bounding box center [451, 113] width 41 height 7
type input "0.00"
type input "PO 13808"
type input "[DATE]"
type input "09/16/2015"
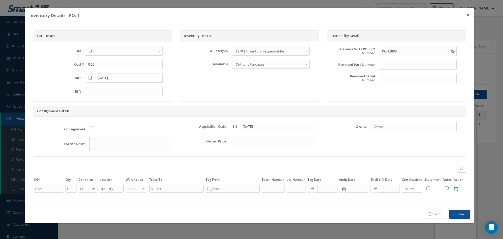
click at [448, 188] on icon at bounding box center [447, 188] width 4 height 4
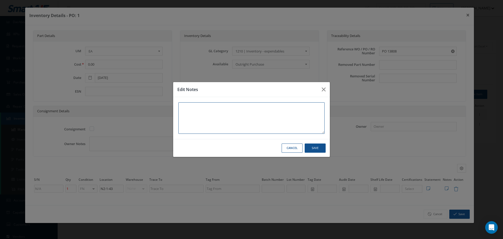
click at [197, 109] on textarea at bounding box center [251, 117] width 146 height 31
type textarea "*"
type textarea "**"
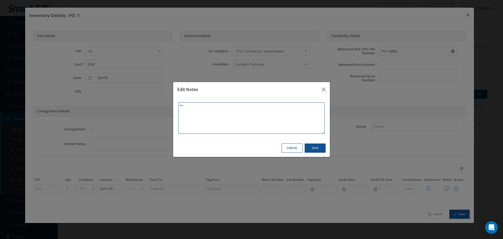
type textarea "** I"
type textarea "** IN"
type textarea "** INV"
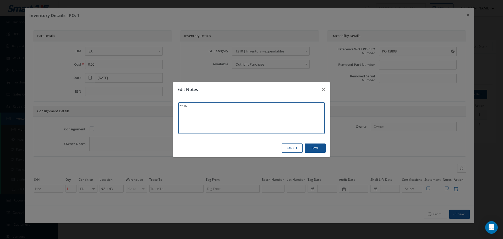
type textarea "** INV"
type textarea "** INVE"
type textarea "** INVEN"
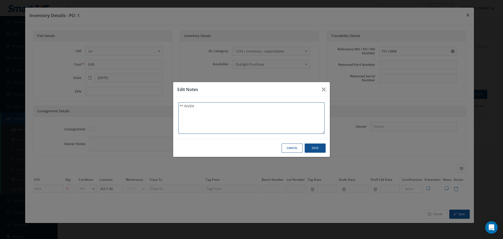
type textarea "** INVENT"
type textarea "** INVENTA"
type textarea "** INVENTAR"
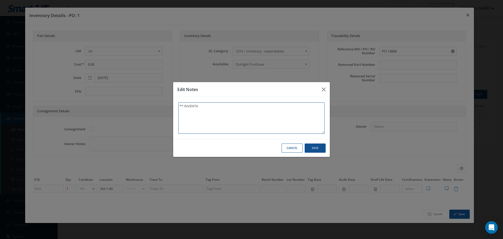
type textarea "** INVENTAR"
type textarea "** INVENTARI"
type textarea "** INVENTARIO"
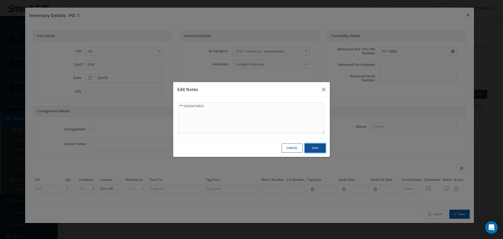
click at [0, 0] on button "Save" at bounding box center [0, 0] width 0 height 0
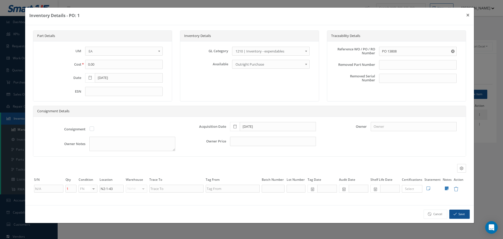
click at [312, 146] on div "Owner Price" at bounding box center [249, 146] width 141 height 19
click at [458, 214] on button "Save" at bounding box center [459, 213] width 20 height 9
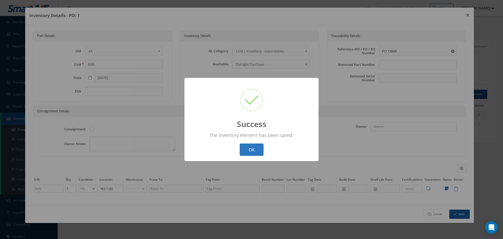
click at [252, 151] on button "OK" at bounding box center [252, 149] width 24 height 12
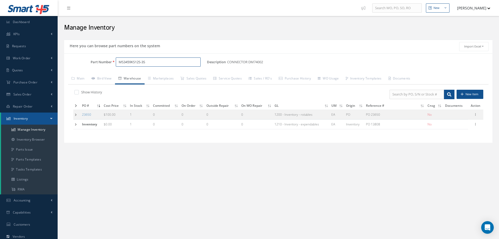
click at [161, 64] on input "MS3459KS12S-3S" at bounding box center [158, 61] width 85 height 9
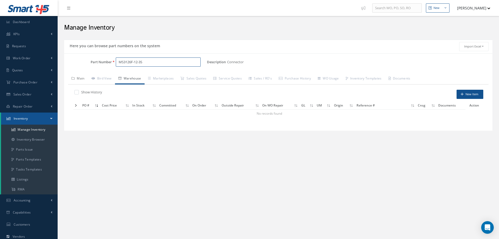
type input "MS3126F-12-3S"
click at [81, 78] on link "Main" at bounding box center [78, 78] width 20 height 11
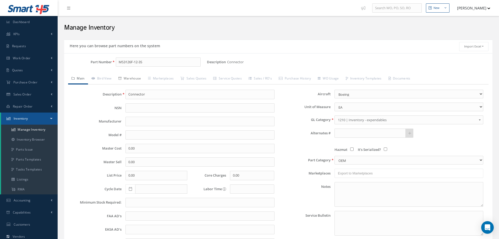
click at [134, 77] on link "Warehouse" at bounding box center [130, 78] width 30 height 11
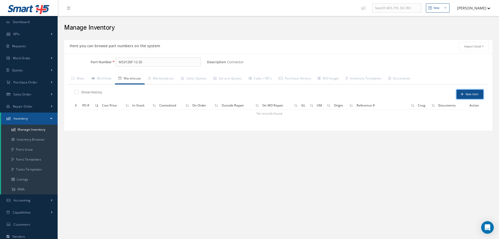
click at [474, 91] on button "New Item" at bounding box center [470, 94] width 27 height 9
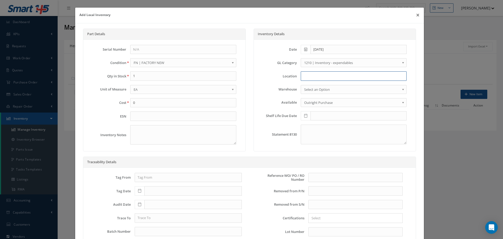
click at [308, 79] on input at bounding box center [354, 75] width 106 height 9
type input "N2-1-43"
click at [314, 177] on input "text" at bounding box center [355, 177] width 94 height 9
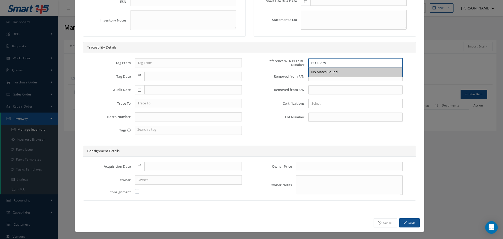
scroll to position [115, 0]
type input "PO 13875"
click at [138, 166] on icon at bounding box center [139, 166] width 3 height 4
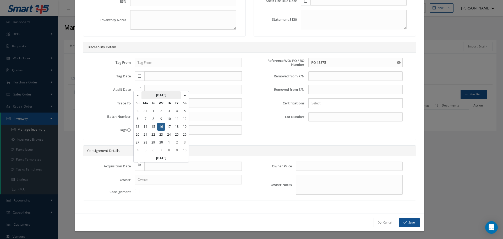
click at [158, 97] on th "September 2015" at bounding box center [160, 95] width 39 height 8
click at [154, 136] on span "Oct" at bounding box center [154, 137] width 12 height 14
click at [163, 118] on td "7" at bounding box center [161, 119] width 8 height 8
type input "10/07/2015"
click at [414, 222] on button "Save" at bounding box center [409, 222] width 20 height 9
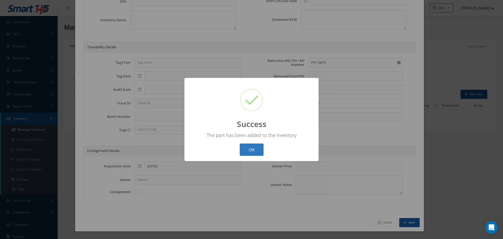
click at [250, 147] on button "OK" at bounding box center [252, 149] width 24 height 12
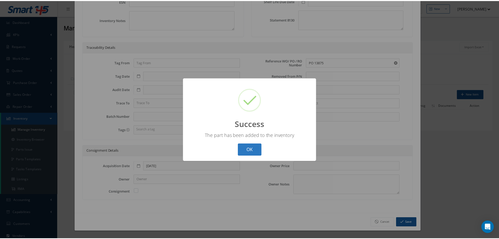
scroll to position [0, 0]
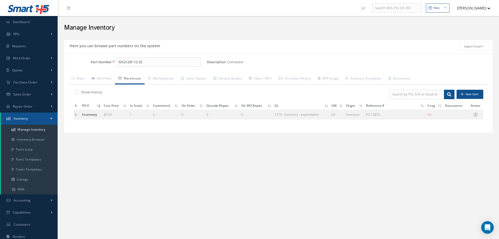
click at [476, 115] on icon at bounding box center [475, 114] width 5 height 4
click at [442, 116] on link "Edit" at bounding box center [451, 118] width 41 height 7
type input "PO 13875"
type input "10/07/2015"
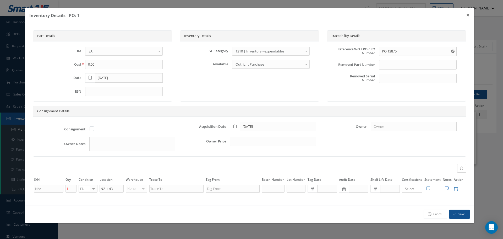
click at [447, 188] on icon at bounding box center [447, 188] width 4 height 4
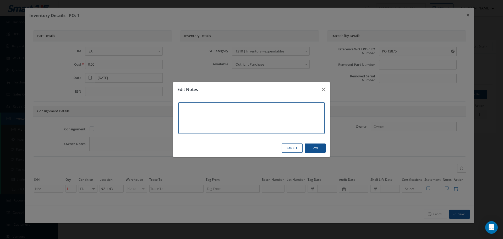
click at [222, 118] on textarea at bounding box center [251, 117] width 146 height 31
type textarea "*"
type textarea "**"
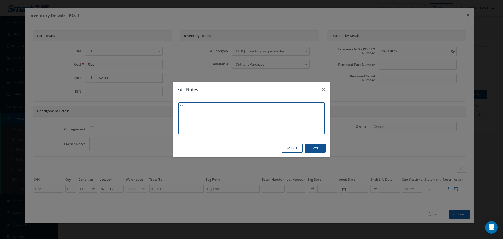
type textarea "** I"
type textarea "** IN"
type textarea "** INV"
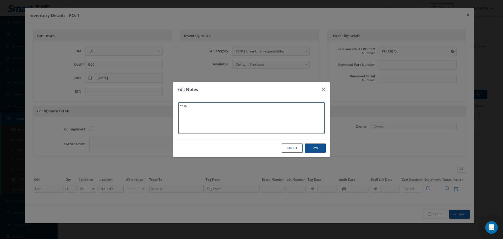
type textarea "** INV"
type textarea "** INVE"
type textarea "** INVEN"
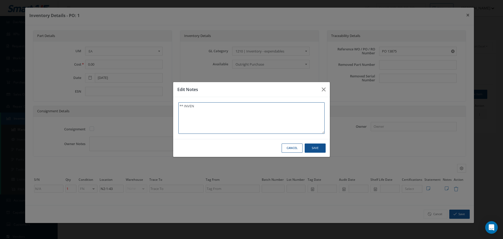
type textarea "** INVENT"
type textarea "** INVENTA"
type textarea "** INVENTAR"
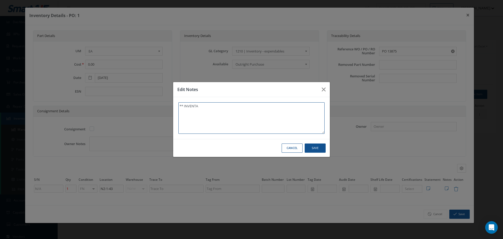
type textarea "** INVENTAR"
type textarea "** INVENTARI"
type textarea "** INVENTARIO"
click at [209, 108] on textarea "** INVENTARIO" at bounding box center [251, 117] width 146 height 31
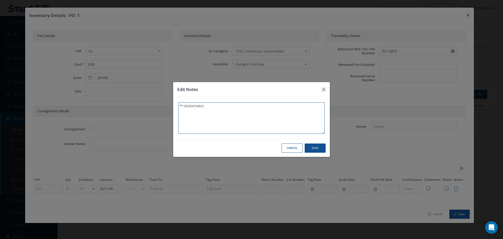
type textarea "** INVENTARIO"
type textarea "** INVENTARI"
type textarea "** INVENTAR"
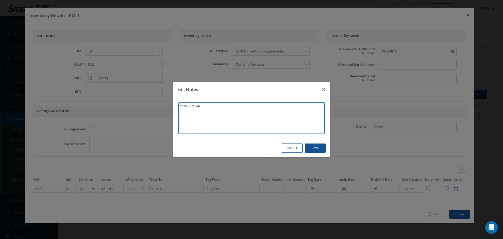
type textarea "** INVENTA"
type textarea "** INVENT"
type textarea "** INVEN"
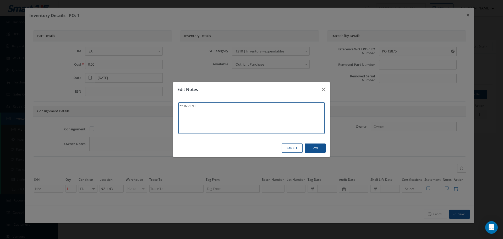
type textarea "** INVEN"
type textarea "** INVENT"
click at [0, 0] on button "Save" at bounding box center [0, 0] width 0 height 0
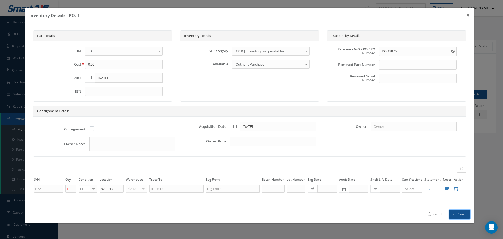
click at [457, 211] on button "Save" at bounding box center [459, 213] width 20 height 9
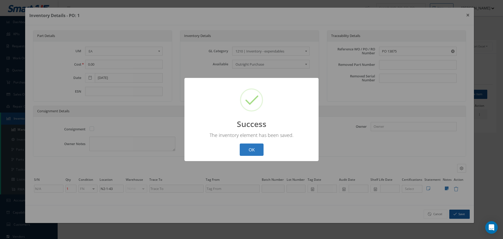
click at [253, 148] on button "OK" at bounding box center [252, 149] width 24 height 12
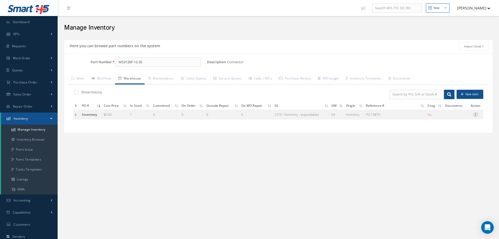
click at [477, 114] on icon at bounding box center [475, 114] width 5 height 4
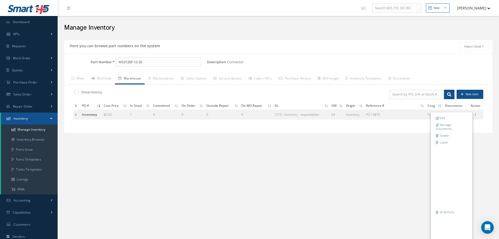
click at [75, 114] on td at bounding box center [76, 115] width 7 height 10
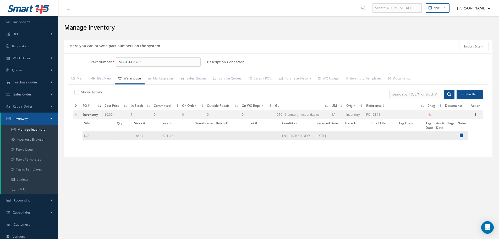
click at [463, 137] on icon at bounding box center [462, 135] width 4 height 4
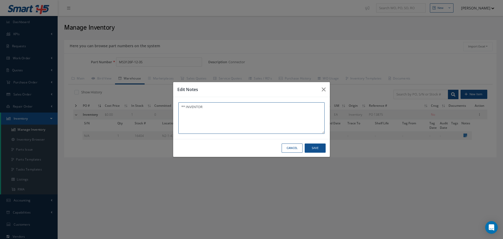
click at [204, 106] on textarea "** INVENTOR" at bounding box center [251, 117] width 146 height 31
click at [0, 0] on button "Save" at bounding box center [0, 0] width 0 height 0
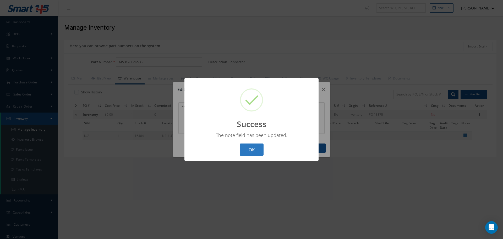
click at [247, 146] on button "OK" at bounding box center [252, 149] width 24 height 12
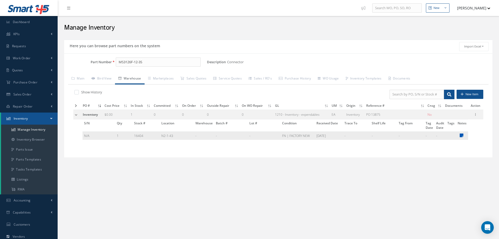
click at [462, 135] on icon at bounding box center [462, 135] width 4 height 4
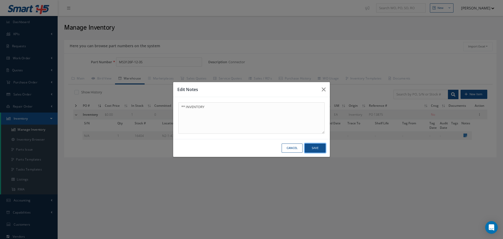
click at [0, 0] on button "Save" at bounding box center [0, 0] width 0 height 0
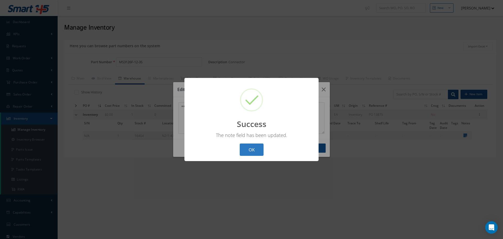
click at [253, 153] on button "OK" at bounding box center [252, 149] width 24 height 12
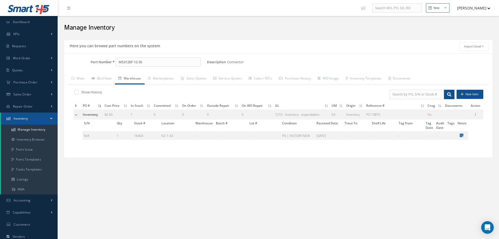
click at [351, 170] on div "Here you can browse part numbers on the system Import Excel to undefined Column…" at bounding box center [279, 105] width 434 height 137
click at [76, 114] on td at bounding box center [77, 115] width 8 height 10
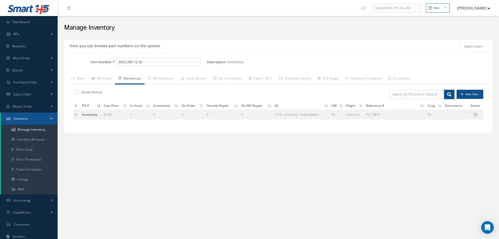
click at [476, 115] on icon at bounding box center [475, 114] width 5 height 4
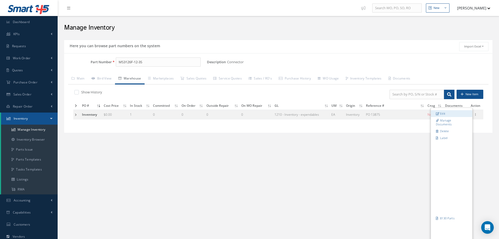
click at [452, 114] on link "Edit" at bounding box center [451, 113] width 41 height 7
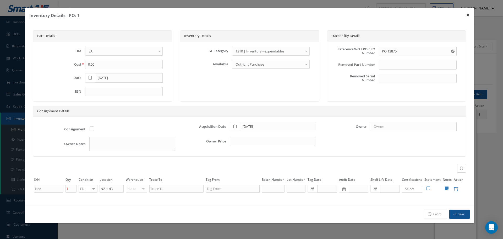
click at [467, 15] on button "×" at bounding box center [468, 15] width 12 height 15
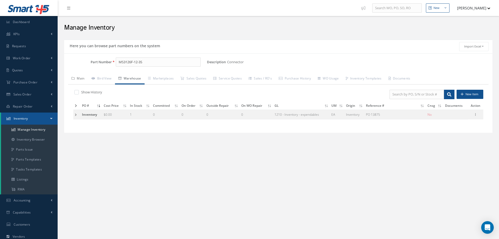
click at [85, 80] on link "Main" at bounding box center [78, 78] width 20 height 11
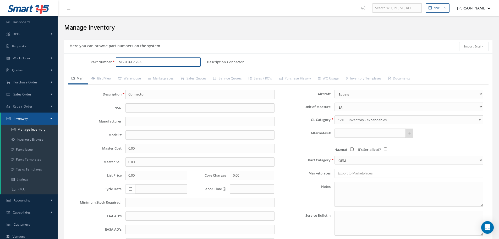
click at [150, 62] on input "MS3126F-12-3S" at bounding box center [158, 61] width 85 height 9
click at [136, 76] on link "Warehouse" at bounding box center [130, 78] width 30 height 11
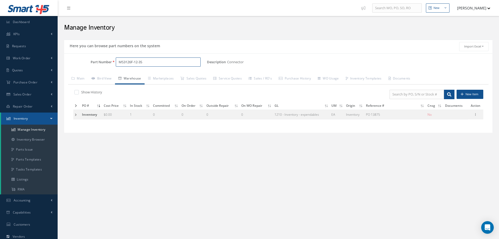
click at [138, 61] on input "MS3126F-12-3S" at bounding box center [158, 61] width 85 height 9
click at [79, 79] on link "Main" at bounding box center [78, 78] width 20 height 11
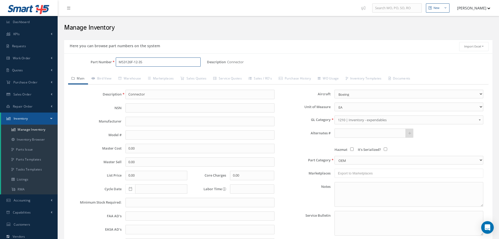
click at [138, 61] on input "MS3126F-12-3S" at bounding box center [158, 61] width 85 height 9
click at [84, 79] on link "Main" at bounding box center [78, 78] width 20 height 11
click at [132, 76] on link "Warehouse" at bounding box center [130, 78] width 30 height 11
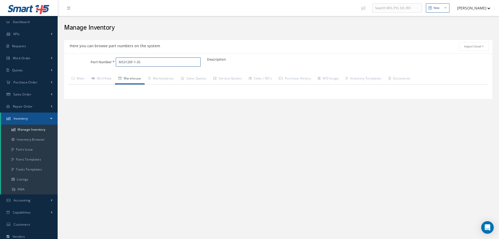
click at [136, 61] on input "MS3126F-1-3S" at bounding box center [158, 61] width 85 height 9
click at [146, 75] on span "MS3126F-12-3S" at bounding box center [140, 76] width 47 height 6
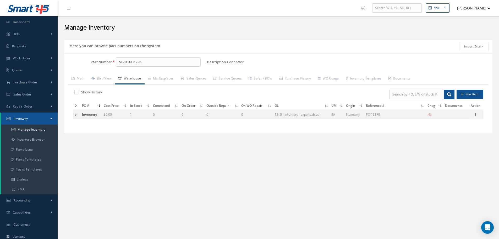
click at [76, 114] on td at bounding box center [76, 115] width 7 height 10
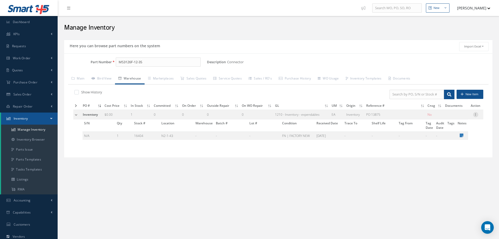
click at [476, 116] on icon at bounding box center [475, 114] width 5 height 4
click at [445, 135] on link "Delete" at bounding box center [451, 135] width 41 height 7
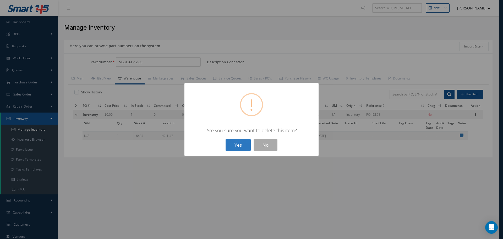
click at [242, 143] on button "Yes" at bounding box center [238, 145] width 25 height 12
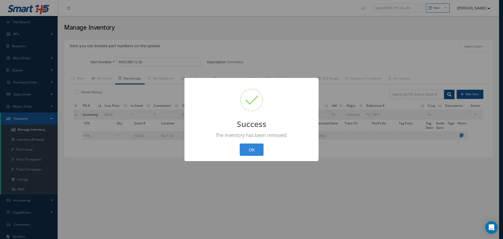
click at [263, 150] on button "OK" at bounding box center [252, 149] width 24 height 12
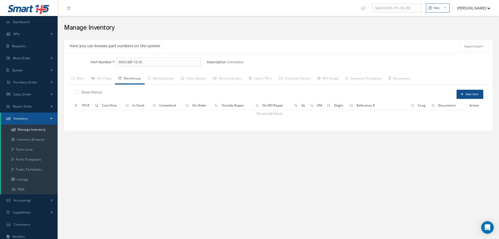
click at [148, 57] on div "Part Number MS3126F-12-3S Description Connector Alternates Based on the selecte…" at bounding box center [278, 91] width 428 height 77
click at [145, 62] on input "MS3126F-12-3S" at bounding box center [158, 61] width 85 height 9
click at [84, 77] on link "Main" at bounding box center [78, 78] width 20 height 11
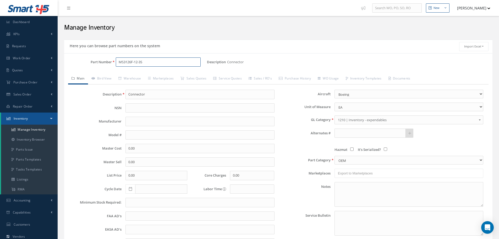
click at [148, 63] on input "MS3126F-12-3S" at bounding box center [158, 61] width 85 height 9
click at [138, 63] on input "MS3126F-12-3S" at bounding box center [158, 61] width 85 height 9
click at [139, 61] on input "MS3126F10-3S" at bounding box center [158, 61] width 85 height 9
click at [141, 62] on input "MS3126F10-3S" at bounding box center [158, 61] width 85 height 9
drag, startPoint x: 338, startPoint y: 95, endPoint x: 352, endPoint y: 95, distance: 13.6
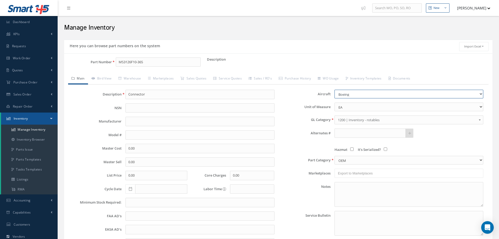
click at [352, 95] on select "-5A -5C -7B 320 737-200 737-800 767-200 A330/ 340 Airbus Boeing CF34-10E CFM56 …" at bounding box center [409, 94] width 149 height 9
click at [366, 63] on div "Description Alternates" at bounding box center [350, 64] width 286 height 14
click at [341, 94] on select "-5A -5C -7B 320 737-200 737-800 767-200 A330/ 340 Airbus Boeing CF34-10E CFM56 …" at bounding box center [409, 94] width 149 height 9
click at [340, 91] on select "-5A -5C -7B 320 737-200 737-800 767-200 A330/ 340 Airbus Boeing CF34-10E CFM56 …" at bounding box center [409, 94] width 149 height 9
click at [141, 92] on input "Connector" at bounding box center [200, 94] width 149 height 9
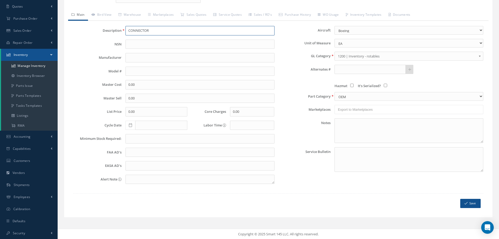
scroll to position [64, 0]
click at [471, 202] on button "Save" at bounding box center [470, 202] width 20 height 9
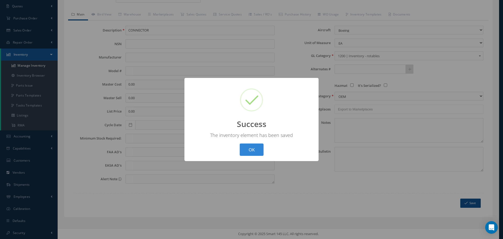
click at [253, 146] on button "OK" at bounding box center [252, 149] width 24 height 12
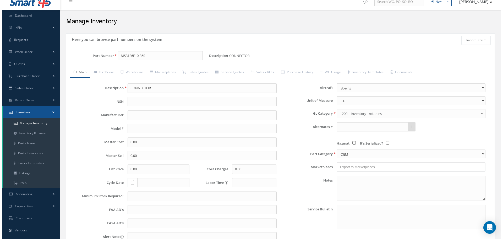
scroll to position [0, 0]
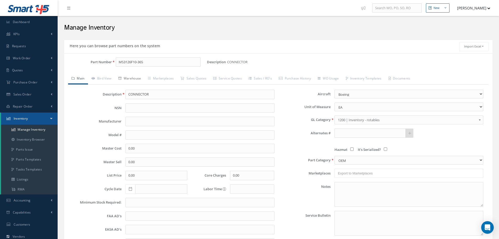
click at [136, 78] on link "Warehouse" at bounding box center [130, 78] width 30 height 11
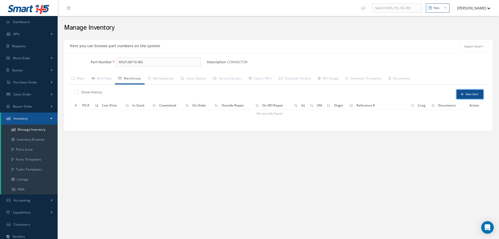
click at [473, 94] on button "New Item" at bounding box center [470, 94] width 27 height 9
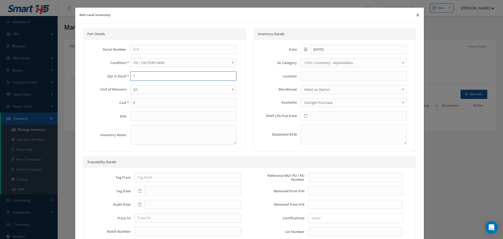
click at [137, 76] on input "1" at bounding box center [183, 75] width 106 height 9
click at [321, 77] on input at bounding box center [354, 75] width 106 height 9
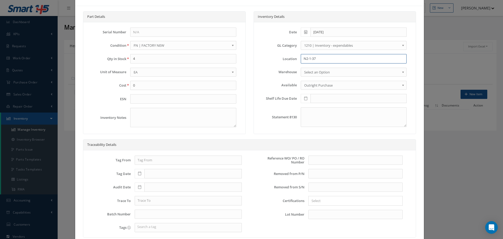
scroll to position [26, 0]
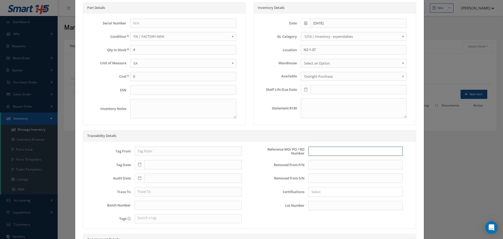
click at [316, 150] on input "text" at bounding box center [355, 150] width 94 height 9
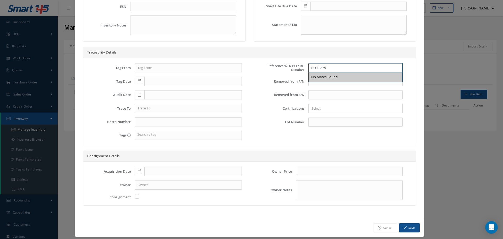
scroll to position [115, 0]
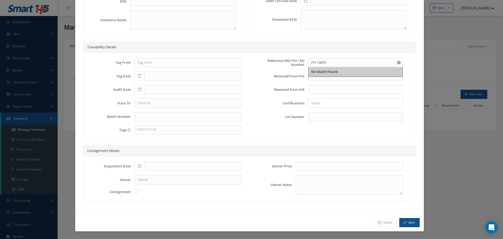
click at [139, 165] on icon at bounding box center [139, 166] width 3 height 4
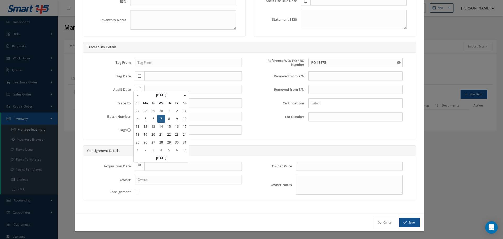
click at [160, 118] on td "7" at bounding box center [161, 119] width 8 height 8
click at [138, 165] on icon at bounding box center [139, 166] width 3 height 4
click at [161, 118] on td "7" at bounding box center [161, 119] width 8 height 8
click at [406, 222] on button "Save" at bounding box center [409, 222] width 20 height 9
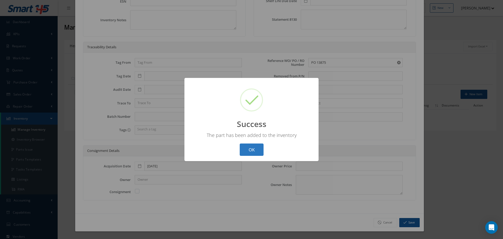
click at [250, 149] on button "OK" at bounding box center [252, 149] width 24 height 12
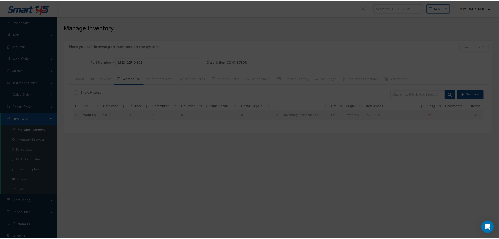
scroll to position [0, 0]
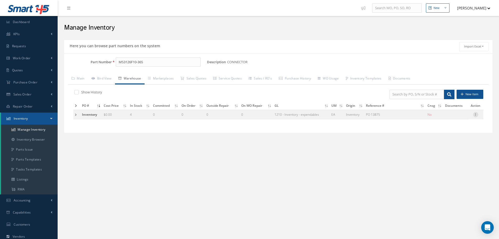
click at [476, 116] on icon at bounding box center [475, 114] width 5 height 4
click at [451, 118] on link "Edit" at bounding box center [451, 118] width 41 height 7
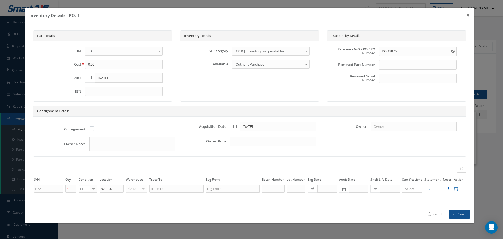
click at [447, 187] on icon at bounding box center [447, 188] width 4 height 4
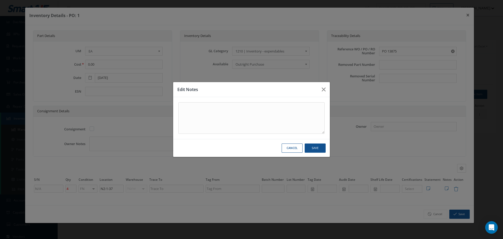
click at [0, 0] on div "Edit Notes Cancel Save" at bounding box center [0, 0] width 0 height 0
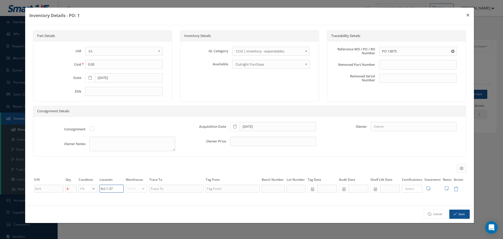
click at [116, 188] on input "N2-1-37" at bounding box center [112, 188] width 24 height 8
click at [447, 186] on td "Edit Notes Cancel Save" at bounding box center [447, 188] width 11 height 9
click at [448, 188] on icon at bounding box center [447, 188] width 4 height 4
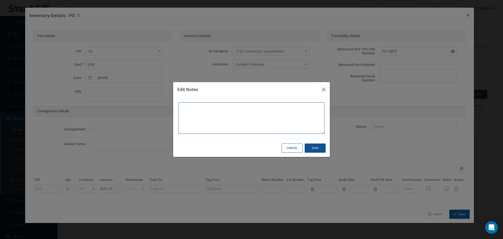
click at [213, 113] on textarea at bounding box center [251, 117] width 146 height 31
click at [0, 0] on button "Save" at bounding box center [0, 0] width 0 height 0
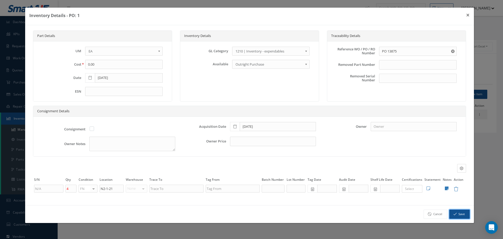
click at [460, 217] on button "Save" at bounding box center [459, 213] width 20 height 9
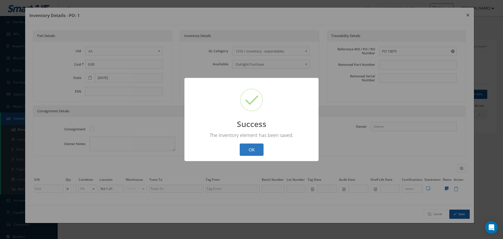
click at [252, 148] on button "OK" at bounding box center [252, 149] width 24 height 12
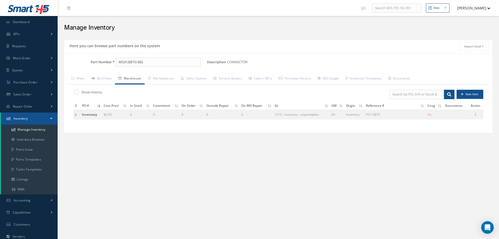
click at [75, 115] on td at bounding box center [76, 115] width 7 height 10
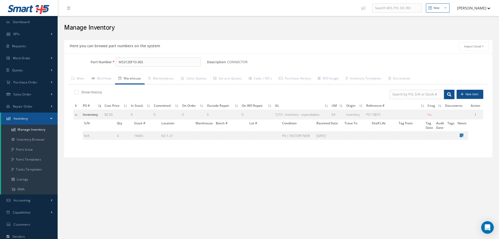
click at [78, 115] on td at bounding box center [77, 115] width 8 height 10
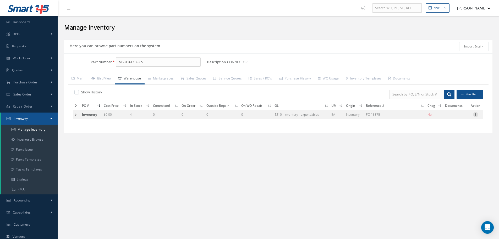
click at [477, 115] on icon at bounding box center [475, 114] width 5 height 4
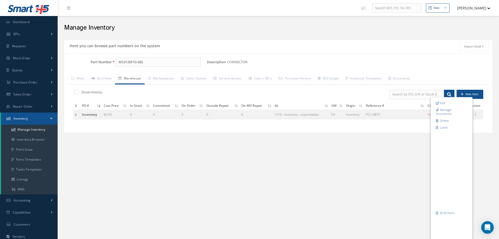
drag, startPoint x: 300, startPoint y: 170, endPoint x: 287, endPoint y: 166, distance: 13.0
click at [299, 170] on div "New New Work Order New Purchase Order New Customer Quote New Sales Order New Re…" at bounding box center [279, 151] width 442 height 303
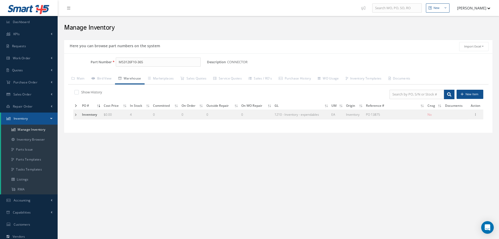
click at [75, 115] on td at bounding box center [76, 115] width 7 height 10
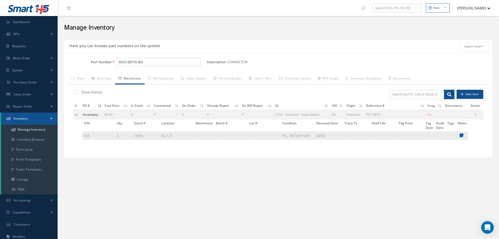
click at [461, 135] on icon at bounding box center [462, 135] width 4 height 4
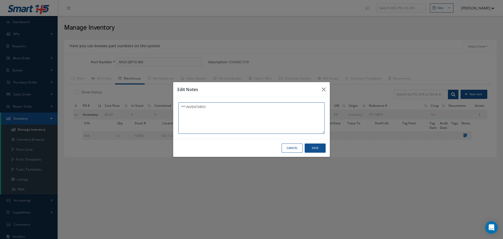
click at [218, 110] on textarea "** INVENTARIO" at bounding box center [251, 117] width 146 height 31
drag, startPoint x: 181, startPoint y: 105, endPoint x: 216, endPoint y: 107, distance: 35.4
click at [216, 107] on textarea "** INVENTORY." at bounding box center [251, 117] width 146 height 31
click at [0, 0] on button "Save" at bounding box center [0, 0] width 0 height 0
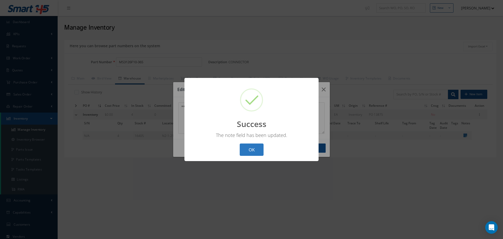
click at [248, 147] on button "OK" at bounding box center [252, 149] width 24 height 12
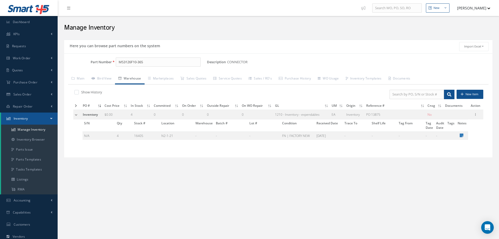
click at [78, 115] on td at bounding box center [77, 115] width 8 height 10
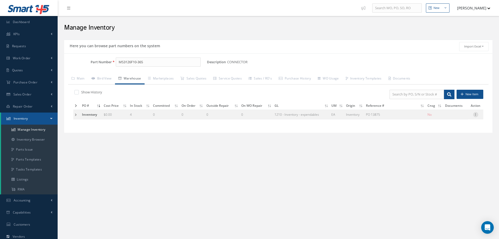
click at [476, 115] on icon at bounding box center [475, 114] width 5 height 4
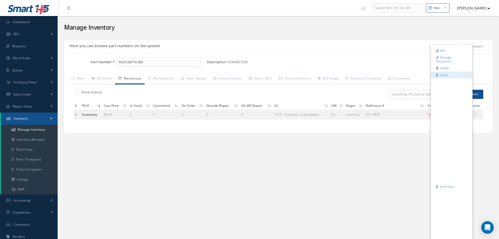
click at [443, 75] on link "Label" at bounding box center [451, 74] width 41 height 7
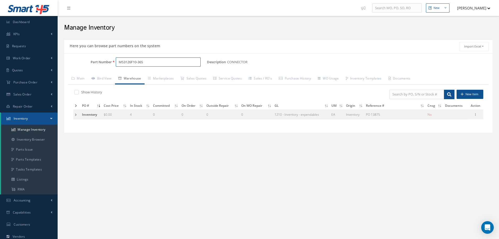
click at [140, 63] on input "MS3126F10-36S" at bounding box center [158, 61] width 85 height 9
click at [475, 114] on icon at bounding box center [475, 114] width 5 height 4
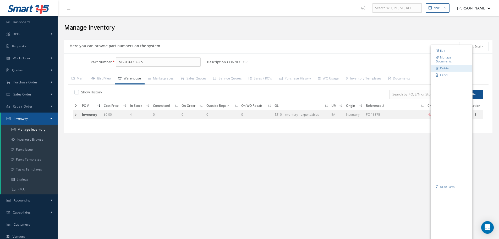
click at [449, 67] on link "Delete" at bounding box center [451, 68] width 41 height 7
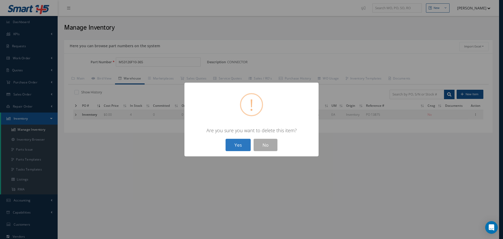
click at [236, 146] on button "Yes" at bounding box center [238, 145] width 25 height 12
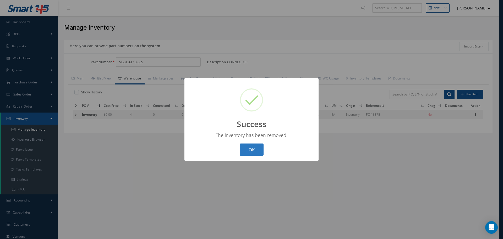
click at [244, 145] on button "OK" at bounding box center [252, 149] width 24 height 12
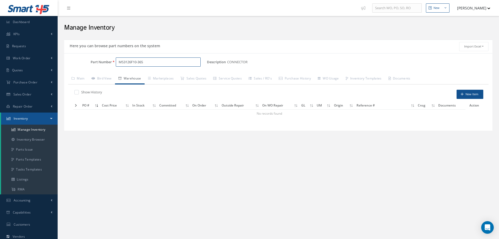
click at [140, 62] on input "MS3126F10-36S" at bounding box center [158, 61] width 85 height 9
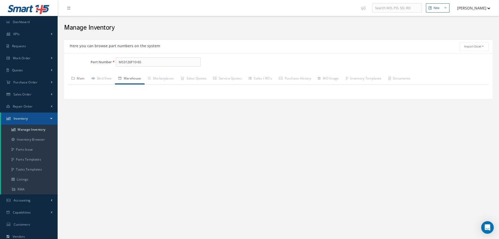
click at [79, 79] on link "Main" at bounding box center [78, 78] width 20 height 11
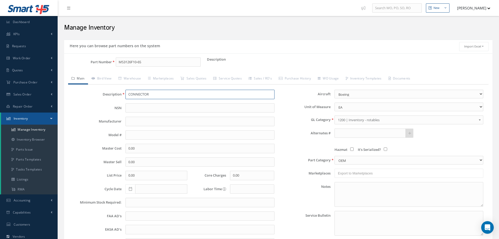
click at [134, 97] on input "CONNECTOR" at bounding box center [200, 94] width 149 height 9
click at [129, 94] on input "cONNECTOR" at bounding box center [200, 94] width 149 height 9
click at [480, 118] on b at bounding box center [480, 121] width 5 height 8
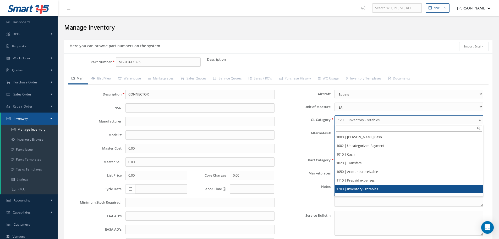
scroll to position [26, 0]
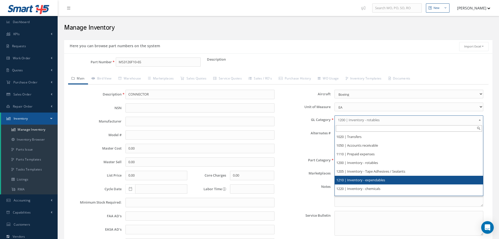
click at [364, 179] on li "1210 | Inventory - expendables" at bounding box center [409, 180] width 148 height 9
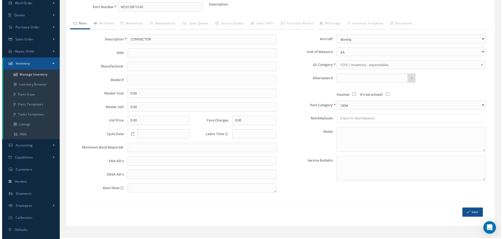
scroll to position [64, 0]
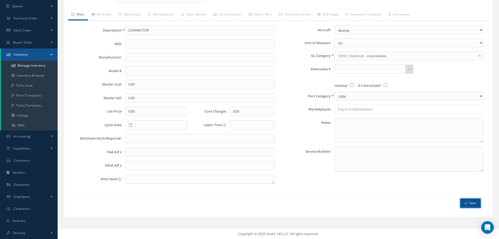
click at [472, 202] on button "Save" at bounding box center [470, 202] width 20 height 9
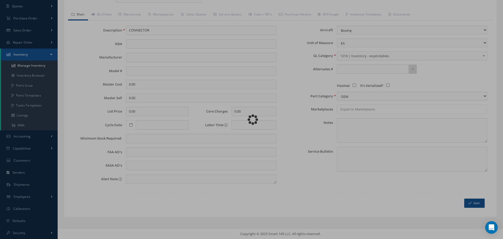
scroll to position [0, 0]
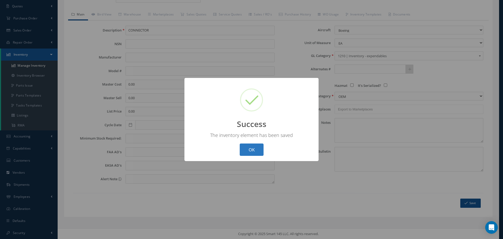
click at [249, 145] on button "OK" at bounding box center [252, 149] width 24 height 12
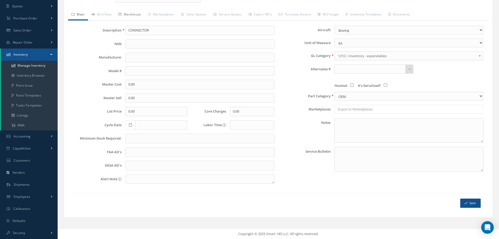
click at [133, 13] on link "Warehouse" at bounding box center [130, 14] width 30 height 11
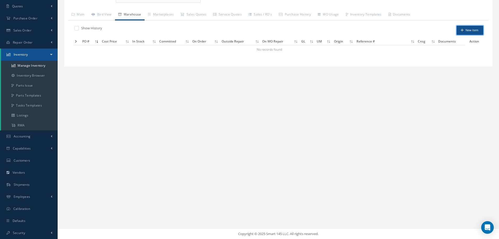
click at [477, 29] on button "New Item" at bounding box center [470, 30] width 27 height 9
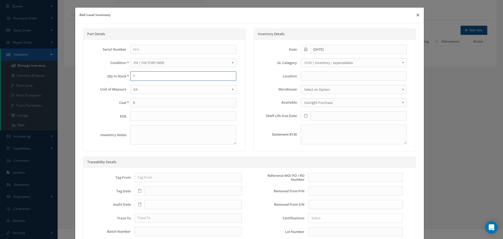
click at [144, 77] on input "1" at bounding box center [183, 75] width 106 height 9
click at [314, 176] on input "text" at bounding box center [355, 177] width 94 height 9
click at [317, 77] on input at bounding box center [354, 75] width 106 height 9
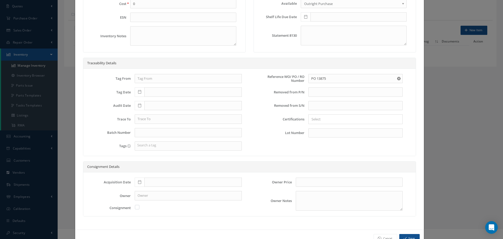
scroll to position [115, 0]
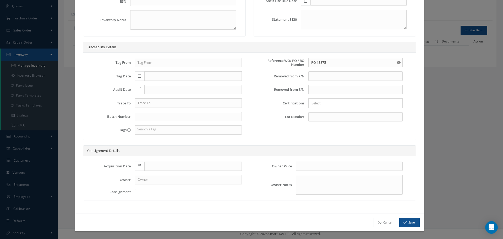
click at [135, 165] on span at bounding box center [140, 165] width 10 height 9
click at [160, 119] on td "7" at bounding box center [161, 119] width 8 height 8
click at [139, 165] on icon at bounding box center [139, 166] width 3 height 4
click at [162, 118] on td "7" at bounding box center [161, 119] width 8 height 8
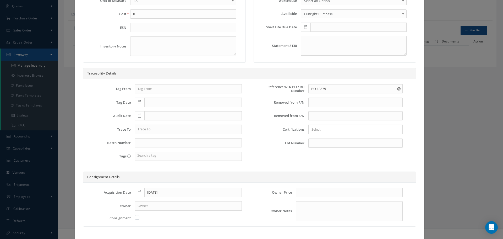
scroll to position [10, 0]
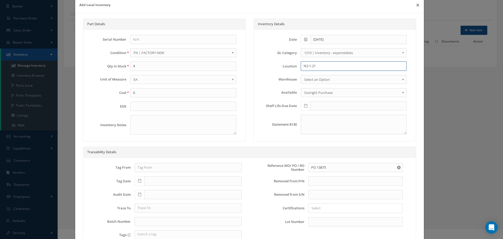
click at [315, 68] on input "N2-1-21" at bounding box center [354, 65] width 106 height 9
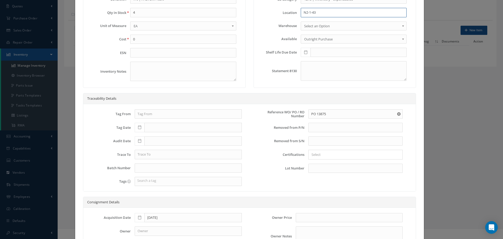
scroll to position [115, 0]
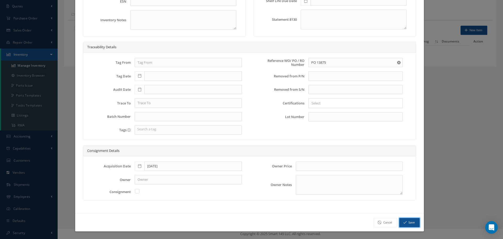
click at [409, 220] on button "Save" at bounding box center [409, 222] width 20 height 9
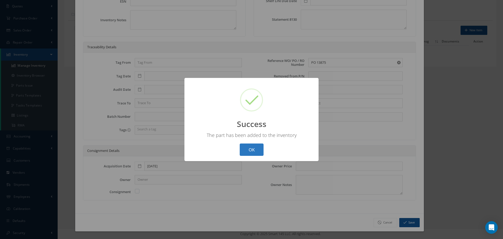
click at [252, 150] on button "OK" at bounding box center [252, 149] width 24 height 12
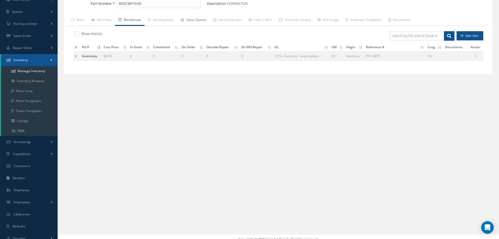
scroll to position [64, 0]
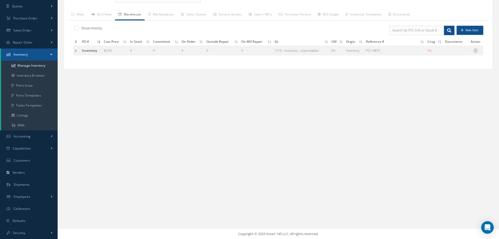
click at [477, 51] on icon at bounding box center [475, 50] width 5 height 4
click at [449, 54] on link "Edit" at bounding box center [451, 54] width 41 height 7
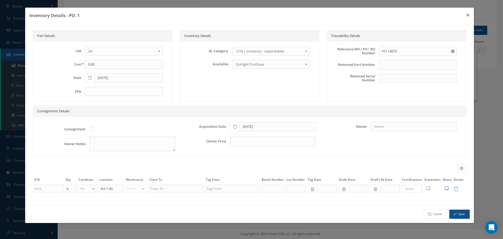
click at [447, 187] on icon at bounding box center [447, 188] width 4 height 4
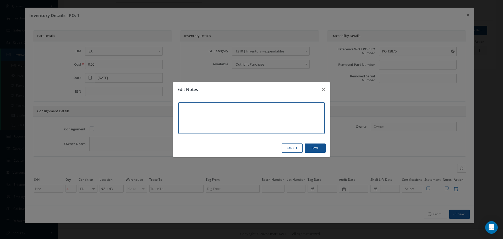
click at [201, 108] on textarea at bounding box center [251, 117] width 146 height 31
click at [0, 0] on button "Save" at bounding box center [0, 0] width 0 height 0
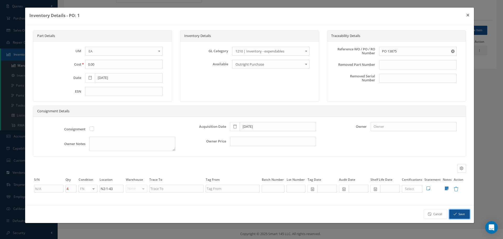
drag, startPoint x: 464, startPoint y: 216, endPoint x: 466, endPoint y: 217, distance: 2.8
click at [466, 217] on button "Save" at bounding box center [459, 213] width 20 height 9
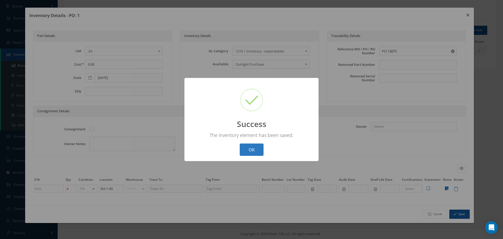
click at [248, 149] on button "OK" at bounding box center [252, 149] width 24 height 12
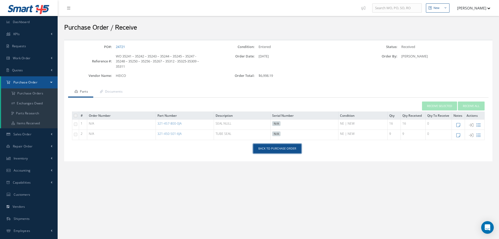
click at [276, 149] on link "Back to Purchase Order" at bounding box center [277, 148] width 48 height 9
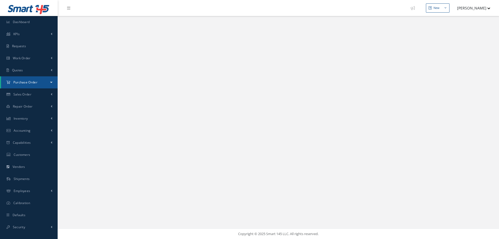
select select "25"
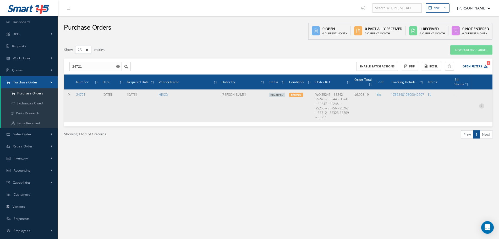
click at [481, 103] on icon at bounding box center [481, 105] width 5 height 4
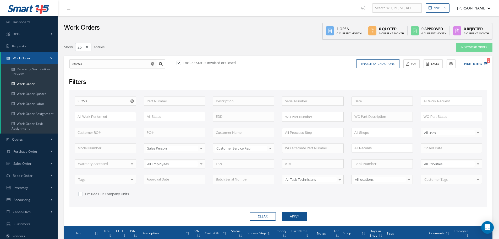
select select "25"
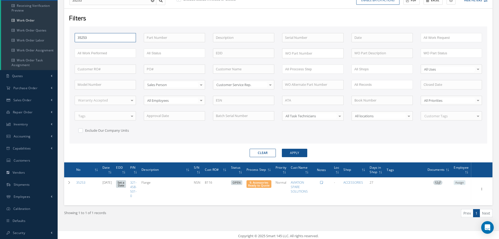
click at [106, 37] on input "35253" at bounding box center [105, 37] width 61 height 9
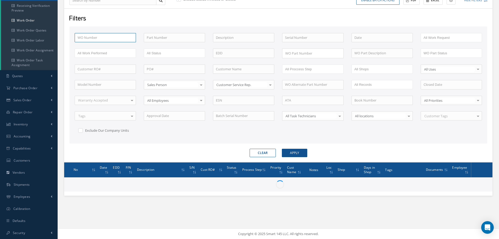
type input "3"
type input "35"
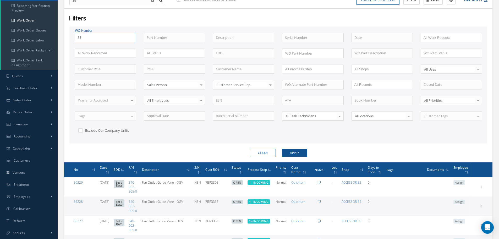
type input "353"
type input "3532"
type input "35322"
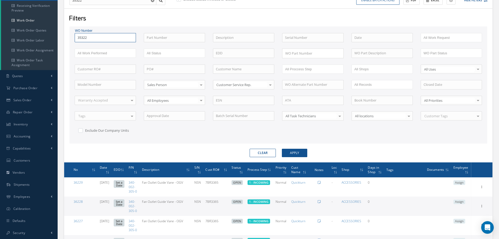
click at [282, 149] on button "Apply" at bounding box center [294, 153] width 25 height 8
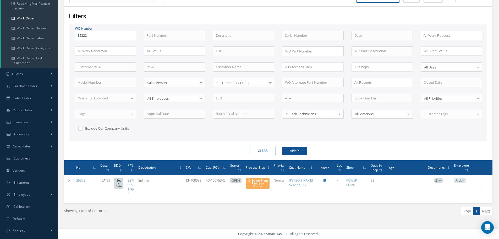
scroll to position [70, 0]
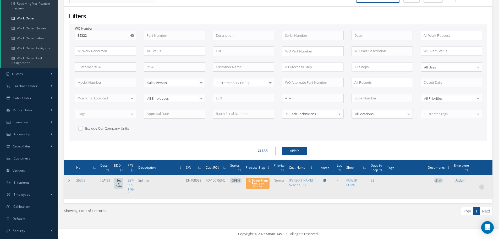
click at [482, 186] on icon at bounding box center [481, 186] width 5 height 4
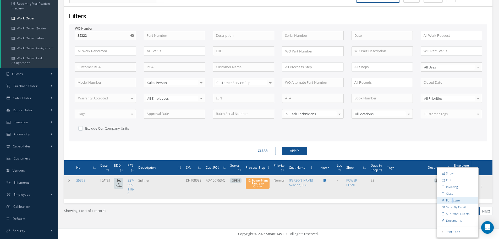
click at [454, 198] on link "Part Issue" at bounding box center [457, 200] width 41 height 7
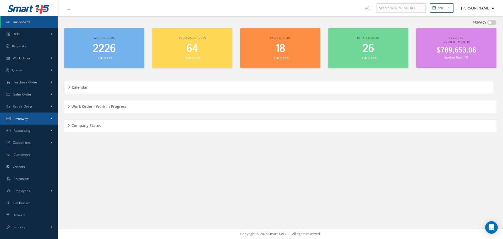
click at [20, 118] on span "Inventory" at bounding box center [21, 118] width 14 height 4
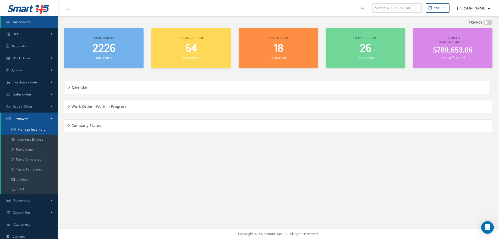
click at [22, 129] on link "Manage Inventory" at bounding box center [29, 129] width 57 height 10
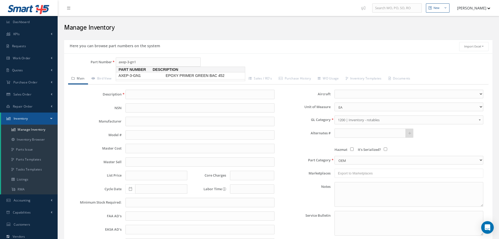
click at [145, 76] on span "AXEP-3-GN1" at bounding box center [140, 76] width 47 height 6
type input "AXEP-3-GN1"
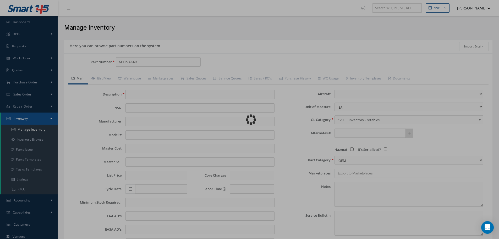
type input "EPOXY PRIMER GREEN BAC 452"
type input "0.00"
select select
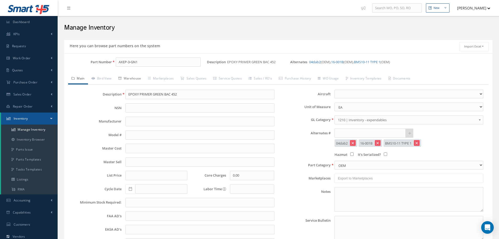
click at [141, 80] on link "Warehouse" at bounding box center [130, 78] width 30 height 11
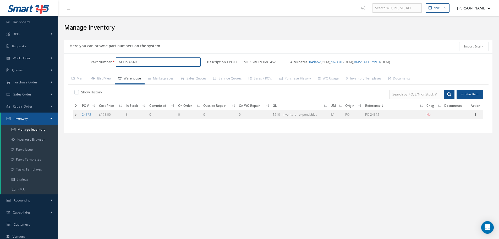
click at [150, 62] on input "AXEP-3-GN1" at bounding box center [158, 61] width 85 height 9
click at [139, 62] on input "AXEP-3-GN1" at bounding box center [158, 61] width 85 height 9
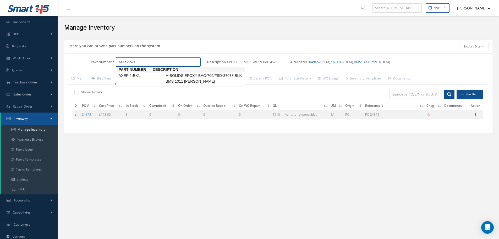
click at [132, 74] on span "AXEF-2-BK1" at bounding box center [140, 76] width 47 height 6
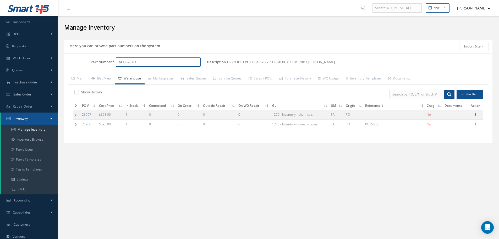
click at [140, 61] on input "AXEF-2-BK1" at bounding box center [158, 61] width 85 height 9
click at [134, 76] on span "AXPG-6W65J2" at bounding box center [140, 76] width 47 height 6
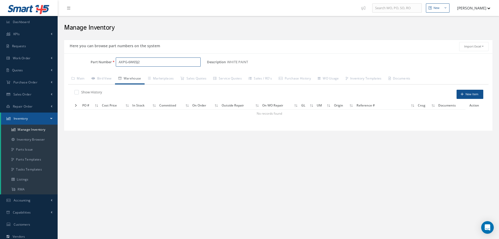
type input "AXPG-6W65J2"
click at [79, 91] on label at bounding box center [79, 92] width 1 height 5
click at [77, 91] on input "checkbox" at bounding box center [75, 92] width 3 height 3
checkbox input "true"
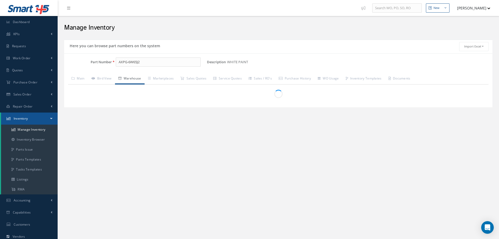
click at [77, 91] on div at bounding box center [278, 94] width 410 height 8
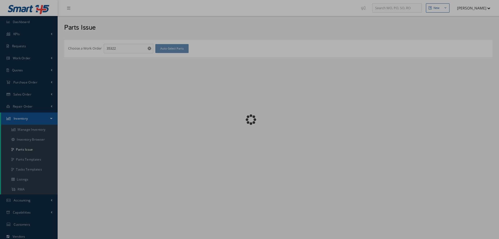
checkbox input "false"
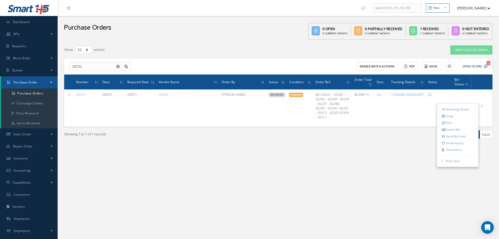
select select "25"
click at [95, 64] on input "24721" at bounding box center [95, 66] width 52 height 9
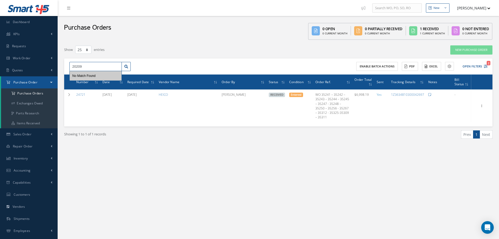
type input "20209"
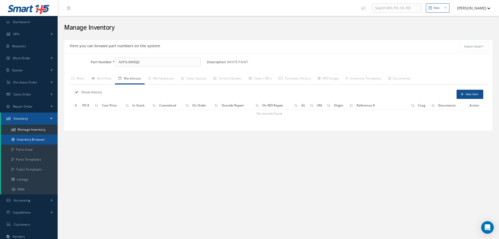
click at [32, 140] on link "Inventory Browser" at bounding box center [29, 139] width 57 height 10
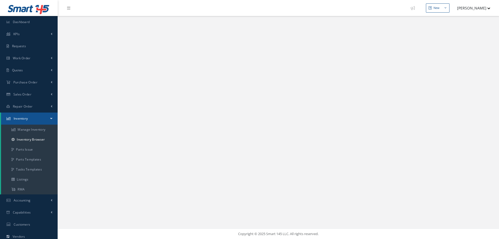
select select "25"
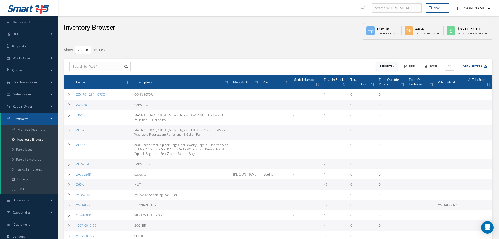
click at [394, 65] on button "REPORTS" at bounding box center [387, 66] width 22 height 9
click at [380, 77] on link "Shelf Life Due" at bounding box center [397, 75] width 42 height 7
click at [393, 67] on button "REPORTS" at bounding box center [387, 66] width 22 height 9
click at [391, 73] on link "Shelf Life Due" at bounding box center [397, 75] width 42 height 7
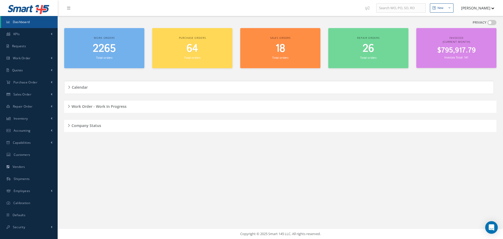
click at [69, 105] on div "Work Order - Work In Progress" at bounding box center [280, 106] width 432 height 8
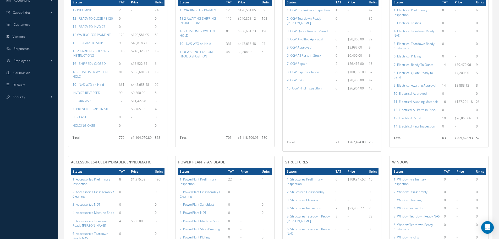
scroll to position [131, 0]
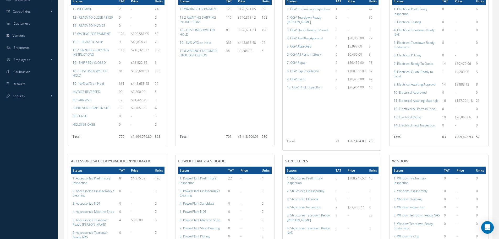
click at [301, 44] on a=78&excludeInternalCustomer=false&excludeInvoicedOrClosed=true&shop_id=15&filtersHidded"] "5. OGV Approved" at bounding box center [299, 46] width 25 height 4
click at [306, 52] on a=79&excludeInternalCustomer=false&excludeInvoicedOrClosed=true&shop_id=15&filtersHidded"] "6. OGV All Parts in Stock" at bounding box center [304, 54] width 34 height 4
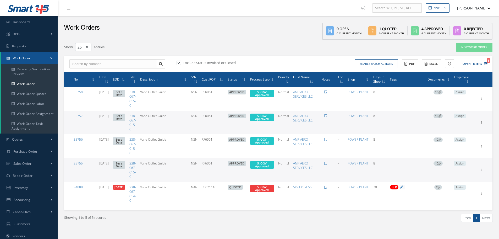
select select "25"
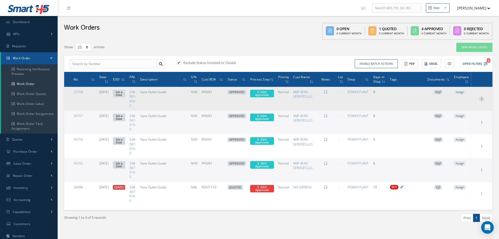
click at [482, 98] on icon at bounding box center [481, 98] width 5 height 4
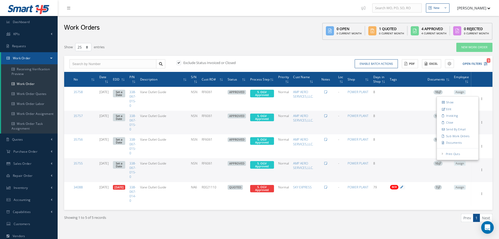
click at [277, 36] on div "Work Orders 0 Open 0 Current Month 1 Quoted 0 Current Month 4 Approved 4 Curren…" at bounding box center [279, 28] width 442 height 24
click at [381, 63] on button "Enable batch actions" at bounding box center [376, 63] width 43 height 9
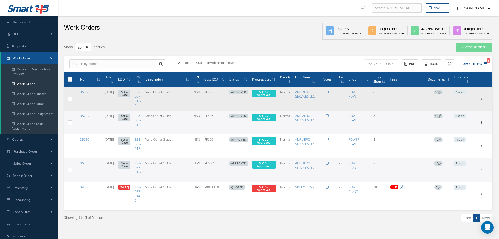
click at [72, 97] on label at bounding box center [72, 98] width 0 height 4
click at [71, 97] on input "checkbox" at bounding box center [70, 98] width 3 height 3
checkbox input "true"
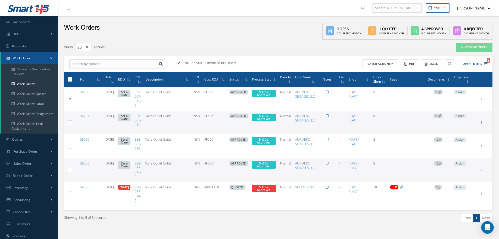
click at [72, 122] on label at bounding box center [72, 122] width 0 height 4
click at [69, 122] on input "checkbox" at bounding box center [70, 122] width 3 height 3
checkbox input "true"
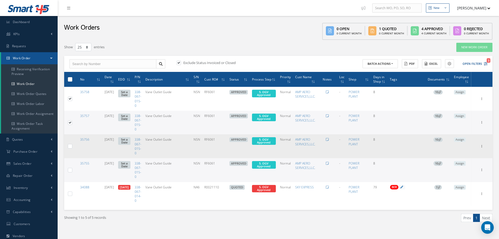
click at [72, 146] on label at bounding box center [72, 146] width 0 height 4
click at [69, 146] on input "checkbox" at bounding box center [70, 146] width 3 height 3
checkbox input "true"
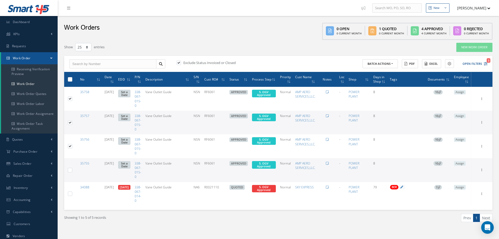
click at [72, 168] on label at bounding box center [72, 169] width 0 height 4
click at [70, 169] on input "checkbox" at bounding box center [70, 170] width 3 height 3
click at [72, 168] on label at bounding box center [72, 169] width 0 height 4
click at [70, 169] on input "checkbox" at bounding box center [70, 170] width 3 height 3
click at [393, 64] on button "Batch Actions" at bounding box center [380, 63] width 35 height 9
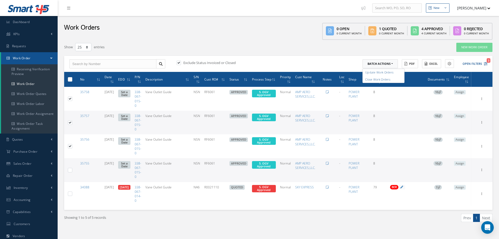
click at [72, 171] on label at bounding box center [72, 169] width 0 height 4
click at [70, 171] on input "checkbox" at bounding box center [70, 170] width 3 height 3
checkbox input "true"
click at [391, 65] on button "Batch Actions" at bounding box center [380, 63] width 35 height 9
click at [378, 72] on link "Update Work Orders" at bounding box center [384, 72] width 42 height 7
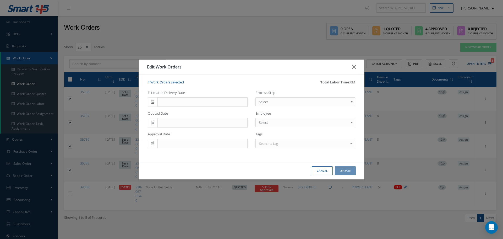
click at [351, 102] on b at bounding box center [352, 103] width 5 height 8
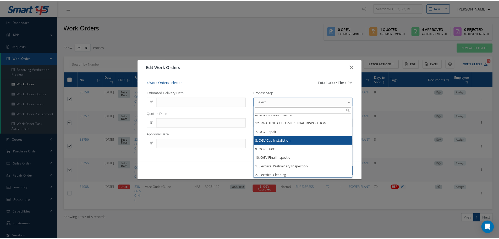
scroll to position [419, 0]
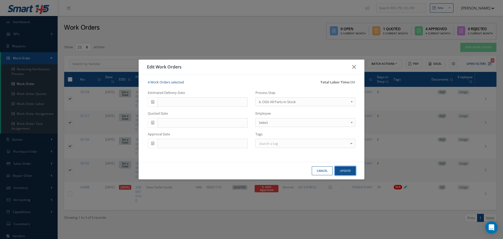
click at [347, 170] on button "Update" at bounding box center [345, 170] width 21 height 9
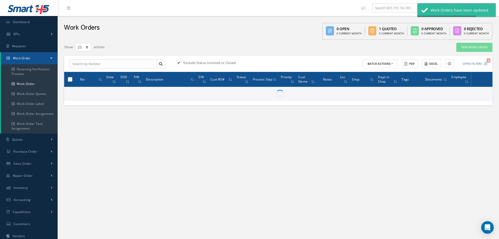
checkbox input "false"
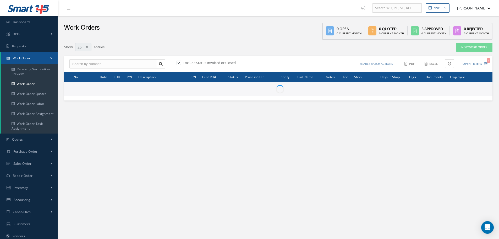
select select "25"
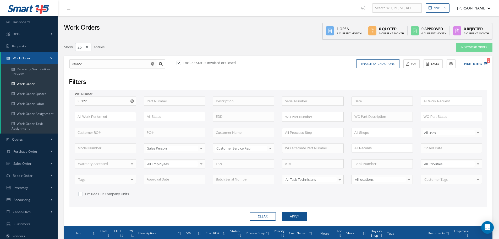
select select "25"
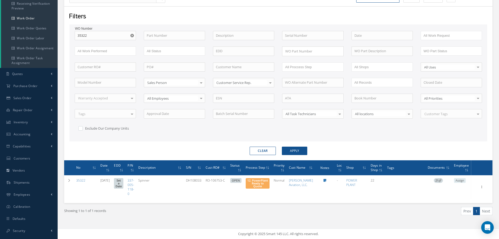
click at [133, 34] on use "Reset" at bounding box center [131, 35] width 3 height 3
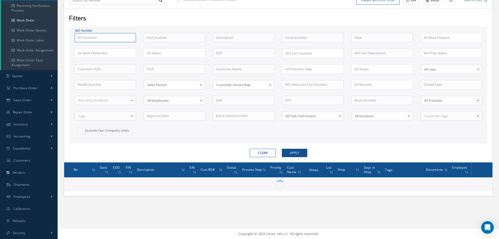
click at [89, 37] on input "text" at bounding box center [105, 37] width 61 height 9
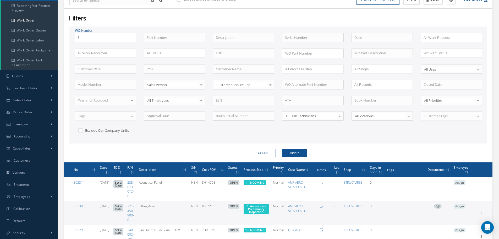
type input "35"
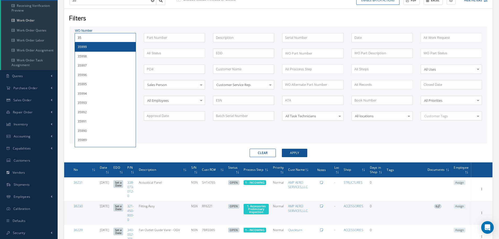
type input "357"
type input "3575"
type input "35758"
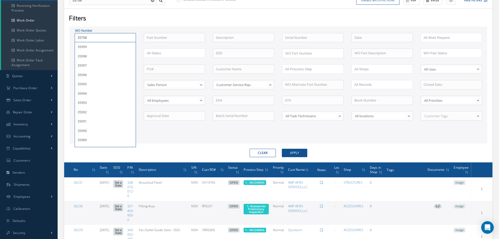
type input "35758"
click at [282, 149] on button "Apply" at bounding box center [294, 153] width 25 height 8
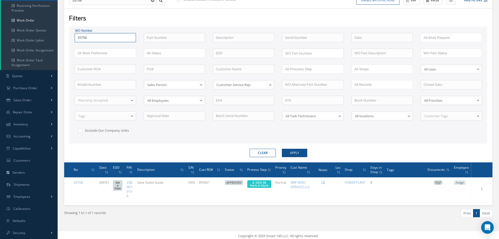
type input "3575"
type input "357"
type input "35"
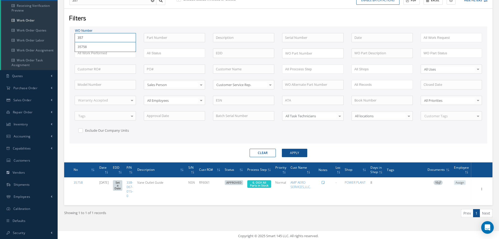
type input "35"
type input "3"
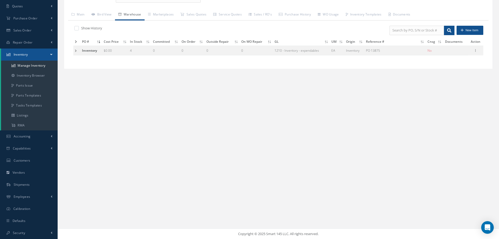
scroll to position [64, 0]
click at [474, 51] on icon at bounding box center [475, 50] width 5 height 4
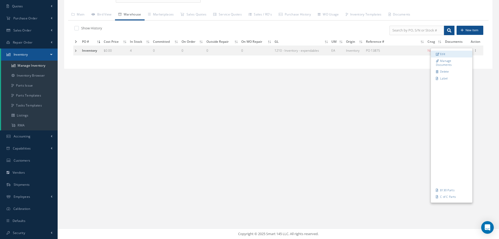
click at [458, 55] on link "Edit" at bounding box center [451, 54] width 41 height 7
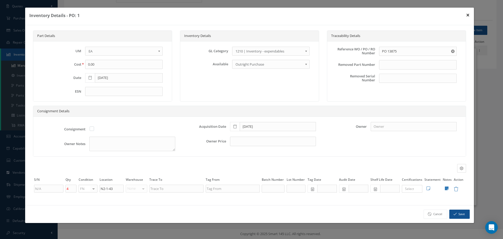
click at [467, 14] on button "×" at bounding box center [468, 15] width 12 height 15
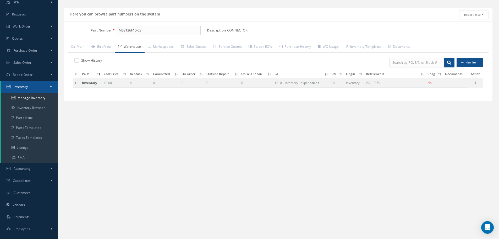
scroll to position [0, 0]
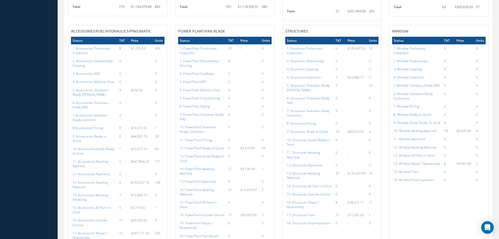
scroll to position [262, 0]
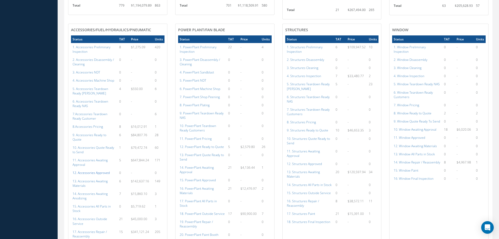
click at [94, 170] on a=112&excludeInternalCustomer=false&excludeInvoicedOrClosed=true&shop_id=14&filtersHidded"] "12. Accessories Approved" at bounding box center [91, 172] width 37 height 4
click at [95, 179] on a=113&excludeInternalCustomer=false&excludeInvoicedOrClosed=true&shop_id=14&filtersHidded"] "13. Accessories Awaiting Materials" at bounding box center [90, 183] width 35 height 9
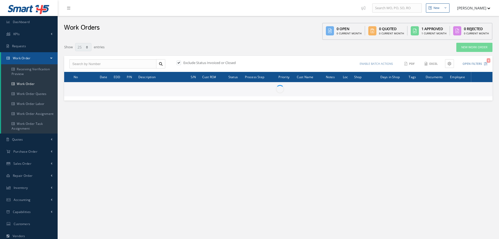
select select "25"
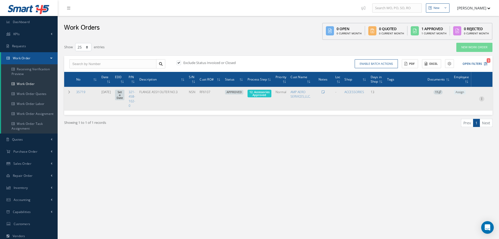
click at [482, 96] on icon at bounding box center [481, 98] width 5 height 4
click at [456, 108] on link "Edit" at bounding box center [457, 108] width 41 height 7
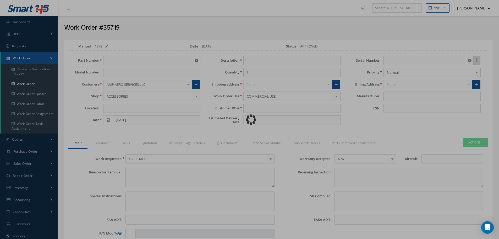
type input "321-458-102-0"
type input "08/14/2025"
type input "FLANGE ASSY OUTER NO.3"
type input "RF6107"
type input "NSN"
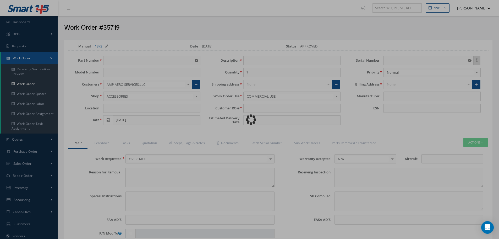
type input "575549"
type textarea "NONE"
type textarea "PLEASE SEE R.O. FOR DETAILS"
type textarea "NO VISUAL DAMAGE"
type textarea "None performed"
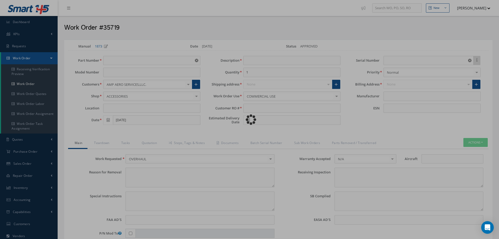
type textarea "Article was xxxxx in reference with the following Technical Standard : CFM56-5B…"
type textarea "Article has been approved to return to service."
type input "CFM56-5B"
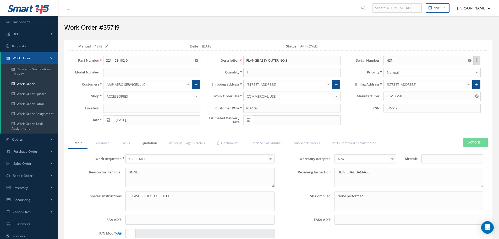
click at [152, 143] on link "Quotation" at bounding box center [148, 143] width 27 height 11
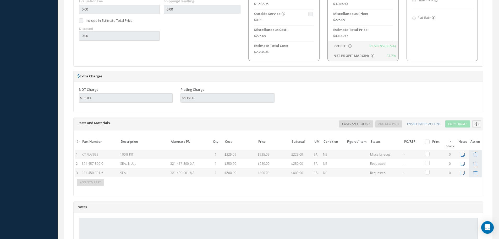
scroll to position [411, 0]
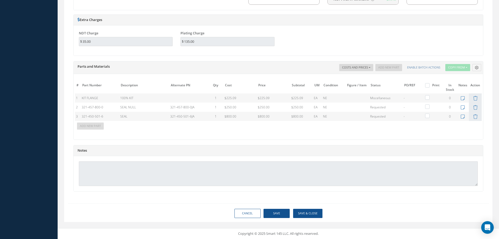
click at [429, 84] on label at bounding box center [429, 85] width 1 height 4
click at [428, 84] on input "checkbox" at bounding box center [428, 85] width 3 height 3
checkbox input "true"
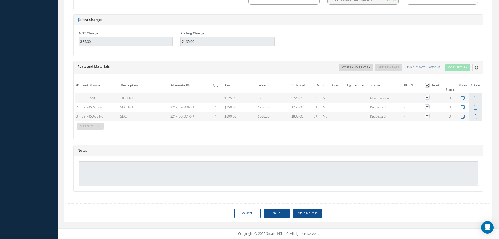
checkbox input "true"
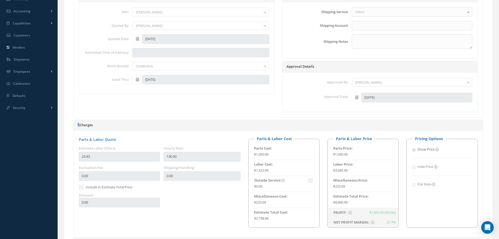
scroll to position [123, 0]
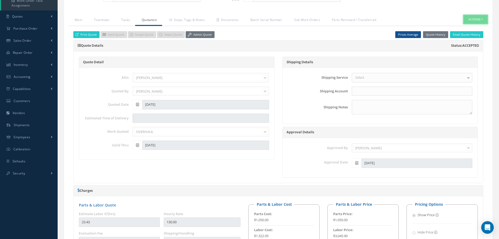
click at [483, 20] on button "Actions" at bounding box center [476, 19] width 24 height 9
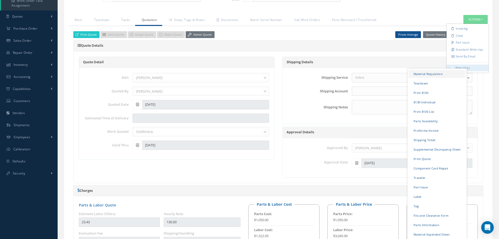
click at [438, 74] on link "Material Requisition" at bounding box center [437, 73] width 57 height 8
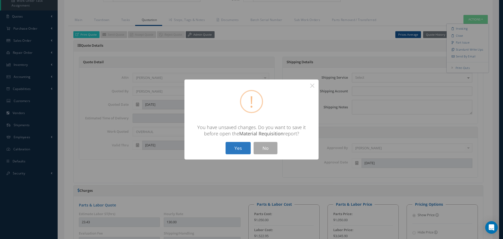
click at [242, 149] on button "Yes" at bounding box center [238, 148] width 25 height 12
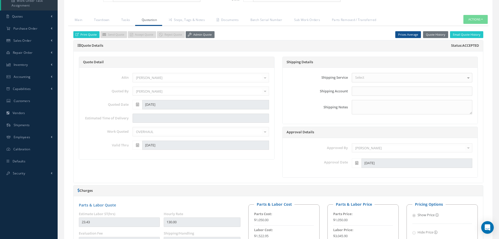
checkbox input "true"
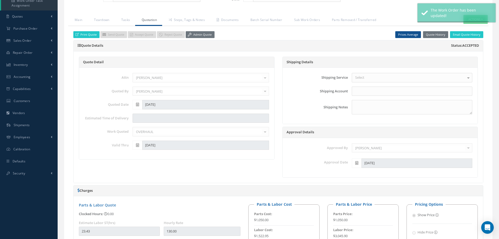
type input "CFM56-5B"
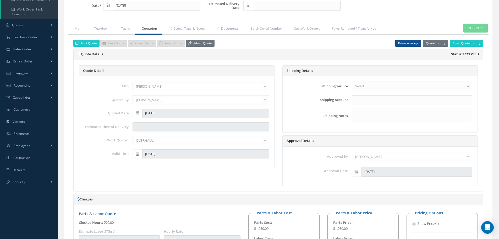
scroll to position [0, 0]
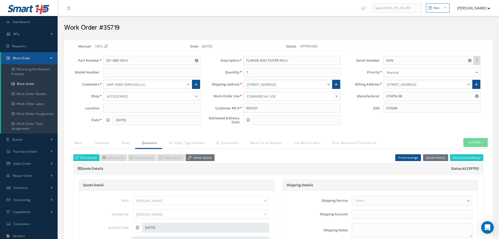
select select "25"
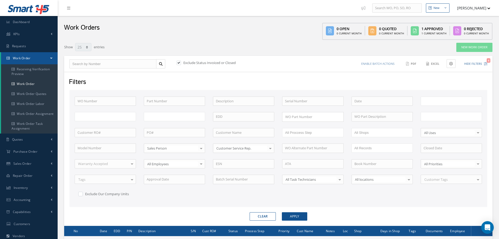
type input "All Work Request"
type input "All Work Performed"
type input "All Status"
type input "WO Part Status"
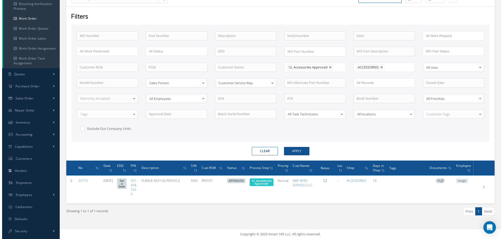
scroll to position [66, 0]
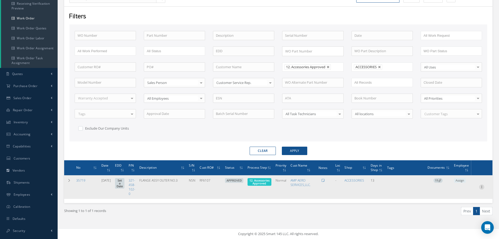
click at [483, 186] on icon at bounding box center [481, 186] width 5 height 4
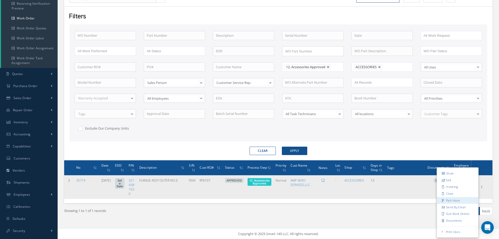
click at [451, 199] on link "Part Issue" at bounding box center [457, 200] width 41 height 7
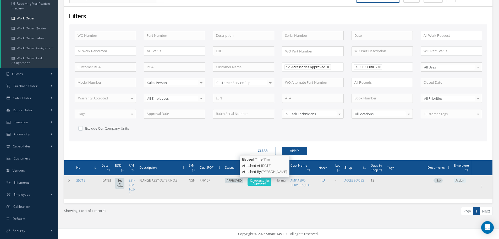
drag, startPoint x: 257, startPoint y: 181, endPoint x: 256, endPoint y: 178, distance: 3.2
click at [257, 179] on span "12. Accessories Approved" at bounding box center [260, 182] width 24 height 8
click at [258, 184] on span "12. Accessories Approved" at bounding box center [259, 181] width 20 height 7
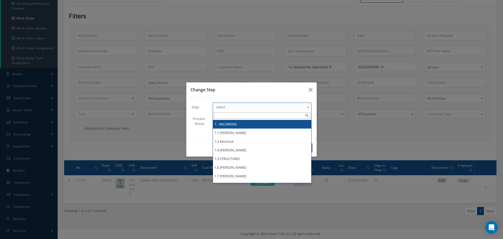
click at [308, 108] on b at bounding box center [309, 108] width 5 height 8
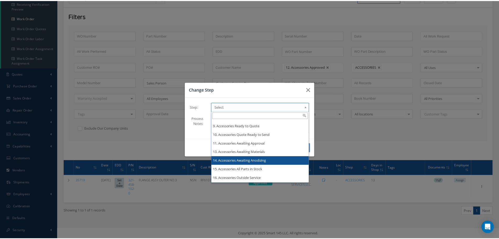
scroll to position [0, 0]
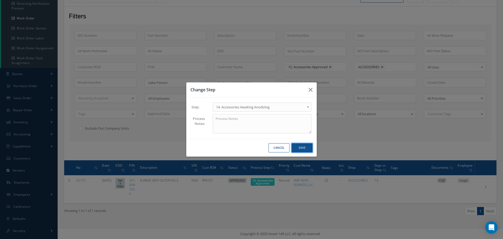
click at [303, 148] on button "Save" at bounding box center [302, 147] width 21 height 9
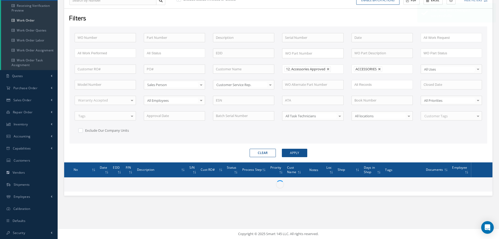
scroll to position [63, 0]
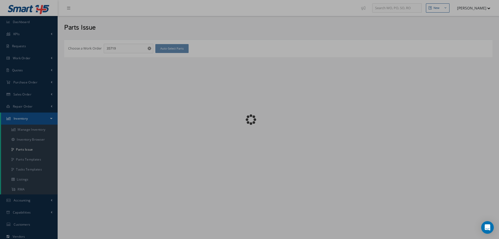
checkbox input "false"
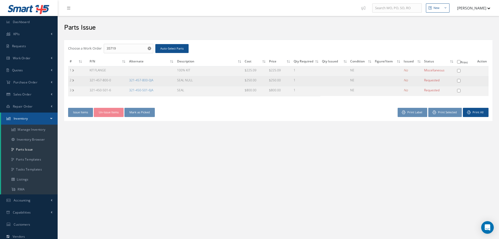
drag, startPoint x: 89, startPoint y: 79, endPoint x: 116, endPoint y: 83, distance: 27.3
click at [115, 83] on td "321-457-800-0" at bounding box center [108, 81] width 40 height 10
copy td "321-457-800-0"
click at [144, 81] on link "321-457-800-0JA" at bounding box center [141, 80] width 24 height 4
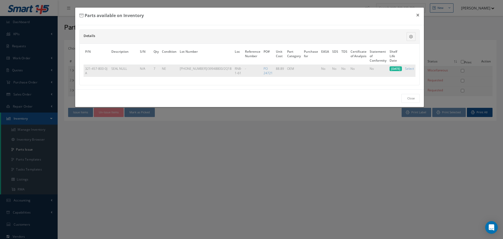
drag, startPoint x: 84, startPoint y: 68, endPoint x: 91, endPoint y: 73, distance: 8.8
click at [91, 73] on td "321-457-800-0JA" at bounding box center [97, 70] width 26 height 12
copy td "321-457-800-0JA"
drag, startPoint x: 111, startPoint y: 69, endPoint x: 129, endPoint y: 69, distance: 17.8
click at [129, 69] on td "SEAL NULL" at bounding box center [124, 70] width 29 height 12
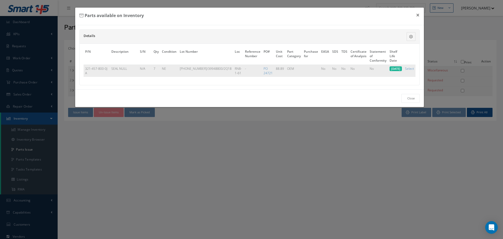
copy td "SEAL NULL"
click at [417, 13] on button "×" at bounding box center [418, 15] width 12 height 15
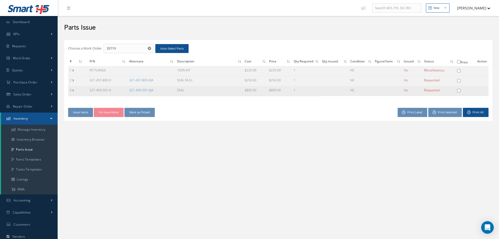
drag, startPoint x: 89, startPoint y: 88, endPoint x: 117, endPoint y: 90, distance: 27.8
click at [117, 90] on td "321-450-501-6" at bounding box center [108, 91] width 40 height 10
copy td "321-450-501-6"
click at [140, 88] on td "321-450-501-6JA" at bounding box center [152, 91] width 48 height 10
click at [151, 96] on td "321-450-501-6JA" at bounding box center [152, 91] width 48 height 10
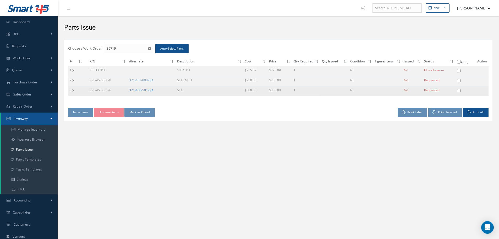
click at [143, 91] on link "321-450-501-6JA" at bounding box center [141, 90] width 24 height 4
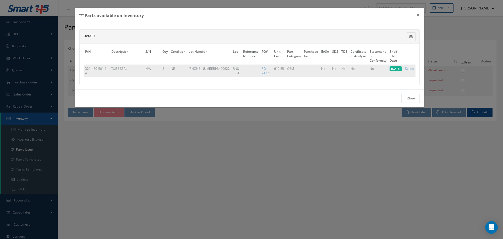
drag, startPoint x: 84, startPoint y: 66, endPoint x: 107, endPoint y: 72, distance: 23.8
click at [107, 72] on td "321-450-501-6JA" at bounding box center [97, 70] width 26 height 12
copy td "321-450-501-6JA"
drag, startPoint x: 111, startPoint y: 67, endPoint x: 132, endPoint y: 69, distance: 20.7
click at [131, 69] on td "TUBE SEAL" at bounding box center [127, 70] width 34 height 12
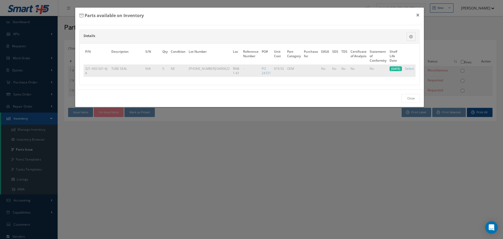
copy td "TUBE SEAL"
click at [417, 15] on button "×" at bounding box center [418, 15] width 12 height 15
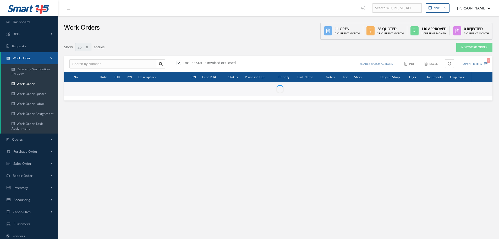
select select "25"
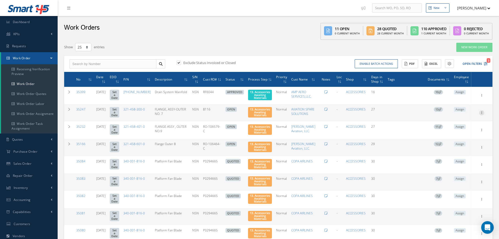
click at [483, 97] on icon at bounding box center [481, 95] width 5 height 4
click at [451, 146] on link "Part Issue" at bounding box center [457, 143] width 41 height 7
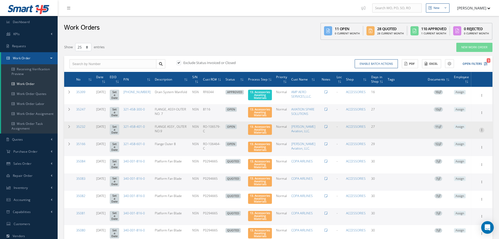
click at [483, 97] on icon at bounding box center [481, 95] width 5 height 4
click at [455, 164] on link "Part Issue" at bounding box center [457, 160] width 41 height 7
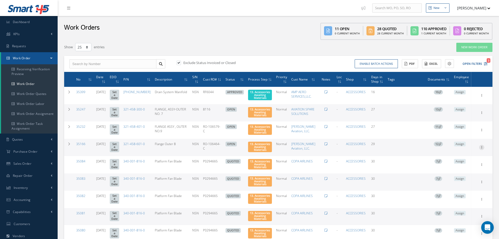
click at [483, 97] on icon at bounding box center [481, 95] width 5 height 4
click at [458, 181] on link "Part Issue" at bounding box center [457, 177] width 41 height 7
click at [262, 117] on span "13. Accessories Awaiting Materials" at bounding box center [260, 112] width 20 height 10
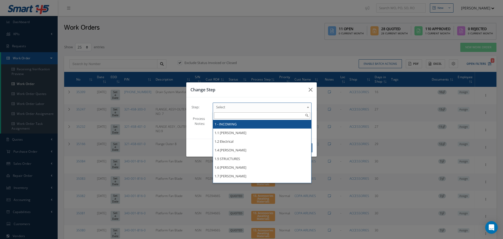
click at [308, 108] on b at bounding box center [309, 108] width 5 height 8
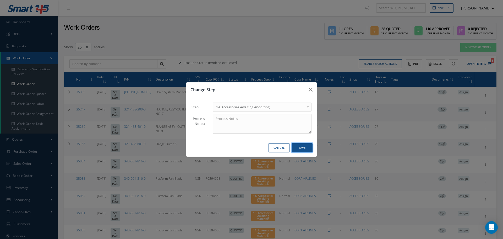
click at [300, 145] on button "Save" at bounding box center [302, 147] width 21 height 9
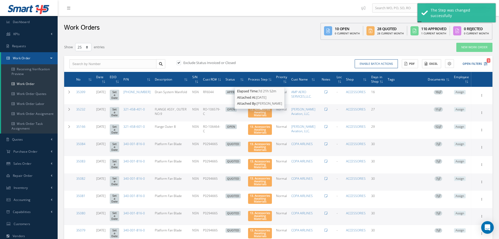
click at [269, 115] on span "13. Accessories Awaiting Materials" at bounding box center [260, 112] width 20 height 10
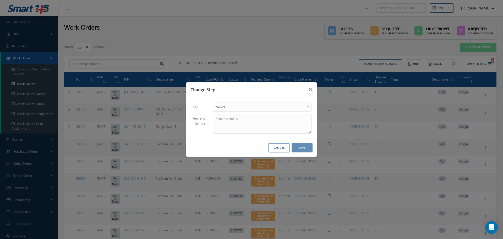
click at [308, 107] on b at bounding box center [309, 108] width 5 height 8
click at [298, 148] on button "Save" at bounding box center [302, 147] width 21 height 9
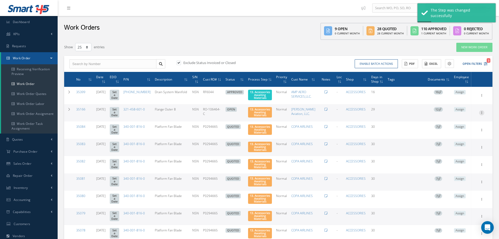
click at [483, 97] on icon at bounding box center [481, 95] width 5 height 4
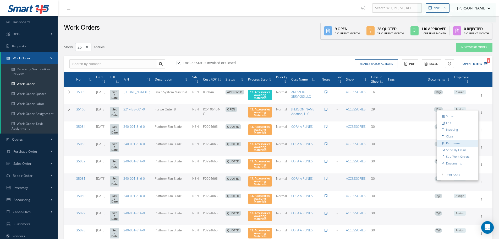
click at [450, 146] on link "Part Issue" at bounding box center [457, 143] width 41 height 7
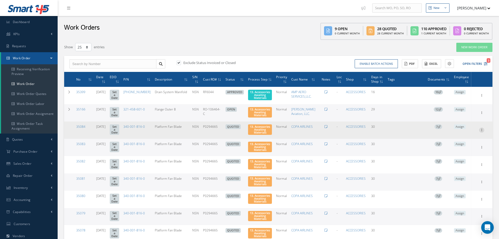
click at [482, 97] on icon at bounding box center [481, 95] width 5 height 4
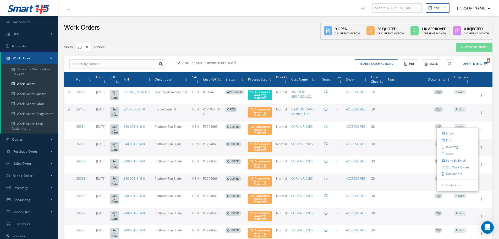
click at [482, 97] on icon at bounding box center [481, 95] width 5 height 4
click at [455, 146] on link "Part Issue" at bounding box center [457, 143] width 41 height 7
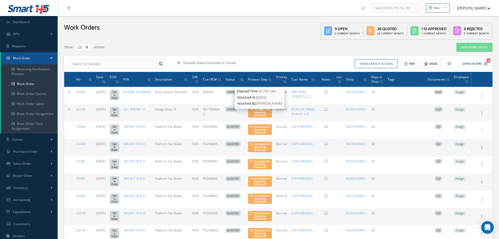
click at [262, 115] on span "13. Accessories Awaiting Materials" at bounding box center [260, 112] width 20 height 10
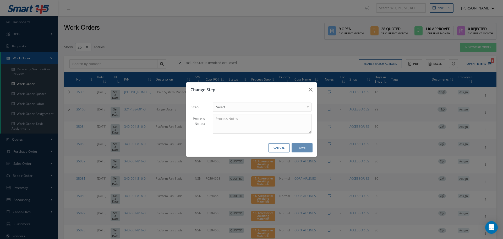
click at [308, 106] on b at bounding box center [309, 108] width 5 height 8
click at [304, 147] on button "Save" at bounding box center [302, 147] width 21 height 9
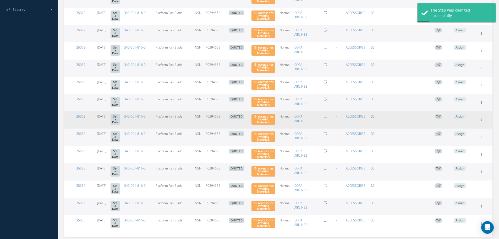
scroll to position [392, 0]
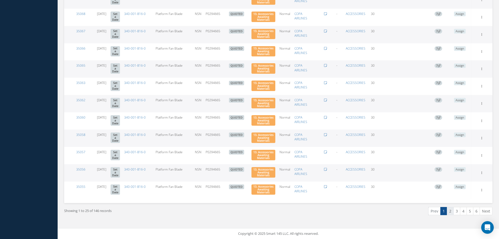
click at [450, 212] on link "2" at bounding box center [450, 211] width 7 height 8
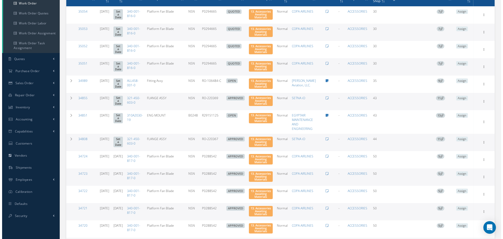
scroll to position [90, 0]
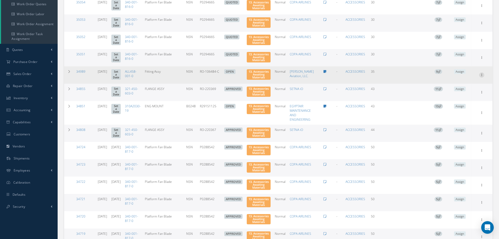
click at [483, 7] on icon at bounding box center [481, 5] width 5 height 4
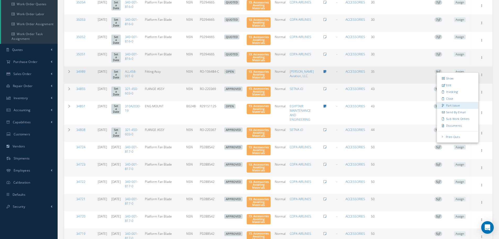
click at [458, 109] on link "Part Issue" at bounding box center [457, 105] width 41 height 7
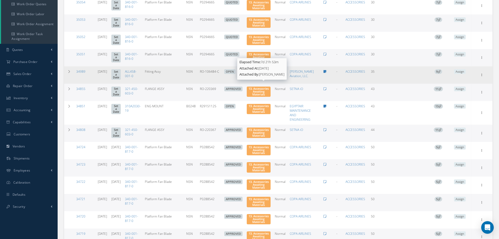
click at [265, 79] on span "13. Accessories Awaiting Materials" at bounding box center [259, 74] width 20 height 10
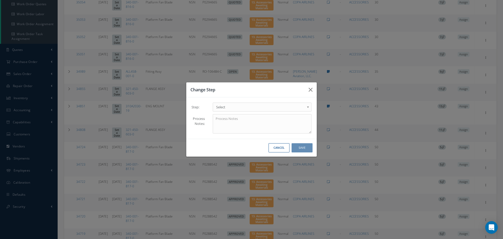
click at [308, 106] on b at bounding box center [309, 108] width 5 height 8
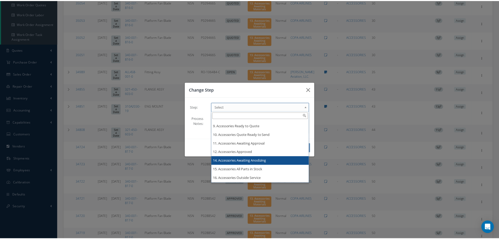
scroll to position [0, 0]
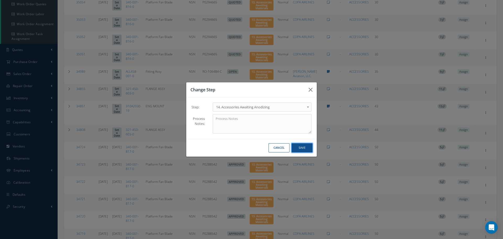
click at [307, 148] on button "Save" at bounding box center [302, 147] width 21 height 9
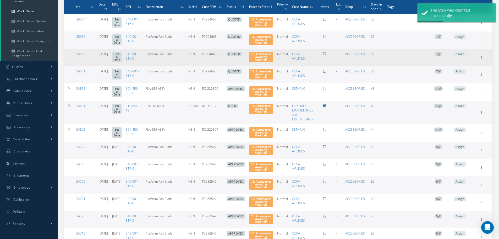
scroll to position [63, 0]
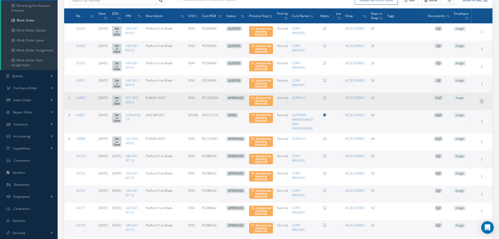
click at [482, 34] on icon at bounding box center [481, 31] width 5 height 4
click at [450, 135] on link "Part Issue" at bounding box center [457, 131] width 41 height 7
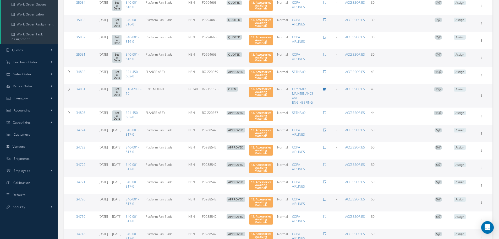
scroll to position [90, 0]
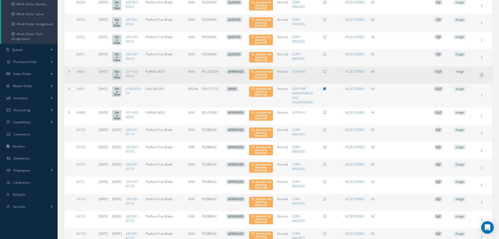
click at [482, 7] on icon at bounding box center [481, 5] width 5 height 4
click at [459, 109] on link "Part Issue" at bounding box center [457, 105] width 41 height 7
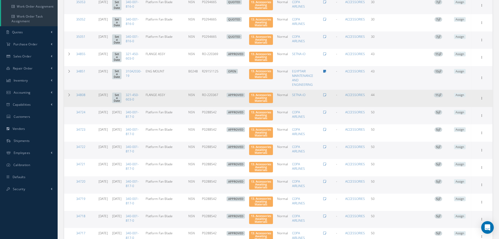
scroll to position [116, 0]
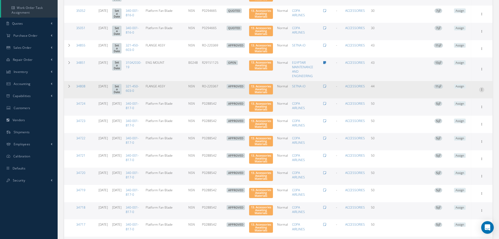
click at [455, 123] on link "Part Issue" at bounding box center [457, 120] width 41 height 7
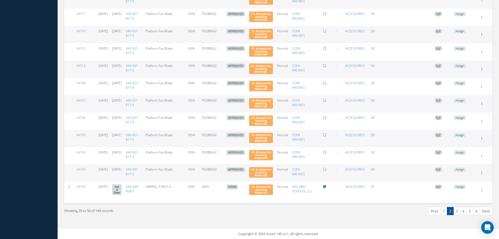
scroll to position [395, 0]
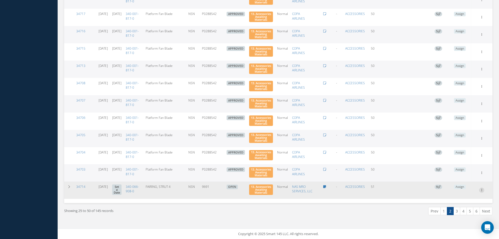
click at [463, 199] on link "Part Issue" at bounding box center [457, 201] width 41 height 7
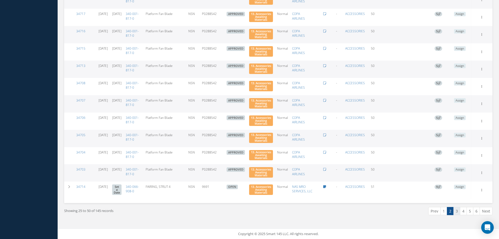
click at [458, 213] on link "3" at bounding box center [457, 211] width 7 height 8
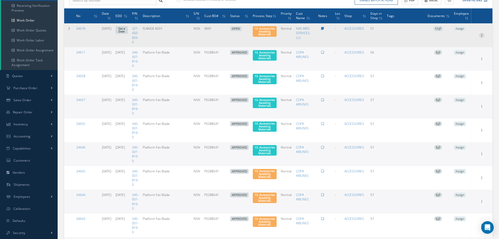
click at [482, 35] on icon at bounding box center [481, 35] width 5 height 4
click at [462, 60] on link "Part Issue" at bounding box center [457, 59] width 41 height 7
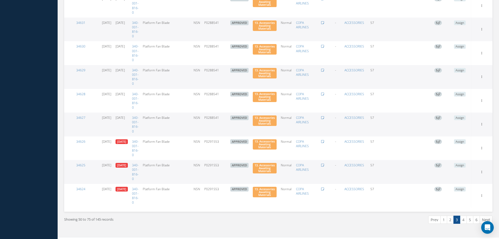
scroll to position [481, 0]
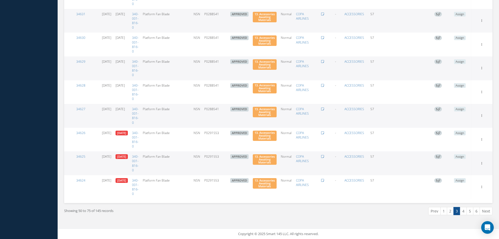
click at [464, 212] on link "4" at bounding box center [463, 211] width 7 height 8
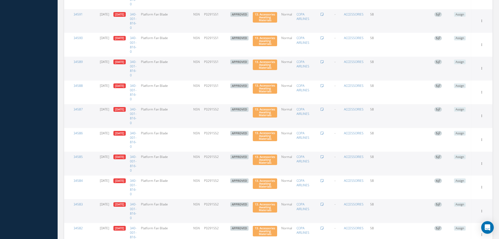
scroll to position [486, 0]
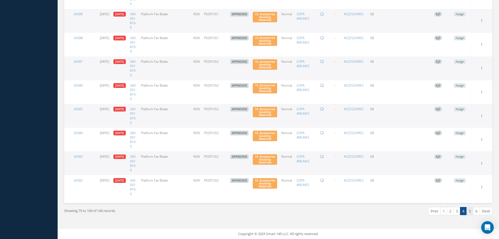
click at [470, 212] on link "5" at bounding box center [470, 211] width 7 height 8
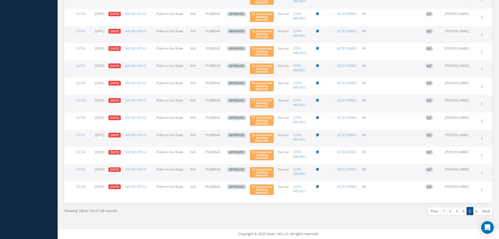
scroll to position [392, 0]
click at [477, 211] on link "6" at bounding box center [476, 211] width 7 height 8
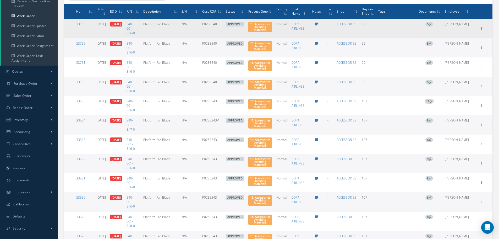
scroll to position [0, 0]
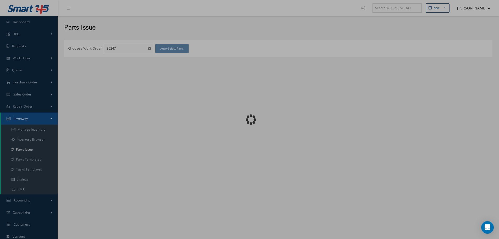
checkbox input "false"
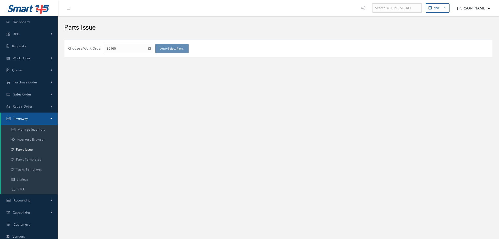
checkbox input "false"
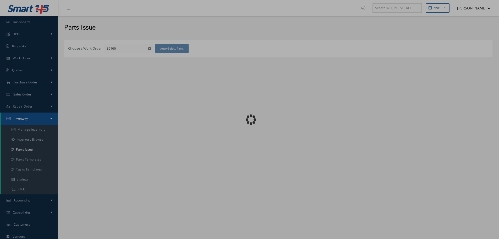
checkbox input "false"
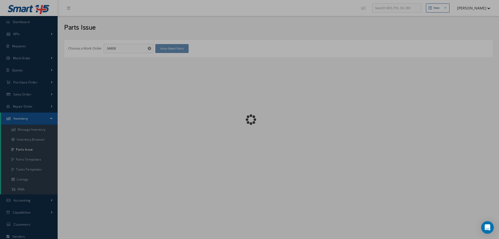
checkbox input "false"
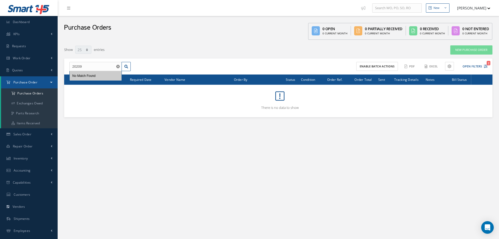
select select "25"
